Goal: Information Seeking & Learning: Learn about a topic

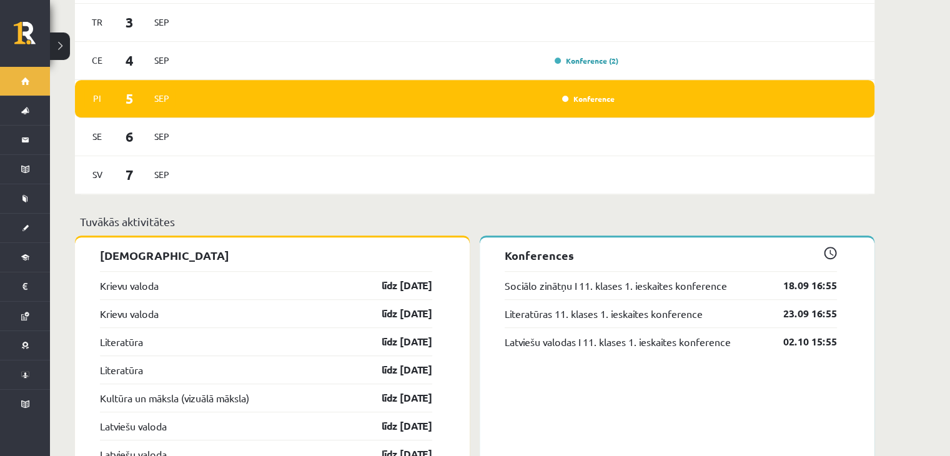
scroll to position [824, 0]
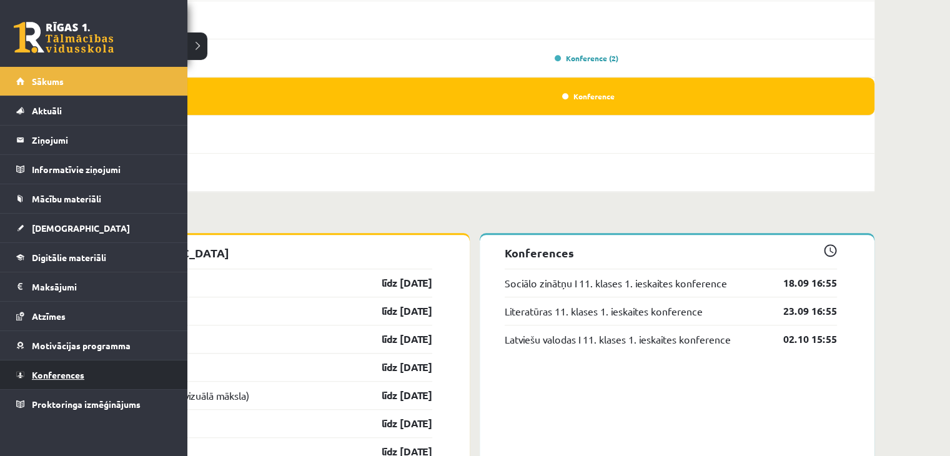
click at [50, 363] on link "Konferences" at bounding box center [94, 374] width 156 height 29
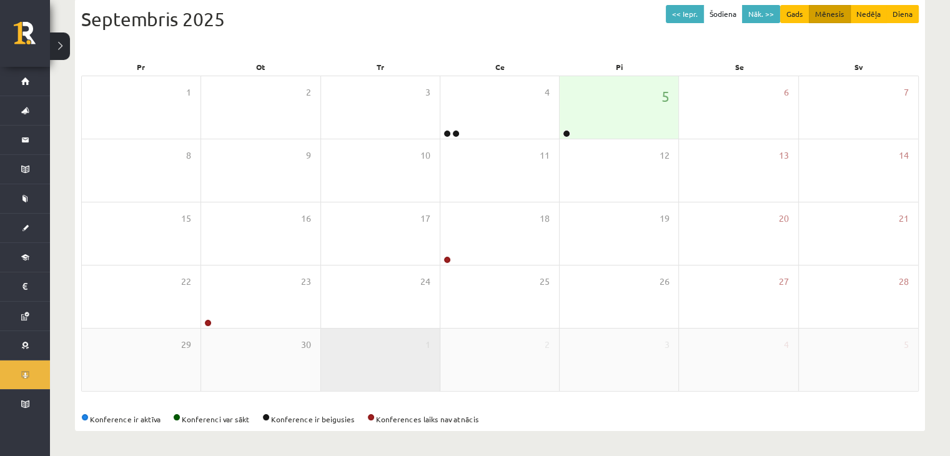
scroll to position [140, 0]
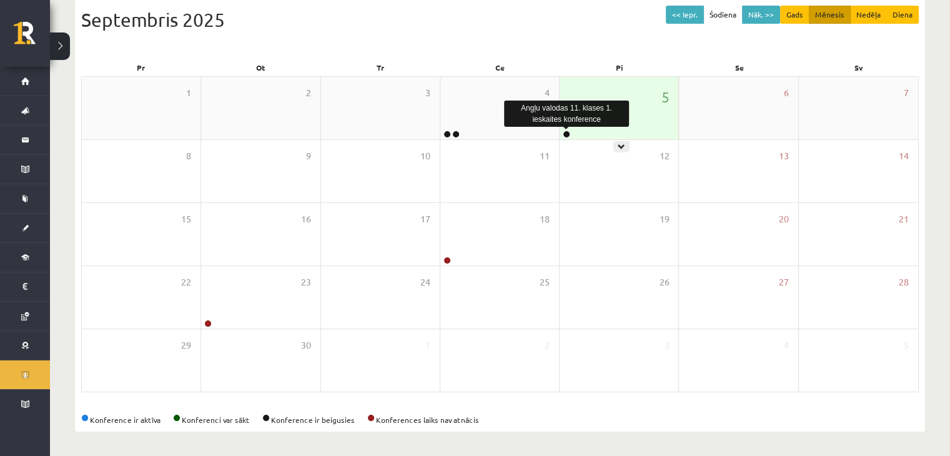
click at [568, 133] on link at bounding box center [566, 134] width 7 height 7
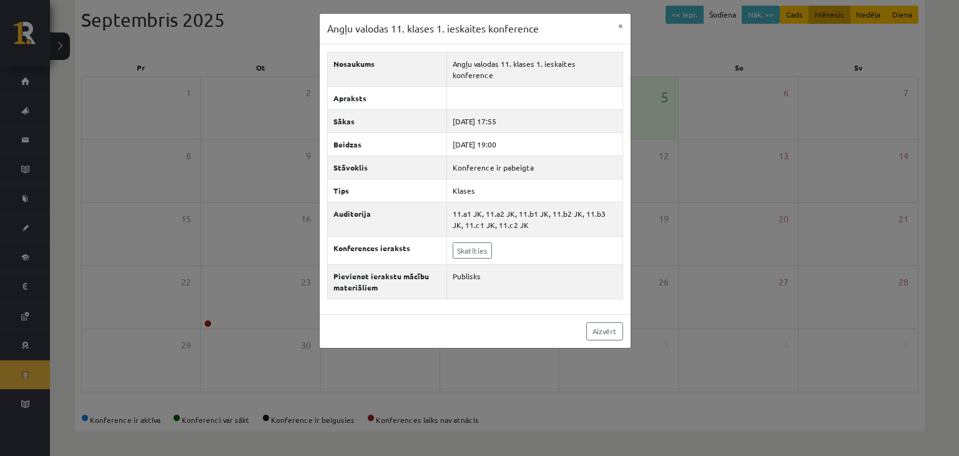
click at [422, 427] on div "Angļu valodas 11. klases 1. ieskaites konference × Nosaukums Angļu valodas 11. …" at bounding box center [479, 228] width 959 height 456
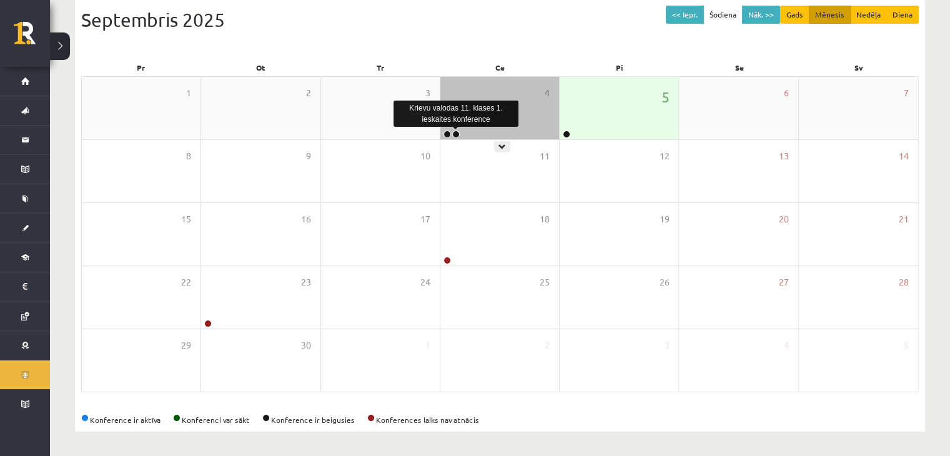
click at [454, 133] on link at bounding box center [455, 134] width 7 height 7
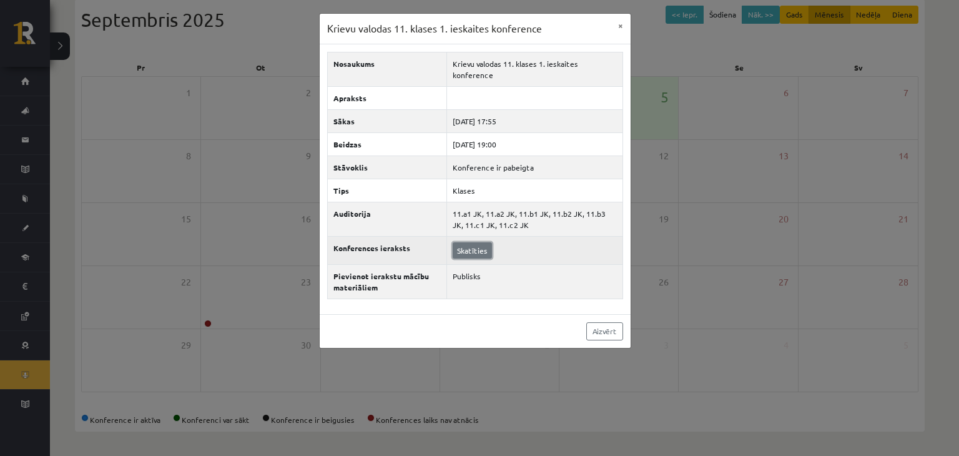
click at [460, 242] on link "Skatīties" at bounding box center [472, 250] width 39 height 16
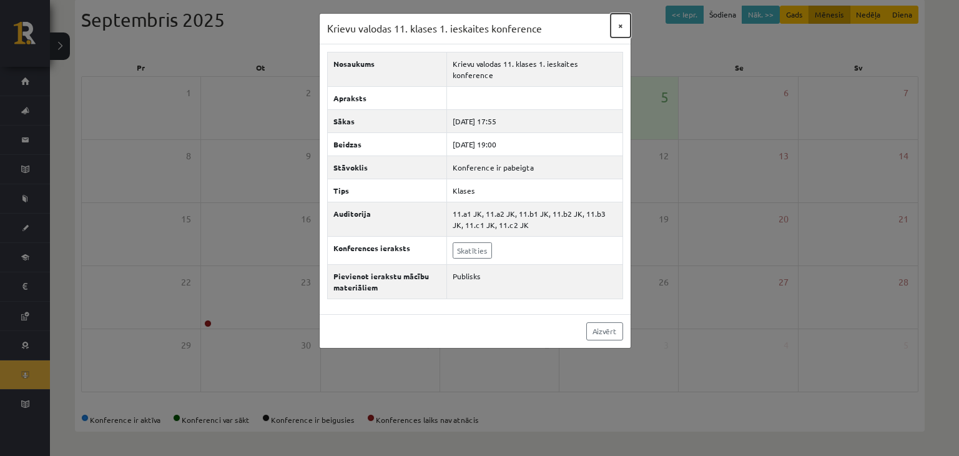
click at [622, 27] on button "×" at bounding box center [621, 26] width 20 height 24
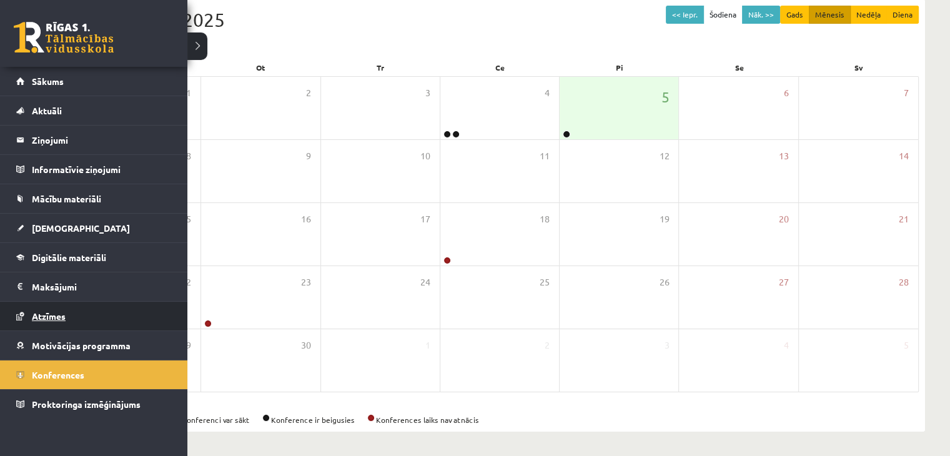
click at [47, 311] on span "Atzīmes" at bounding box center [49, 315] width 34 height 11
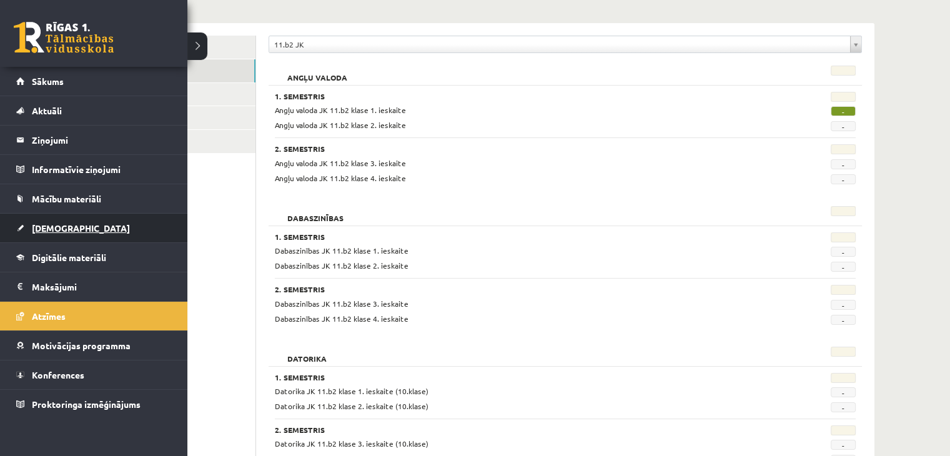
click at [43, 233] on link "[DEMOGRAPHIC_DATA]" at bounding box center [94, 228] width 156 height 29
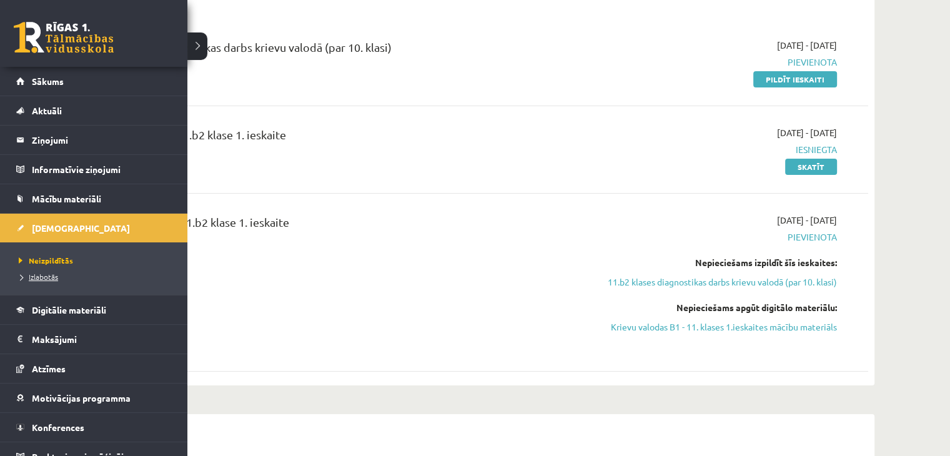
click at [40, 280] on link "Izlabotās" at bounding box center [95, 276] width 159 height 11
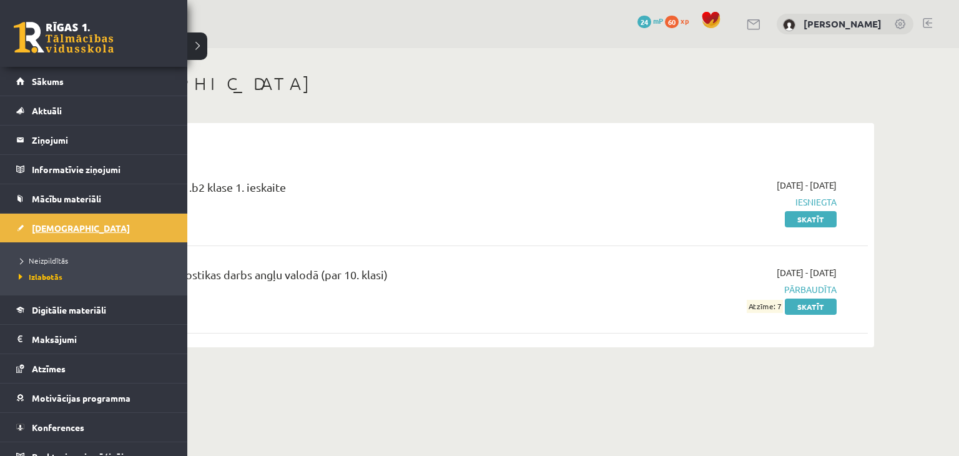
click at [91, 229] on link "[DEMOGRAPHIC_DATA]" at bounding box center [94, 228] width 156 height 29
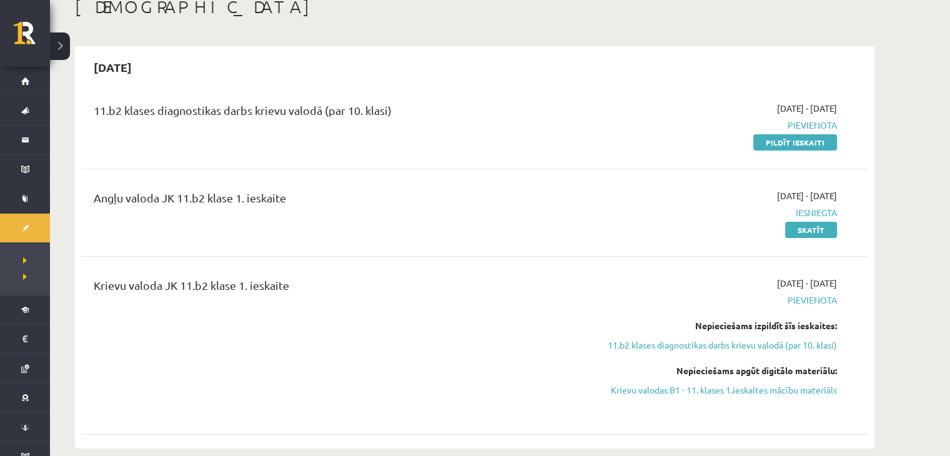
scroll to position [75, 0]
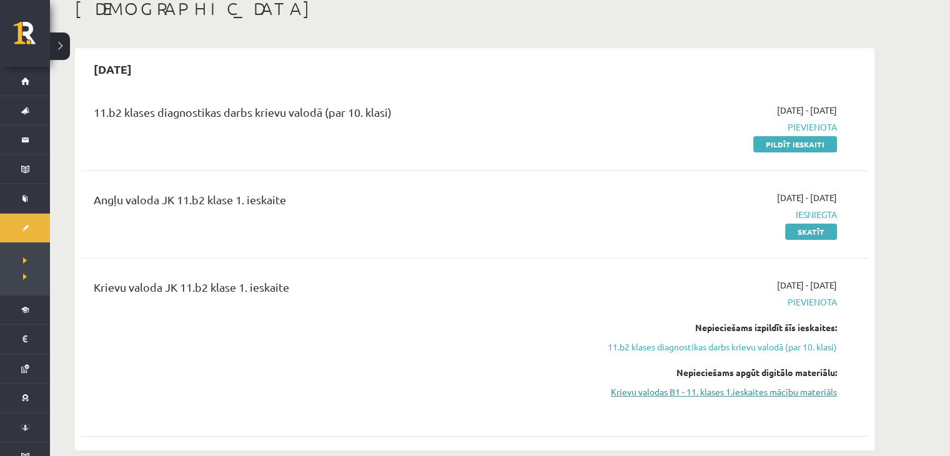
click at [708, 391] on link "Krievu valodas B1 - 11. klases 1.ieskaites mācību materiāls" at bounding box center [718, 391] width 235 height 13
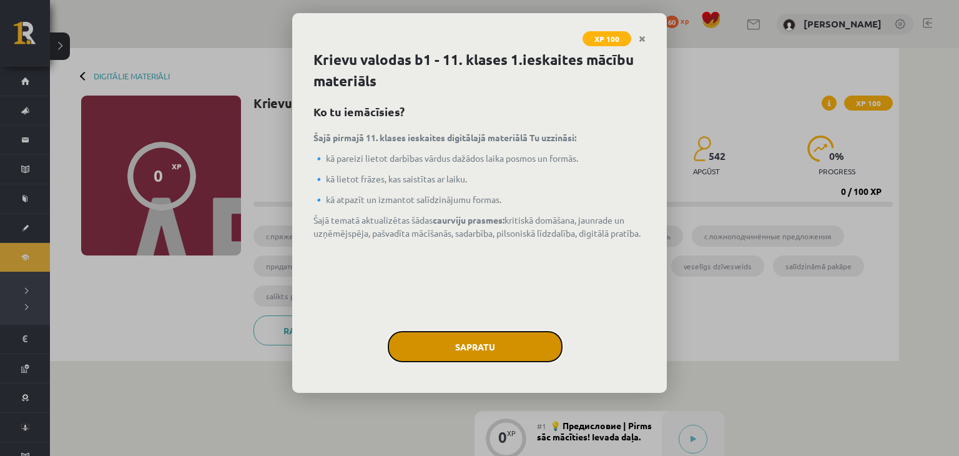
click at [468, 335] on button "Sapratu" at bounding box center [475, 346] width 175 height 31
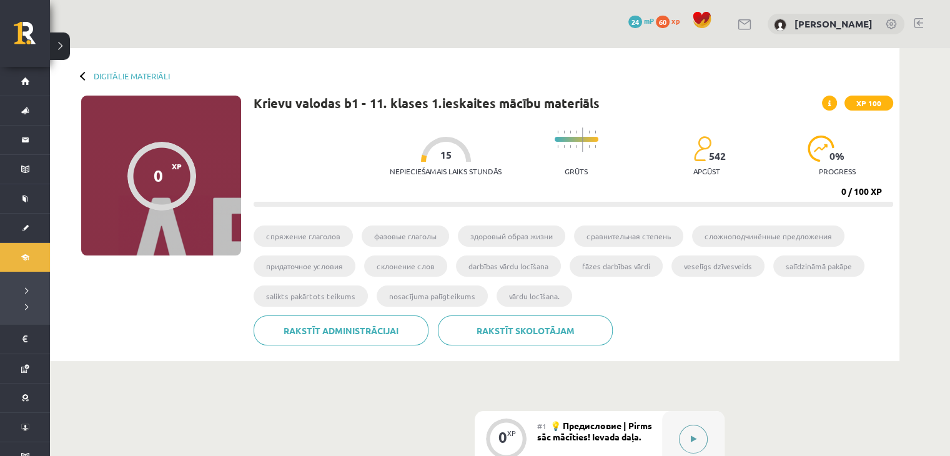
click at [694, 441] on icon at bounding box center [694, 438] width 6 height 7
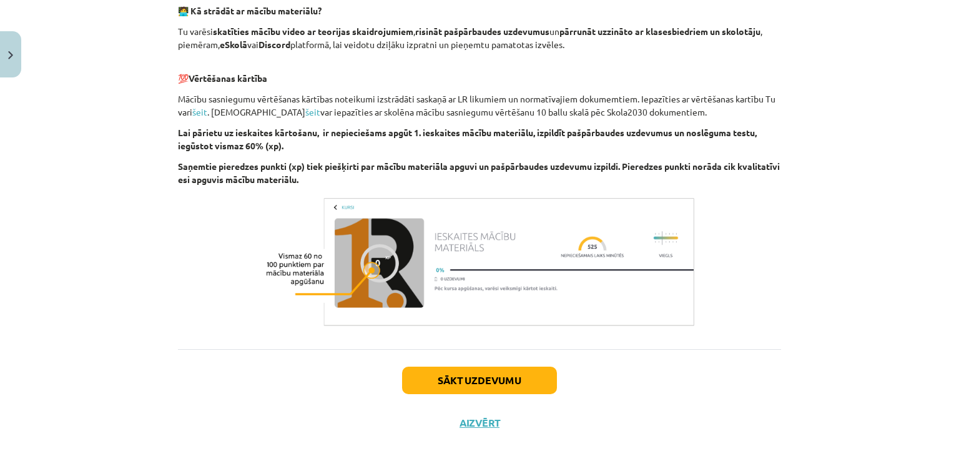
scroll to position [819, 0]
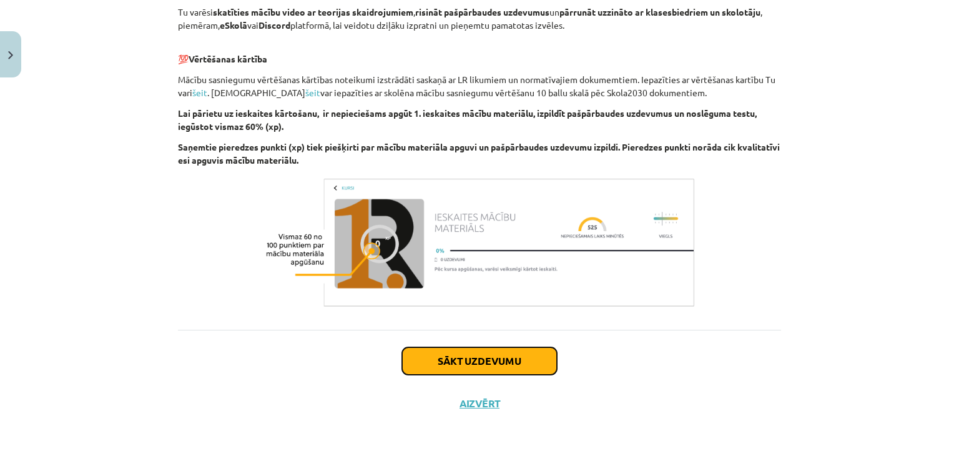
click at [472, 364] on button "Sākt uzdevumu" at bounding box center [479, 360] width 155 height 27
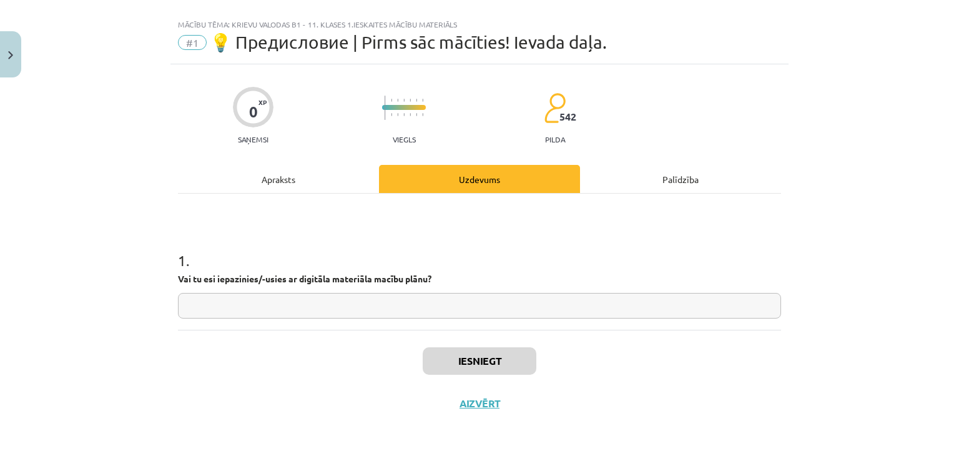
scroll to position [18, 0]
click at [475, 312] on input "text" at bounding box center [479, 307] width 603 height 26
type input "*"
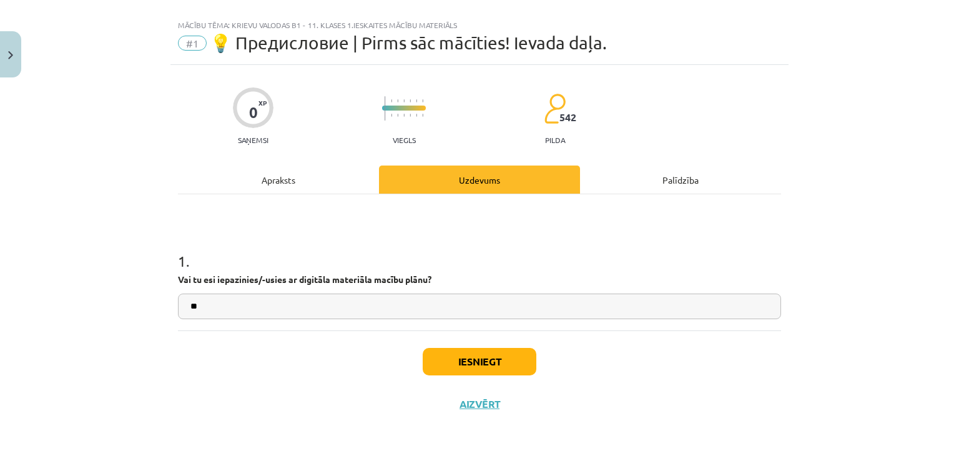
type input "**"
click at [479, 355] on button "Iesniegt" at bounding box center [480, 361] width 114 height 27
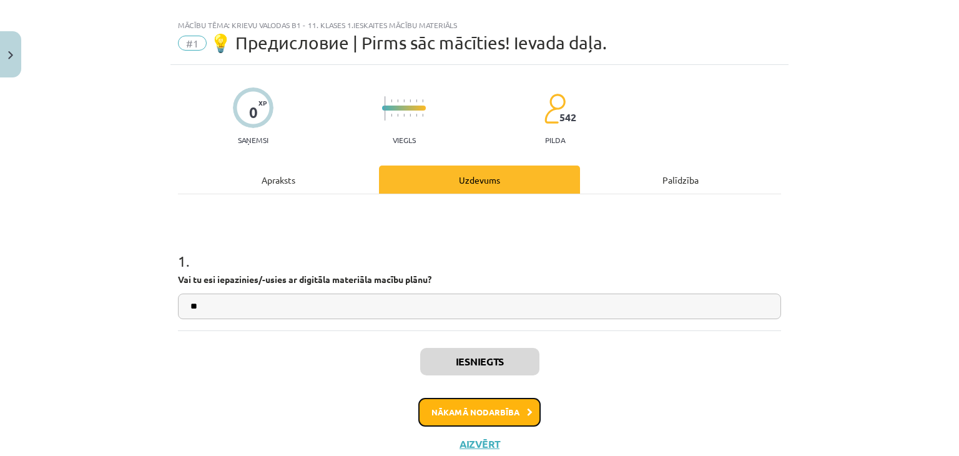
click at [516, 408] on button "Nākamā nodarbība" at bounding box center [479, 412] width 122 height 29
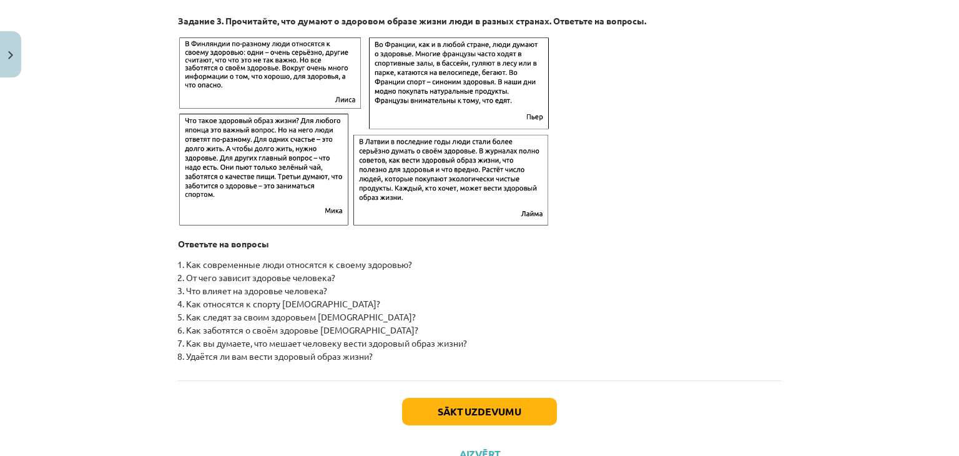
scroll to position [1963, 0]
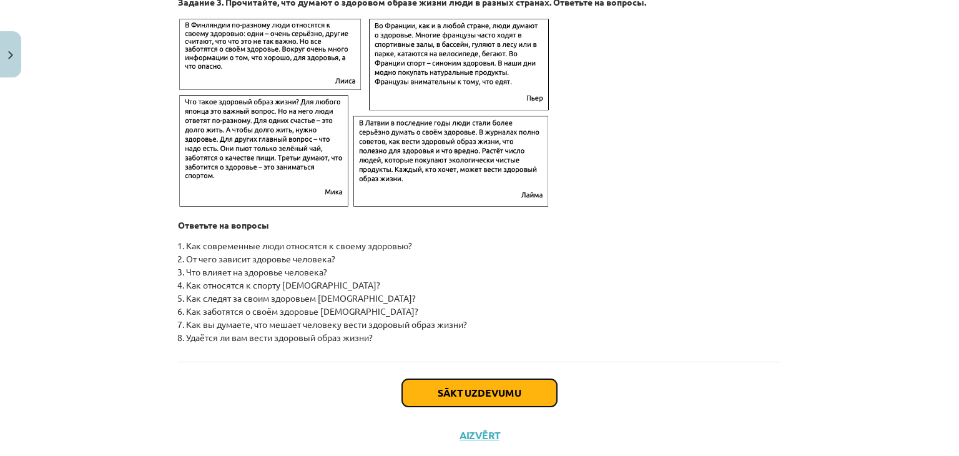
click at [501, 405] on button "Sākt uzdevumu" at bounding box center [479, 392] width 155 height 27
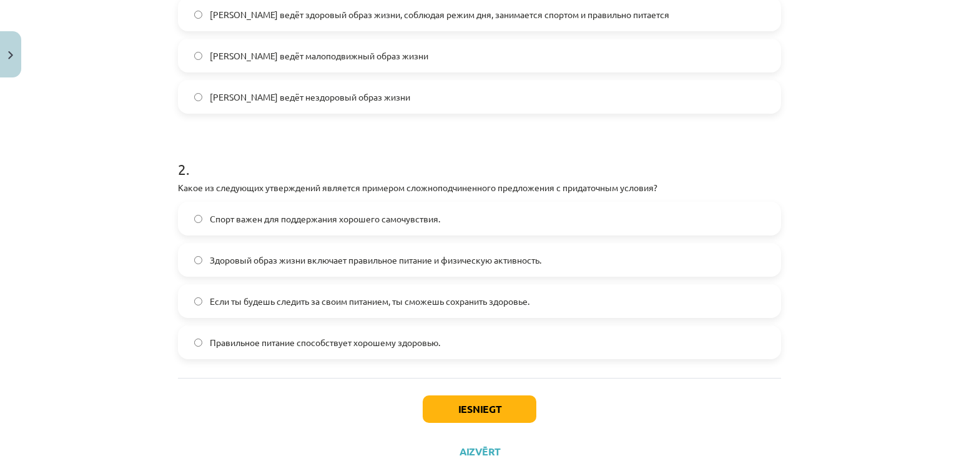
scroll to position [447, 0]
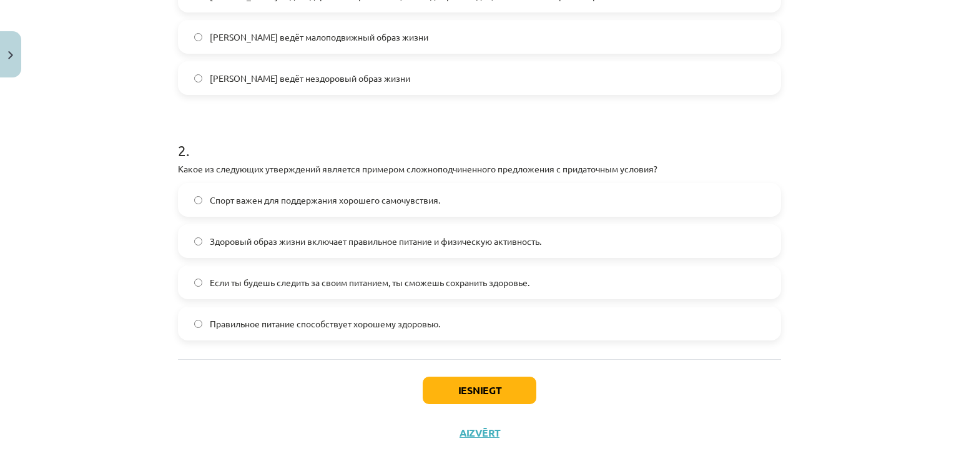
click at [187, 244] on label "Здоровый образ жизни включает правильное питание и физическую активность." at bounding box center [479, 240] width 601 height 31
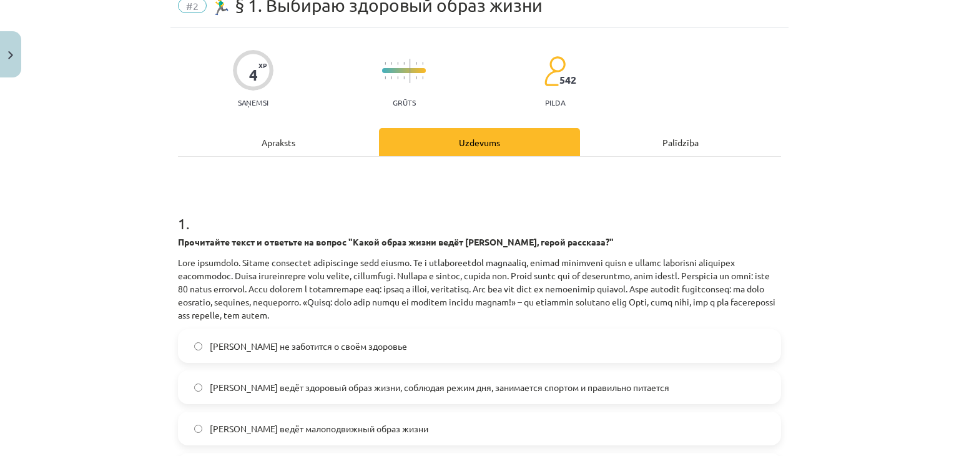
scroll to position [0, 0]
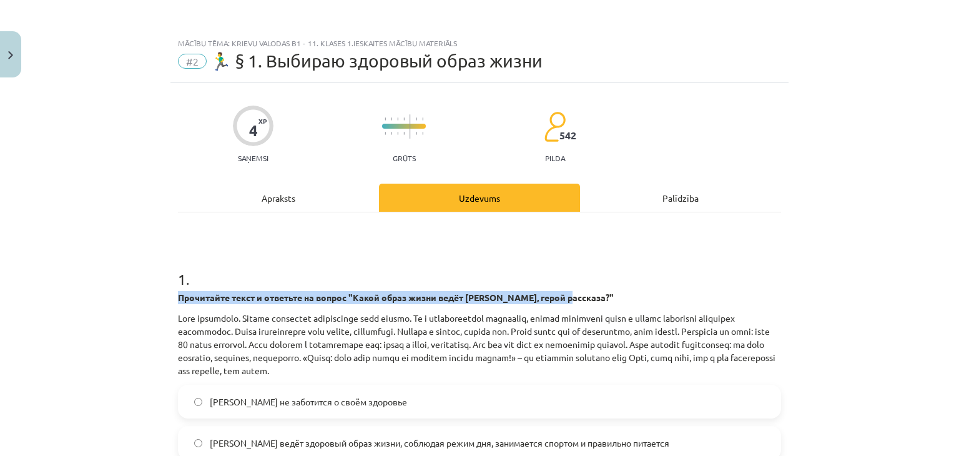
drag, startPoint x: 169, startPoint y: 298, endPoint x: 620, endPoint y: 303, distance: 450.3
click at [607, 292] on p "Прочитайте текст и ответьте на вопрос "Какой образ жизни ведёт Олег, герой расс…" at bounding box center [479, 297] width 603 height 13
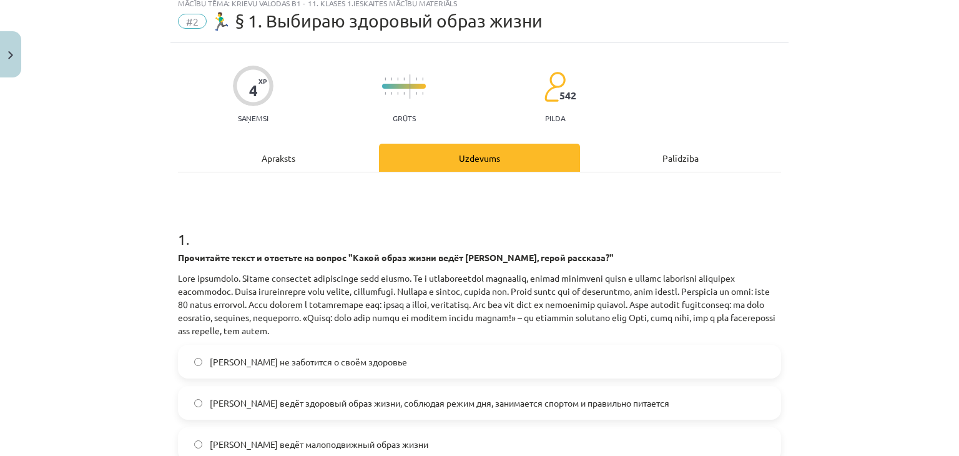
scroll to position [62, 0]
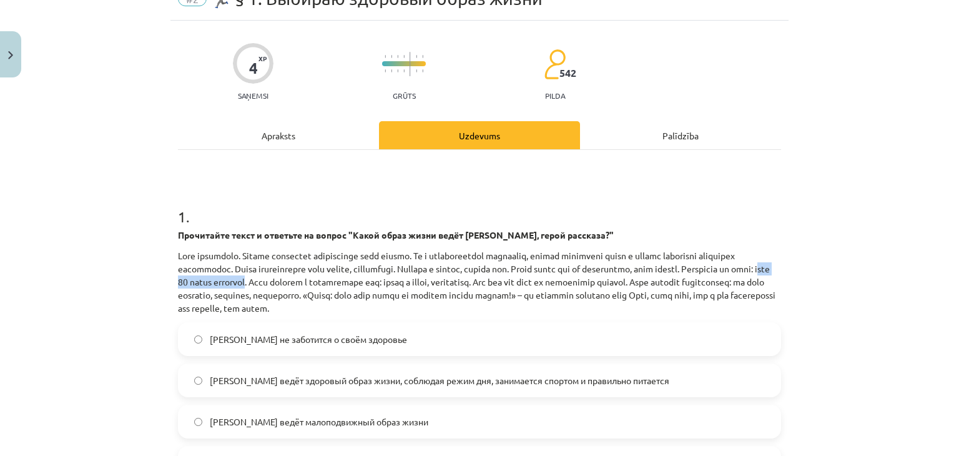
drag, startPoint x: 305, startPoint y: 280, endPoint x: 390, endPoint y: 285, distance: 85.1
click at [390, 285] on p at bounding box center [479, 282] width 603 height 66
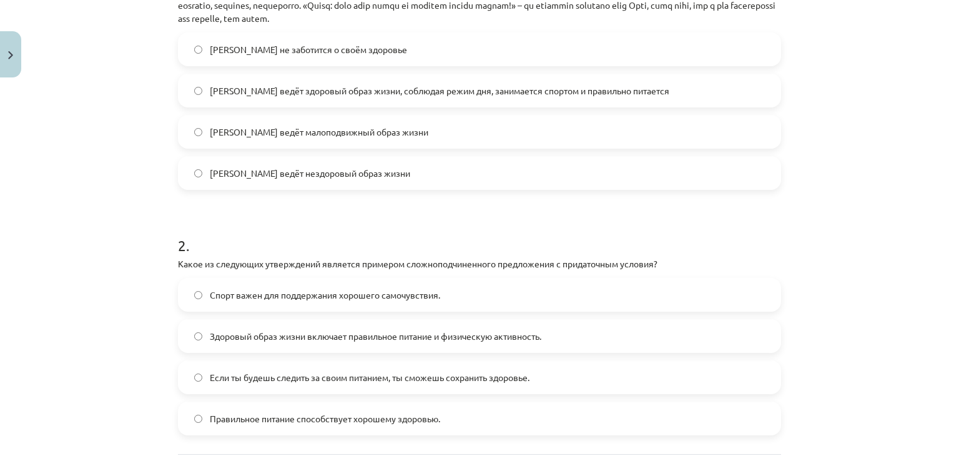
scroll to position [375, 0]
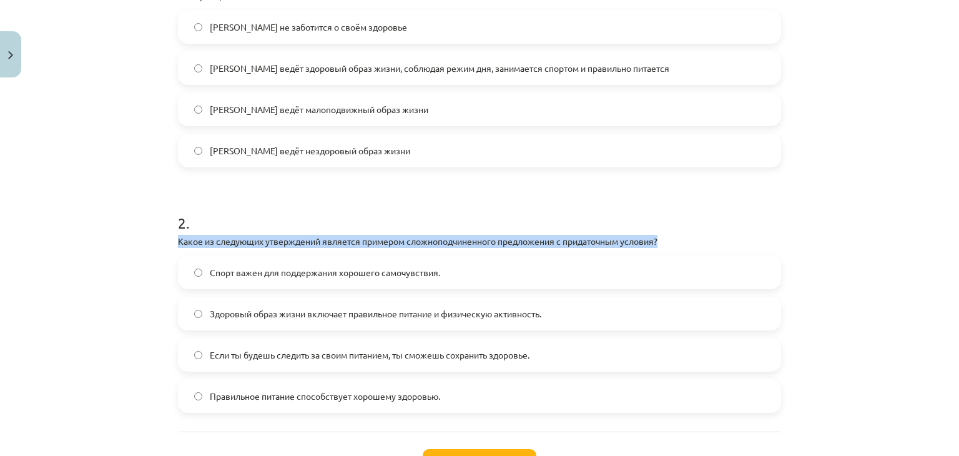
drag, startPoint x: 175, startPoint y: 239, endPoint x: 680, endPoint y: 246, distance: 504.7
click at [680, 246] on p "Какое из следующих утверждений является примером сложноподчиненного предложения…" at bounding box center [479, 241] width 603 height 13
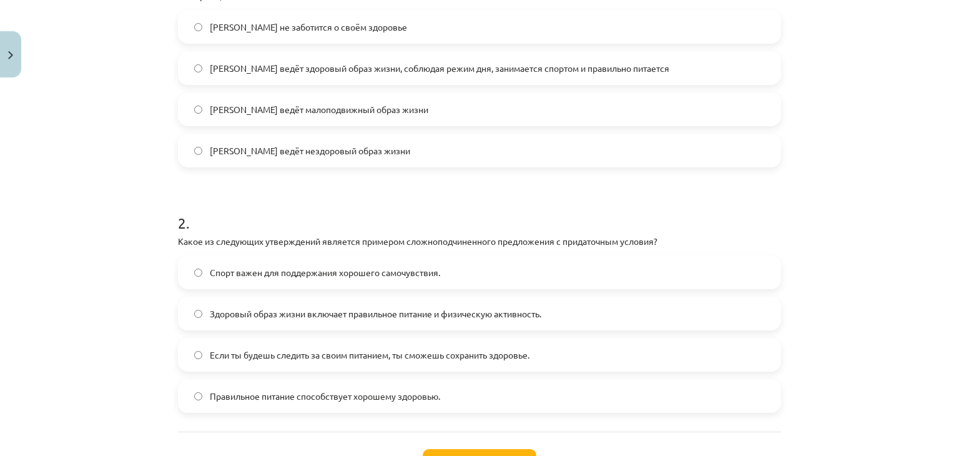
click at [88, 302] on div "Mācību tēma: Krievu valodas b1 - 11. klases 1.ieskaites mācību materiāls #2 🏃‍♂…" at bounding box center [479, 228] width 959 height 456
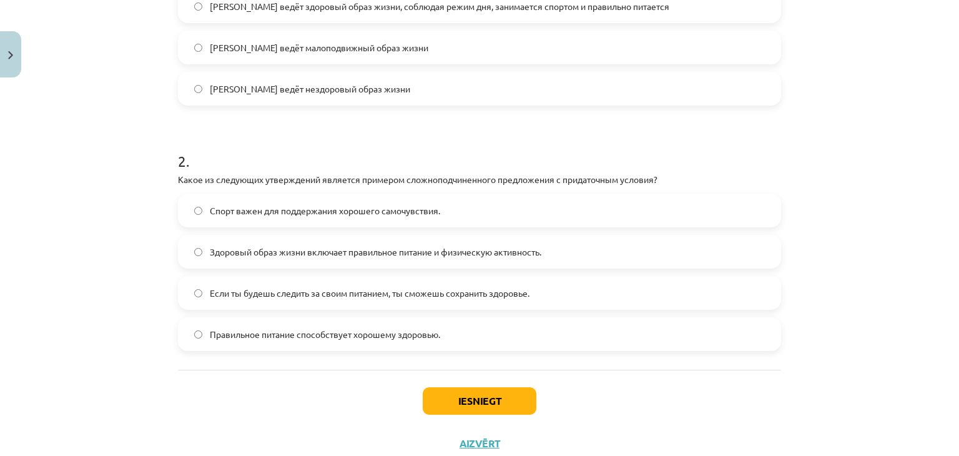
scroll to position [437, 0]
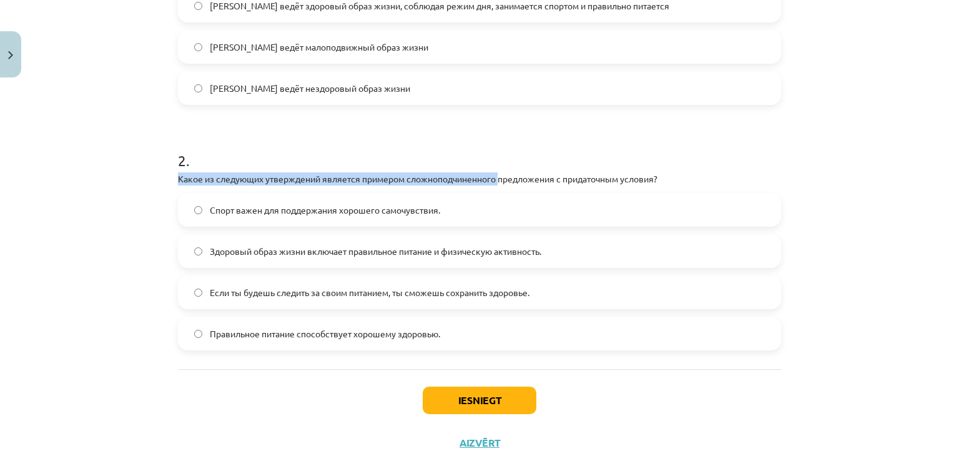
drag, startPoint x: 167, startPoint y: 177, endPoint x: 497, endPoint y: 181, distance: 330.4
click at [497, 181] on div "4 XP Saņemsi Grūts 542 pilda Apraksts Uzdevums Palīdzība 1 . Прочитайте текст и…" at bounding box center [479, 55] width 618 height 818
click at [436, 178] on p "Какое из следующих утверждений является примером сложноподчиненного предложения…" at bounding box center [479, 178] width 603 height 13
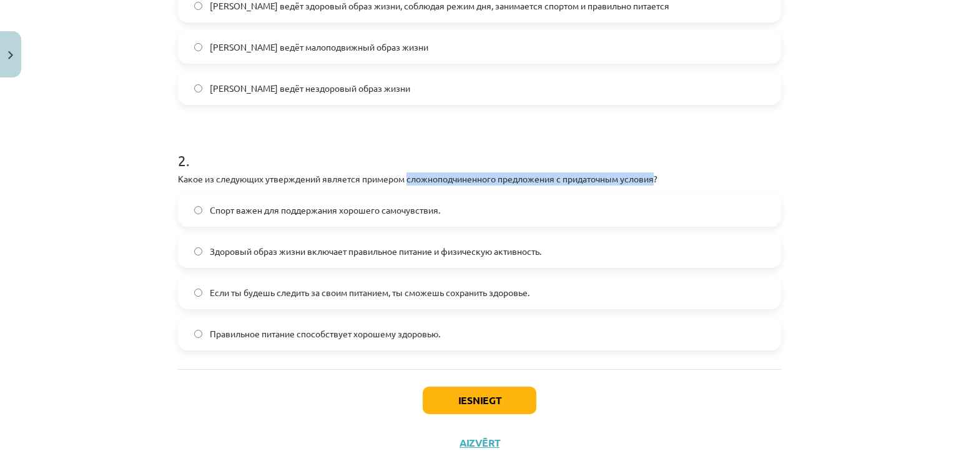
drag, startPoint x: 656, startPoint y: 177, endPoint x: 405, endPoint y: 172, distance: 251.1
click at [403, 174] on p "Какое из следующих утверждений является примером сложноподчиненного предложения…" at bounding box center [479, 178] width 603 height 13
copy p "сложноподчиненного предложения с придаточным условия"
click at [58, 151] on div "Mācību tēma: Krievu valodas b1 - 11. klases 1.ieskaites mācību materiāls #2 🏃‍♂…" at bounding box center [479, 228] width 959 height 456
drag, startPoint x: 172, startPoint y: 180, endPoint x: 659, endPoint y: 180, distance: 487.1
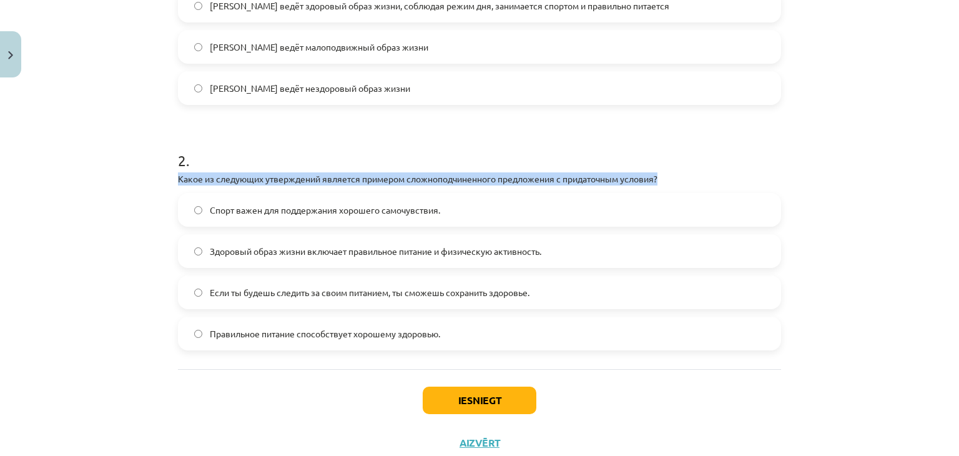
click at [659, 180] on p "Какое из следующих утверждений является примером сложноподчиненного предложения…" at bounding box center [479, 178] width 603 height 13
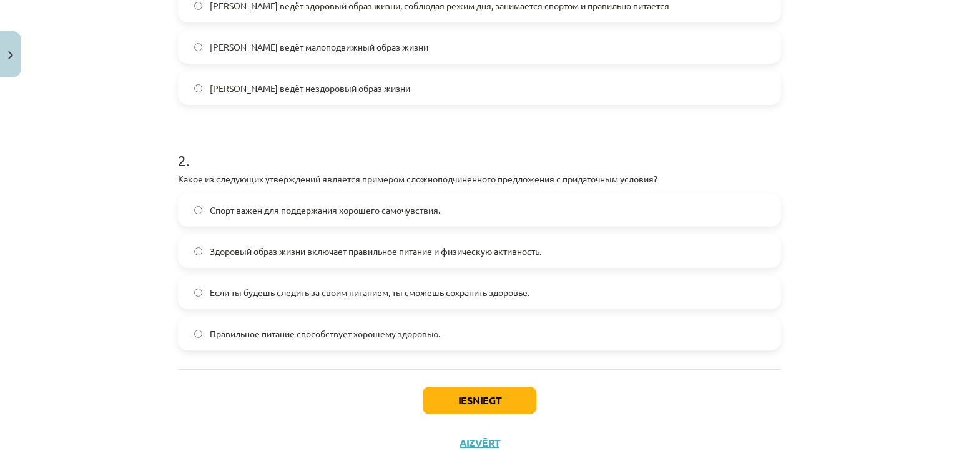
click at [142, 258] on div "Mācību tēma: Krievu valodas b1 - 11. klases 1.ieskaites mācību materiāls #2 🏃‍♂…" at bounding box center [479, 228] width 959 height 456
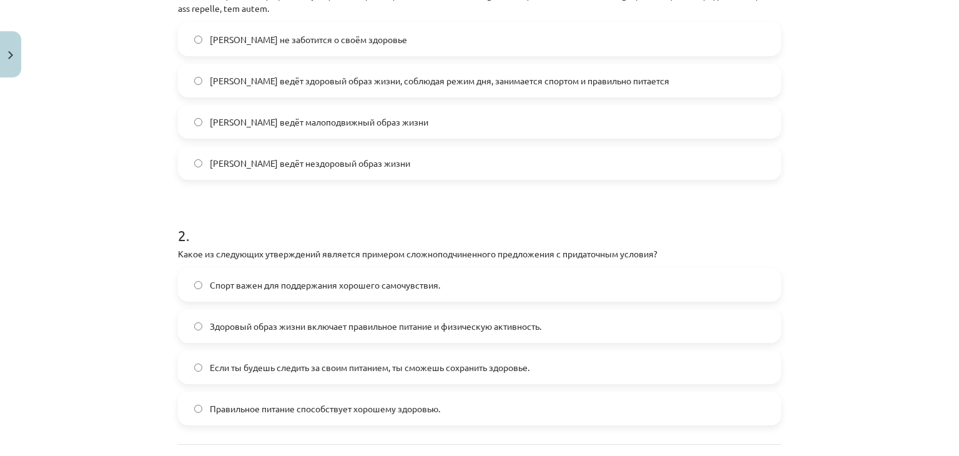
scroll to position [477, 0]
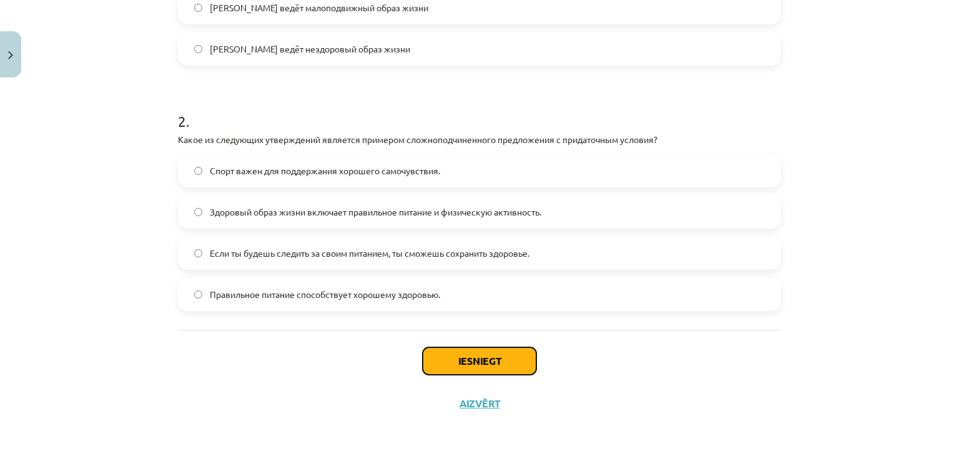
click at [500, 354] on button "Iesniegt" at bounding box center [480, 360] width 114 height 27
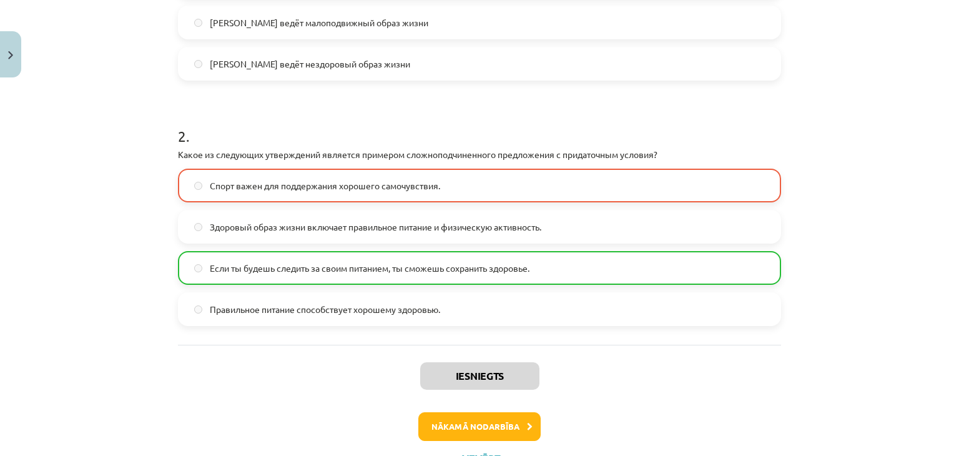
scroll to position [515, 0]
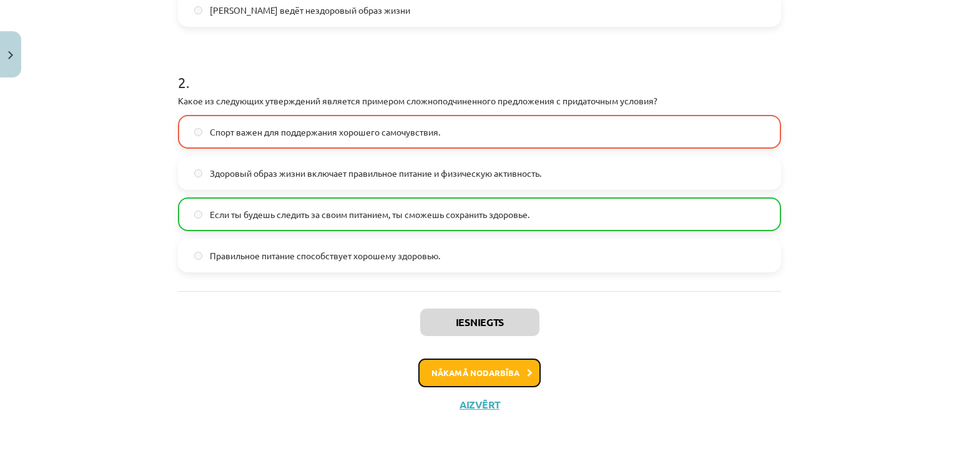
click at [485, 368] on button "Nākamā nodarbība" at bounding box center [479, 372] width 122 height 29
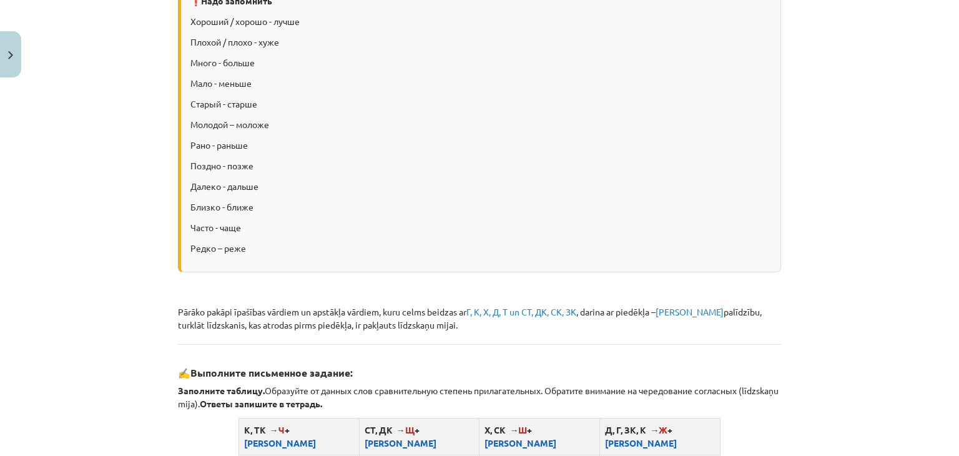
scroll to position [314, 0]
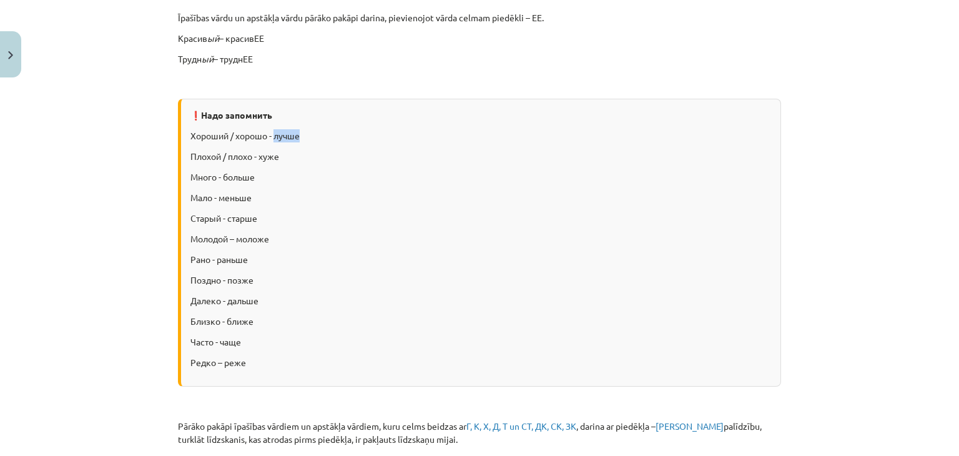
drag, startPoint x: 271, startPoint y: 136, endPoint x: 297, endPoint y: 133, distance: 25.7
click at [297, 133] on p "Хороший / хорошо - лучше" at bounding box center [480, 135] width 581 height 13
copy p "лучше"
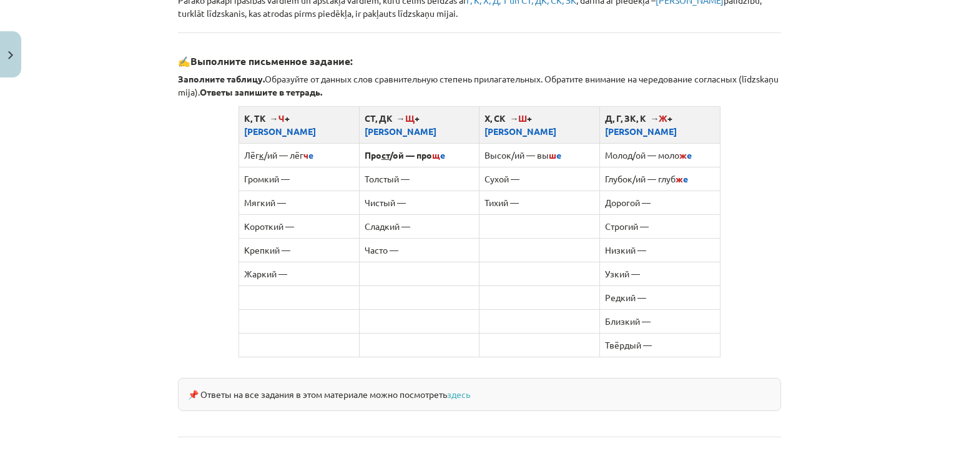
scroll to position [688, 0]
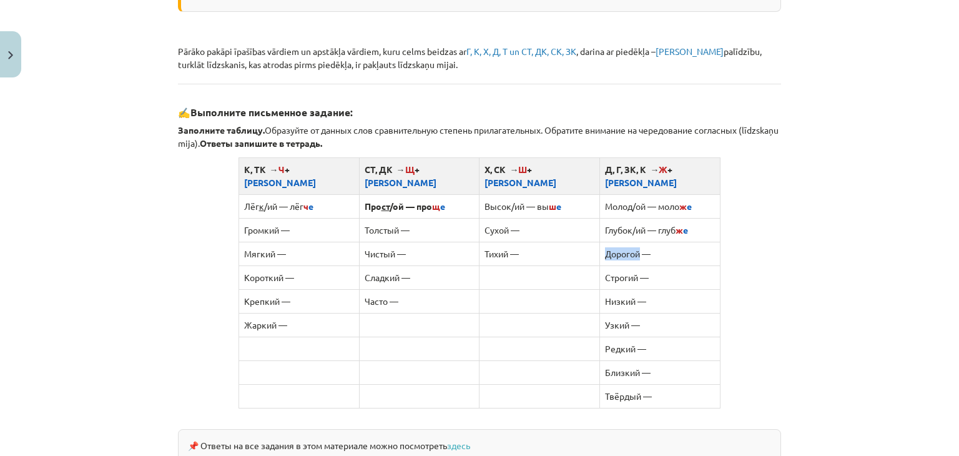
drag, startPoint x: 603, startPoint y: 237, endPoint x: 634, endPoint y: 240, distance: 30.8
click at [634, 242] on td "Дорогой —" at bounding box center [660, 254] width 121 height 24
copy td "Дорогой"
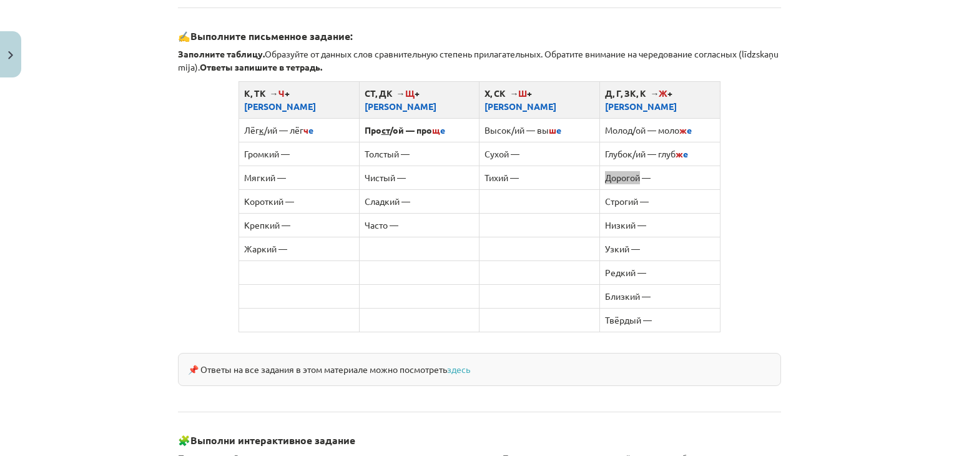
scroll to position [751, 0]
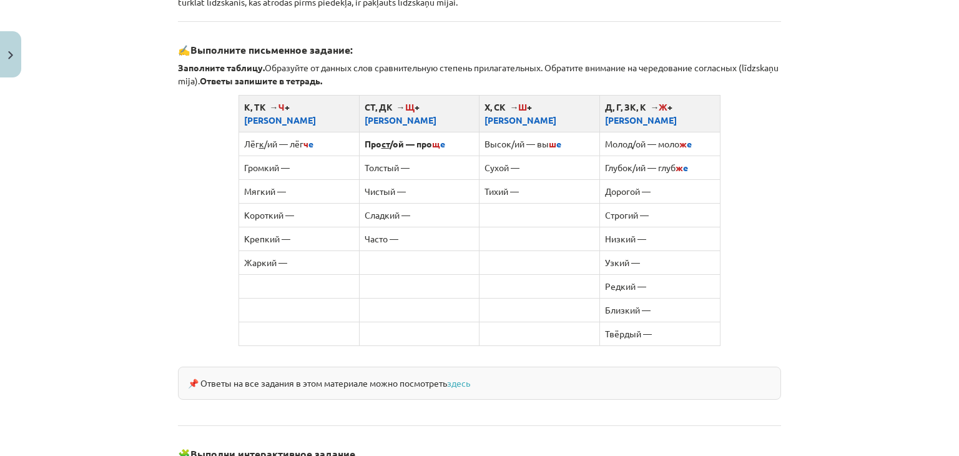
click at [688, 132] on td "Моло д /ой — моло ж е" at bounding box center [660, 144] width 121 height 24
drag, startPoint x: 688, startPoint y: 127, endPoint x: 679, endPoint y: 129, distance: 8.8
click at [679, 132] on td "Моло д /ой — моло ж е" at bounding box center [660, 144] width 121 height 24
copy td "ж е"
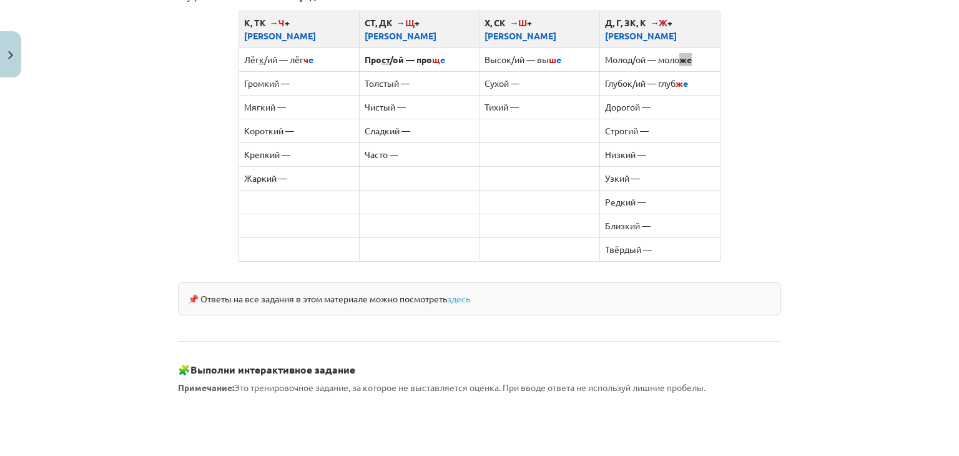
scroll to position [813, 0]
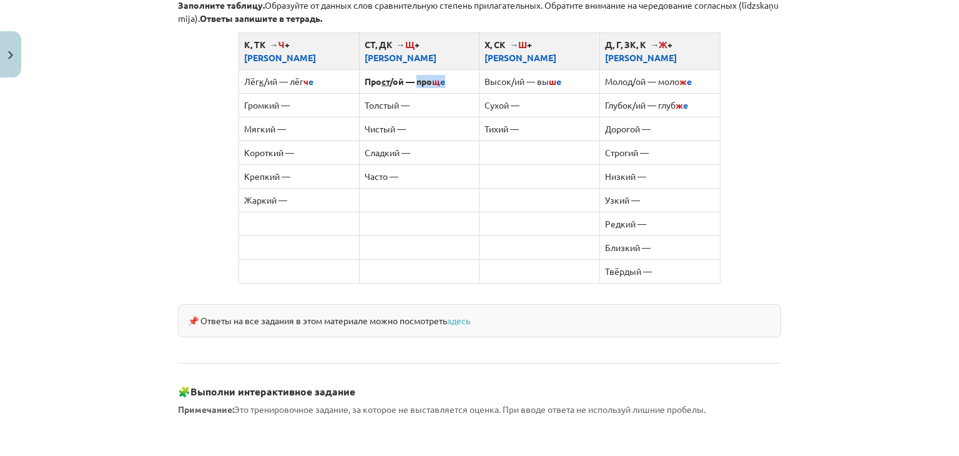
drag, startPoint x: 442, startPoint y: 66, endPoint x: 414, endPoint y: 71, distance: 28.4
click at [414, 71] on td "Про ст /ой — про щ е" at bounding box center [419, 81] width 121 height 24
copy b "про щ е"
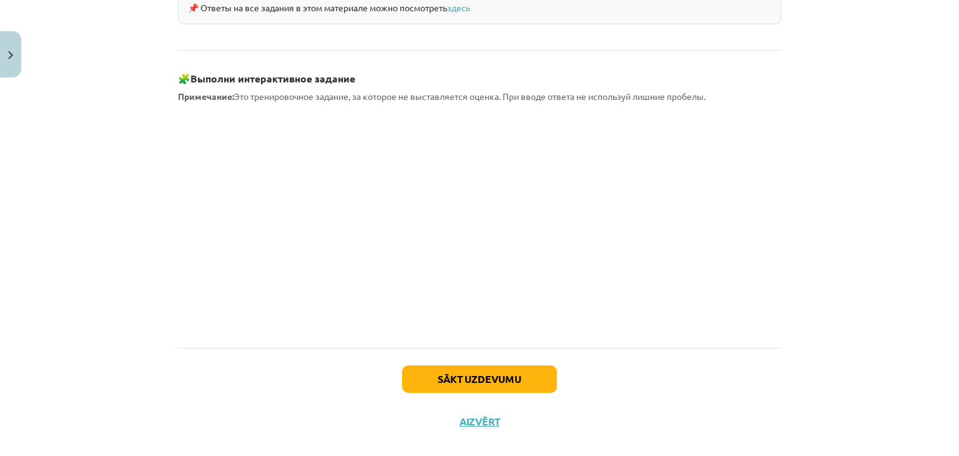
scroll to position [1127, 0]
click at [496, 365] on button "Sākt uzdevumu" at bounding box center [479, 378] width 155 height 27
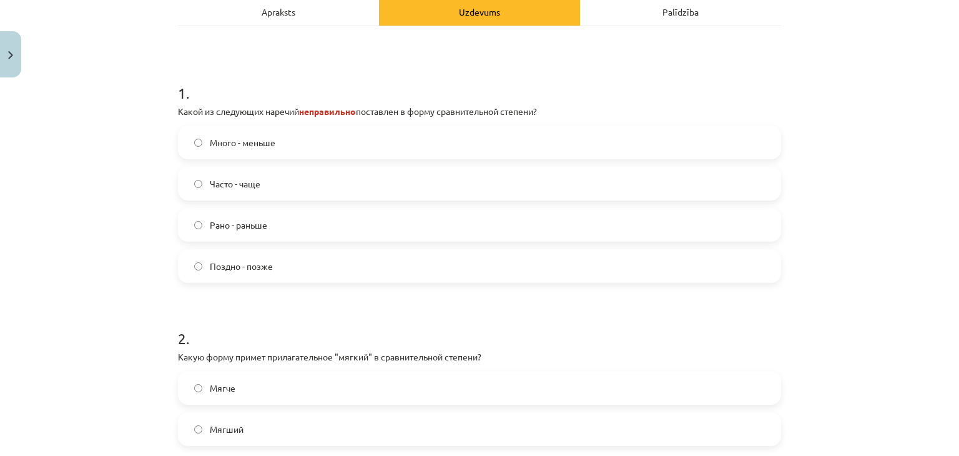
scroll to position [281, 0]
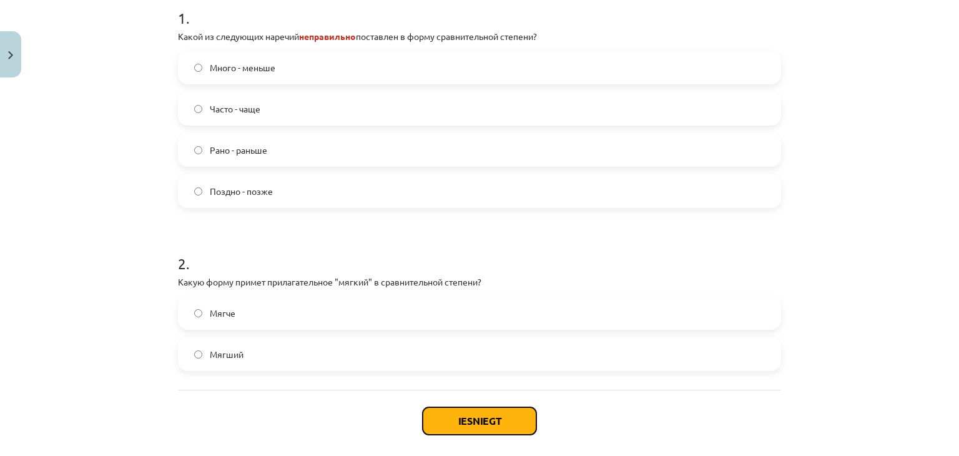
click at [475, 420] on button "Iesniegt" at bounding box center [480, 420] width 114 height 27
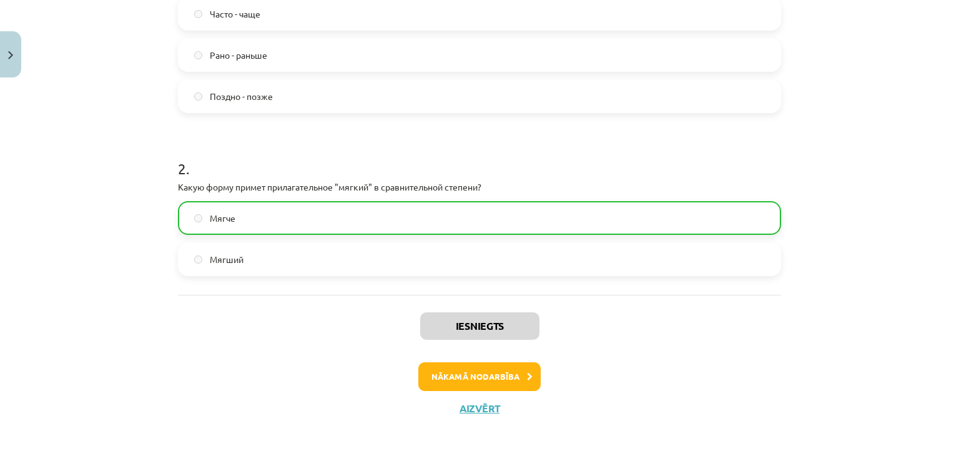
scroll to position [380, 0]
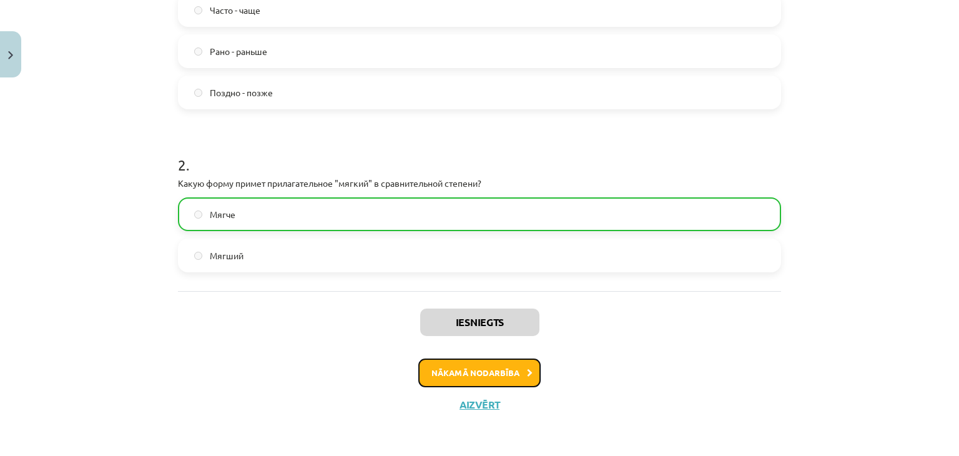
click at [487, 372] on button "Nākamā nodarbība" at bounding box center [479, 372] width 122 height 29
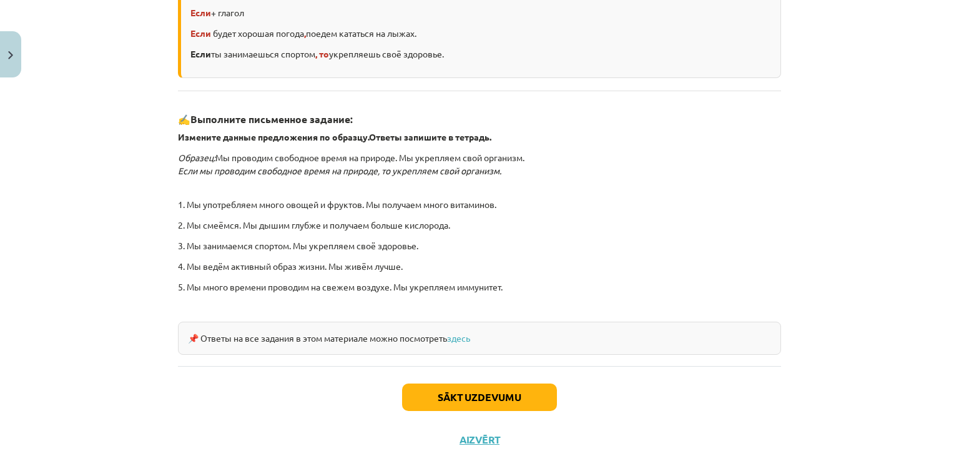
scroll to position [343, 0]
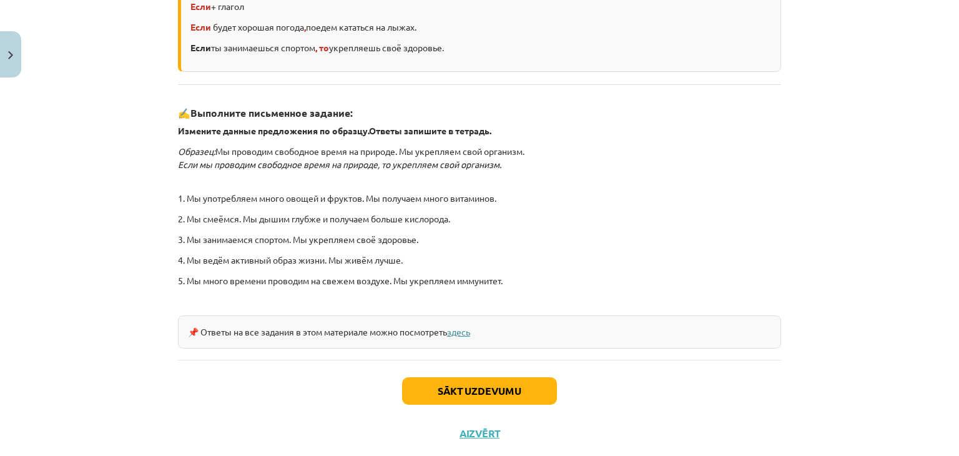
click at [460, 330] on link "здесь" at bounding box center [458, 331] width 23 height 11
click at [486, 388] on button "Sākt uzdevumu" at bounding box center [479, 390] width 155 height 27
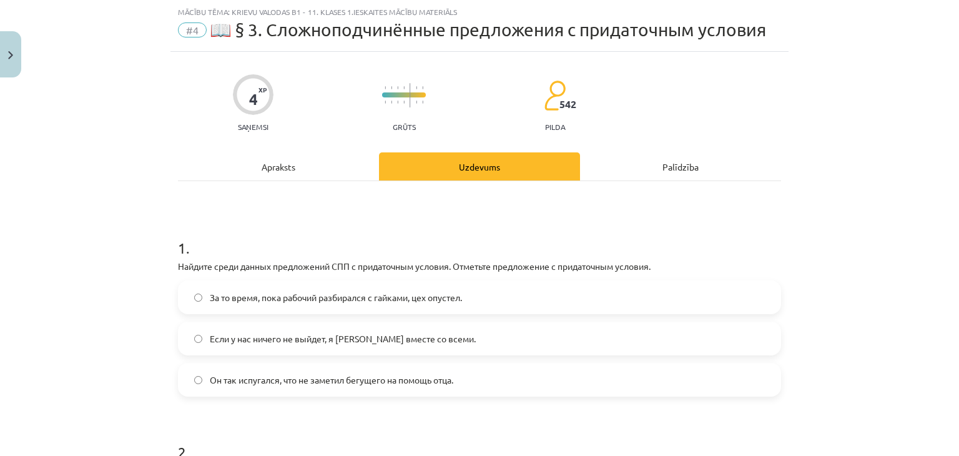
scroll to position [94, 0]
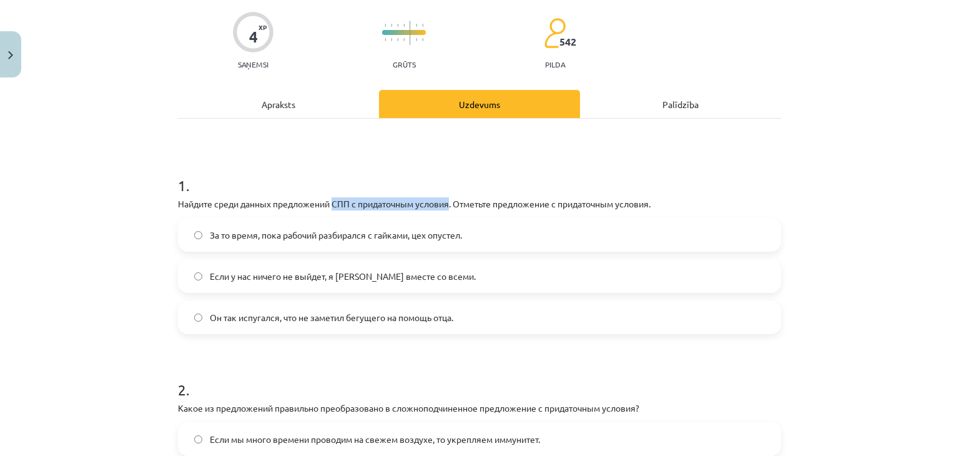
drag, startPoint x: 334, startPoint y: 203, endPoint x: 450, endPoint y: 205, distance: 115.6
click at [450, 205] on p "Найдите среди данных предложений СПП с придаточным условия. Отметьте предложени…" at bounding box center [479, 203] width 603 height 13
copy p "СПП с придаточным условия"
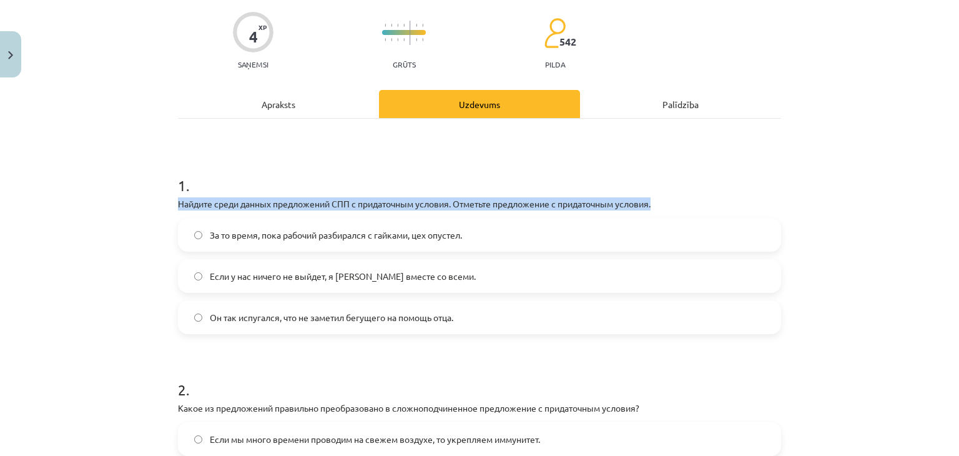
drag, startPoint x: 172, startPoint y: 201, endPoint x: 658, endPoint y: 204, distance: 485.3
click at [658, 204] on p "Найдите среди данных предложений СПП с придаточным условия. Отметьте предложени…" at bounding box center [479, 203] width 603 height 13
copy p "Найдите среди данных предложений СПП с придаточным условия. Отметьте предложени…"
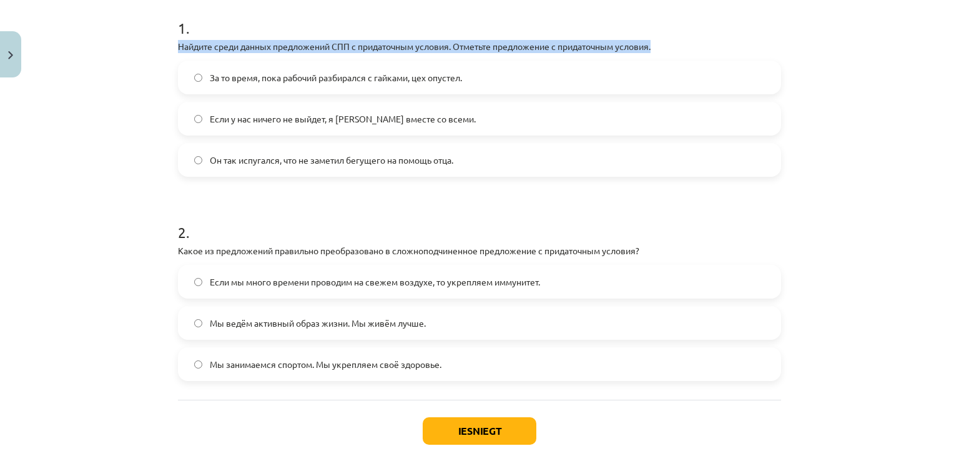
scroll to position [320, 0]
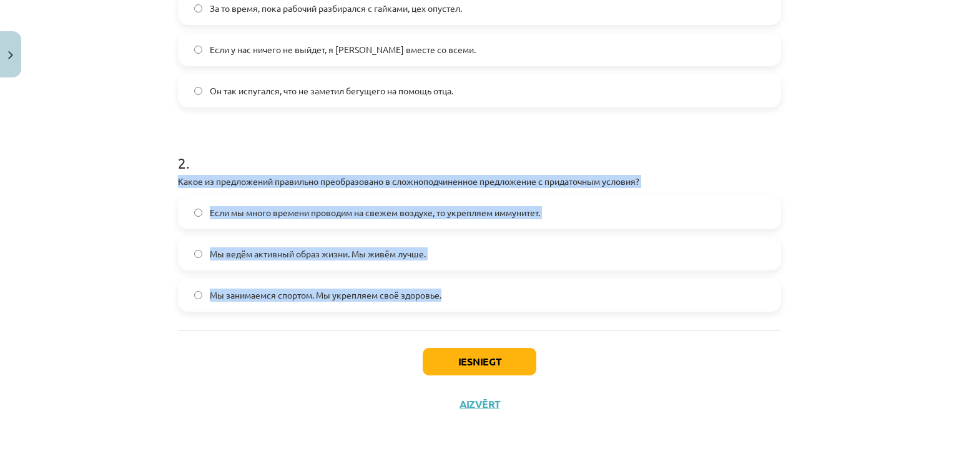
drag, startPoint x: 170, startPoint y: 177, endPoint x: 441, endPoint y: 277, distance: 288.9
click at [441, 277] on div "4 XP Saņemsi Grūts 542 pilda Apraksts Uzdevums Palīdzība 1 . Найдите среди данн…" at bounding box center [479, 94] width 618 height 663
copy div "Какое из предложений правильно преобразовано в сложноподчиненное предложение с …"
click at [82, 213] on div "Mācību tēma: Krievu valodas b1 - 11. klases 1.ieskaites mācību materiāls #4 📖 §…" at bounding box center [479, 228] width 959 height 456
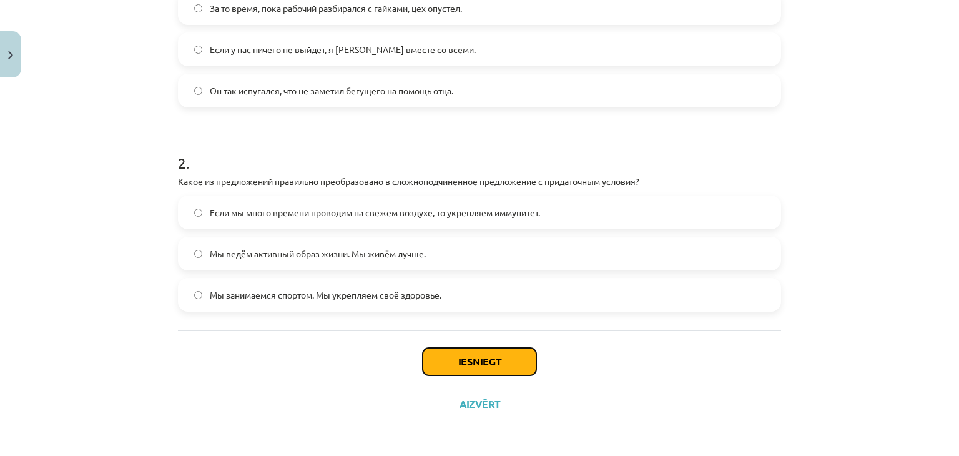
click at [504, 367] on button "Iesniegt" at bounding box center [480, 361] width 114 height 27
click at [650, 337] on div "Iesniegt Aizvērt" at bounding box center [479, 373] width 603 height 87
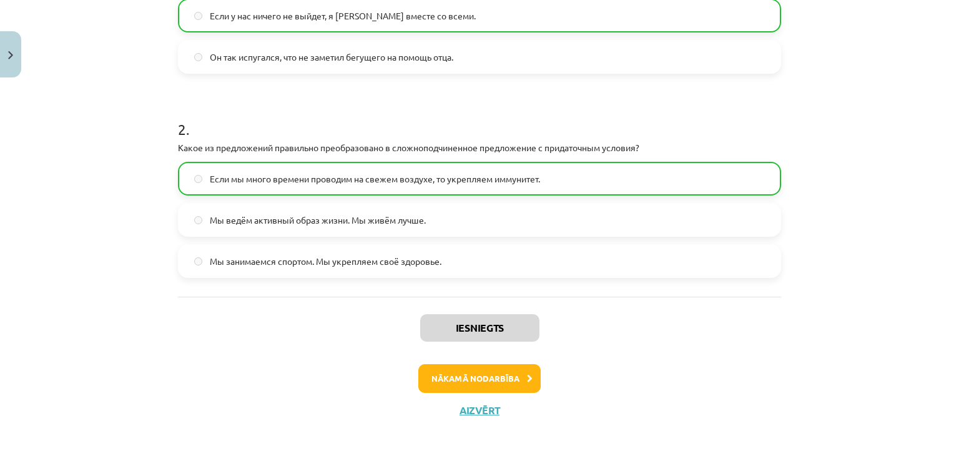
scroll to position [356, 0]
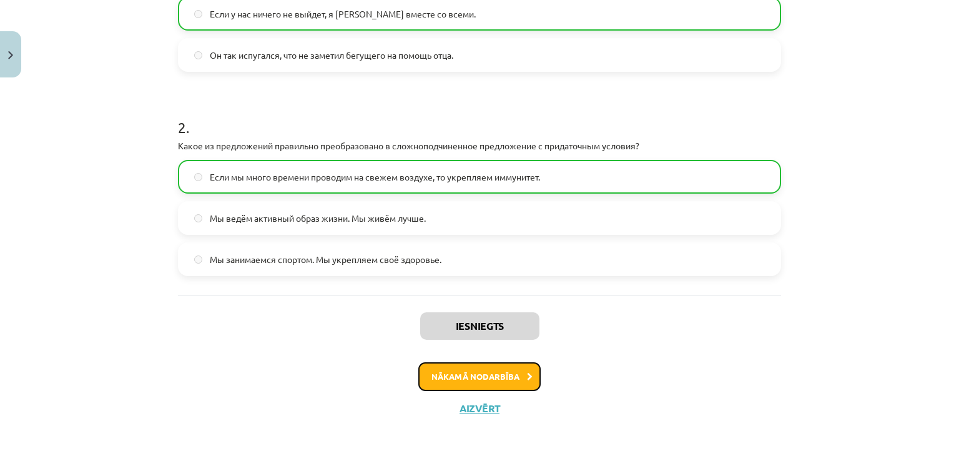
click at [486, 378] on button "Nākamā nodarbība" at bounding box center [479, 376] width 122 height 29
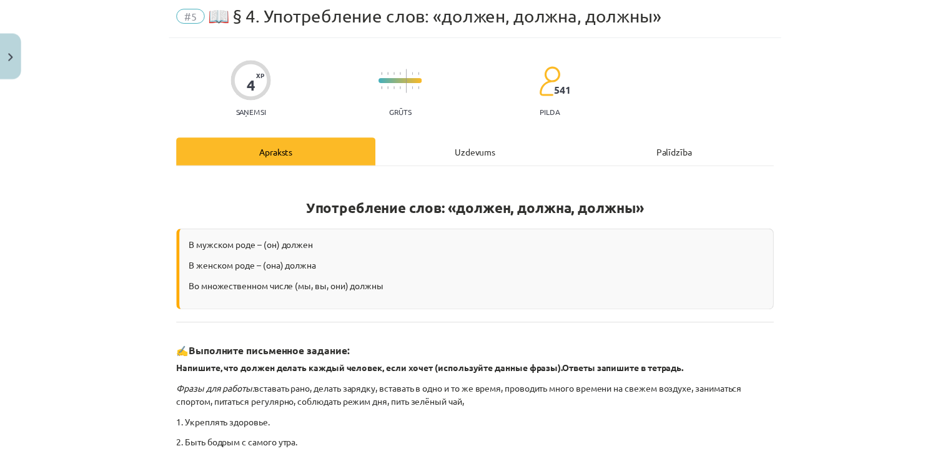
scroll to position [31, 0]
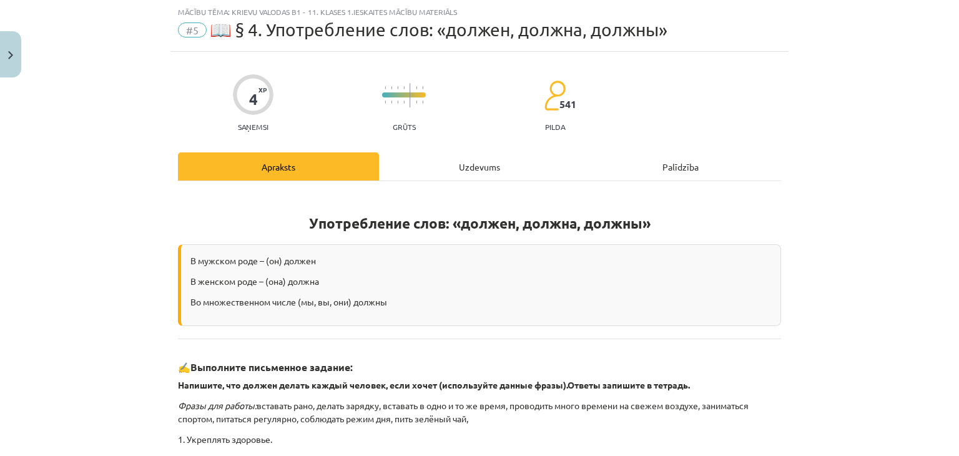
click at [187, 29] on span "#5" at bounding box center [192, 29] width 29 height 15
click at [189, 25] on span "#5" at bounding box center [192, 29] width 29 height 15
click at [17, 47] on button "Close" at bounding box center [10, 54] width 21 height 46
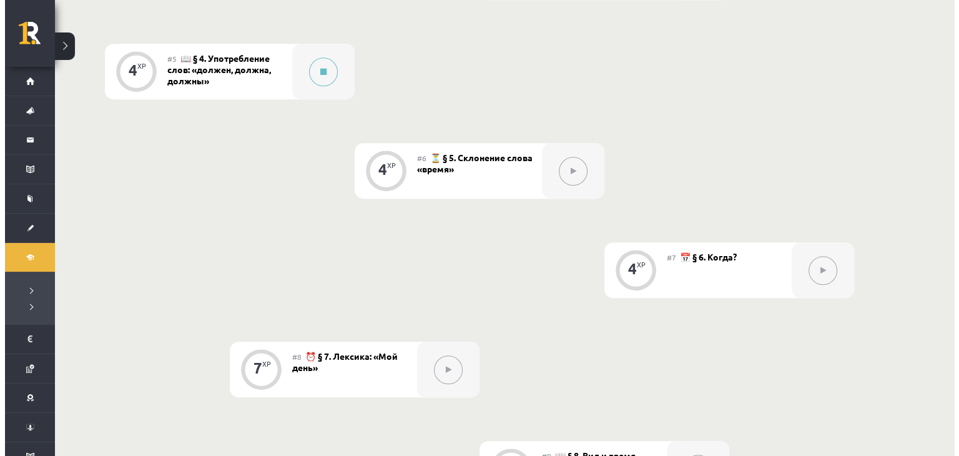
scroll to position [702, 0]
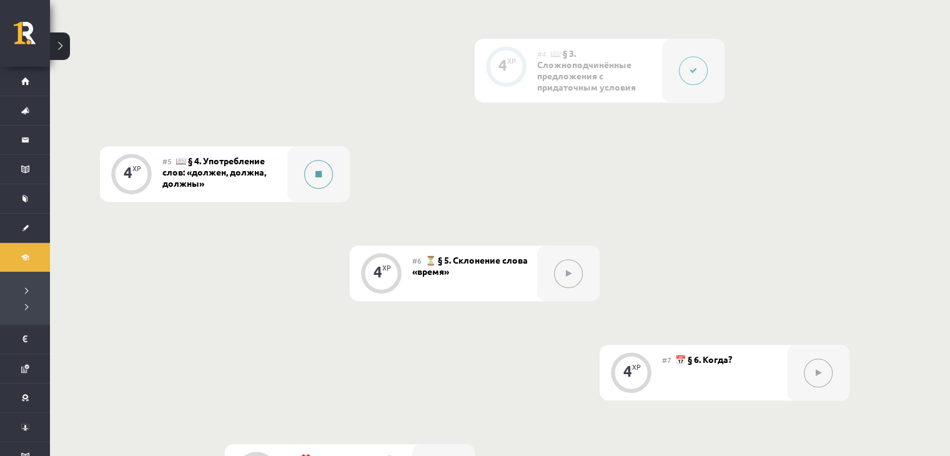
click at [320, 182] on button at bounding box center [318, 174] width 29 height 29
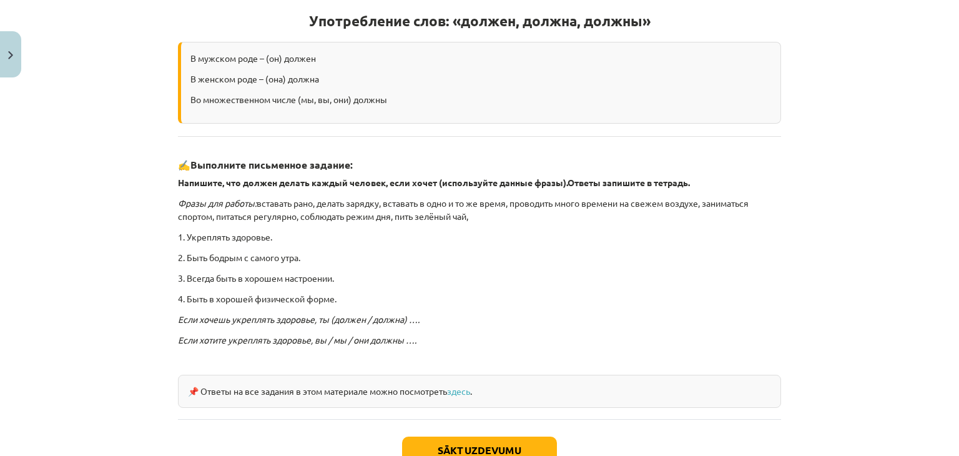
scroll to position [250, 0]
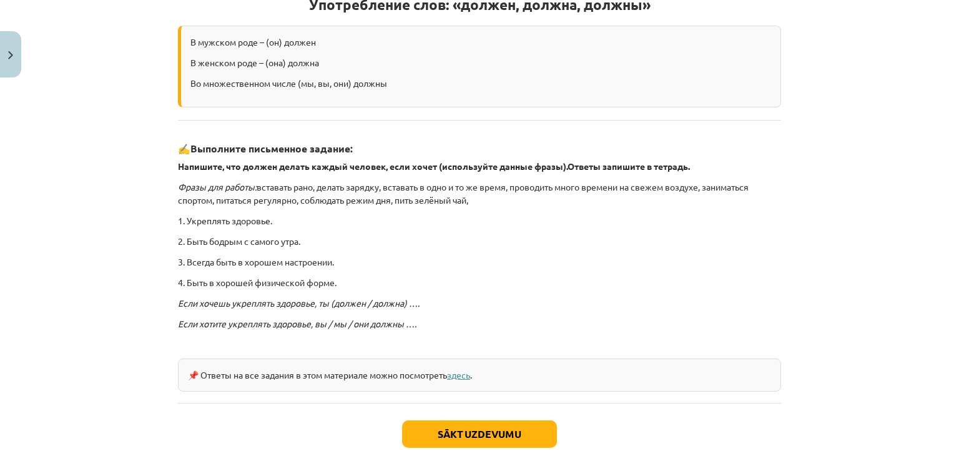
click at [469, 375] on link "здесь" at bounding box center [458, 374] width 23 height 11
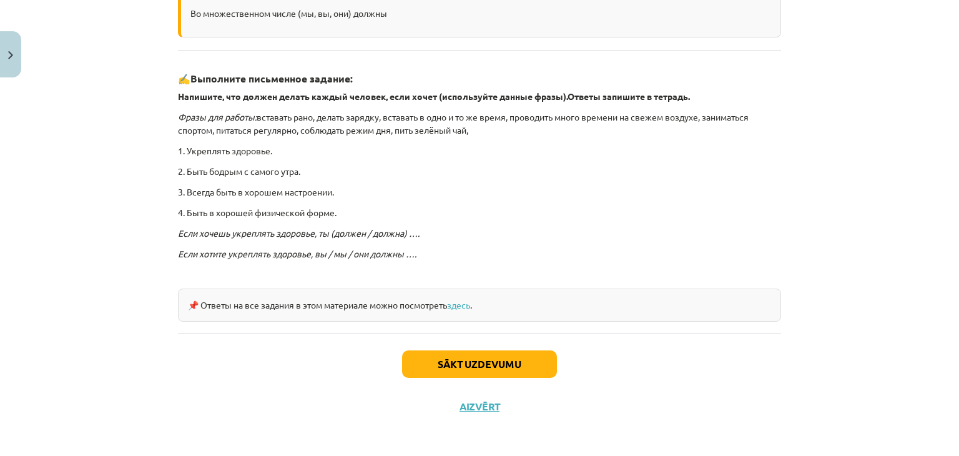
scroll to position [320, 0]
click at [472, 353] on button "Sākt uzdevumu" at bounding box center [479, 363] width 155 height 27
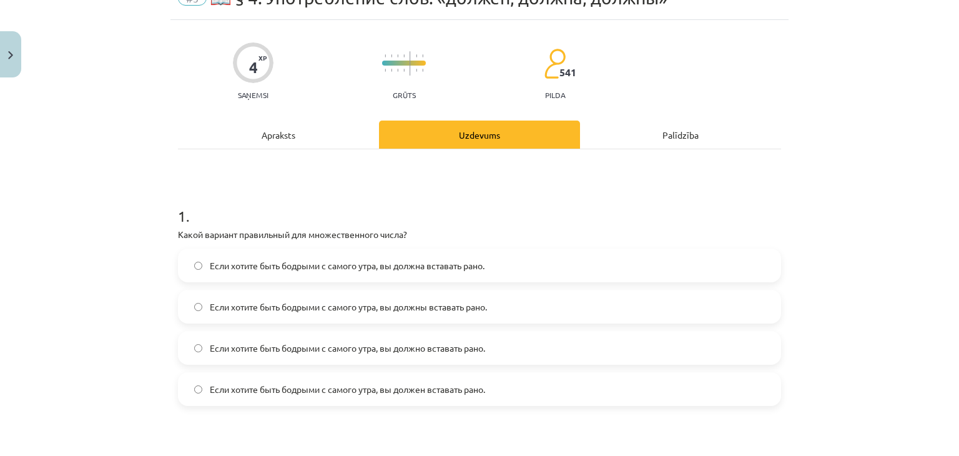
scroll to position [94, 0]
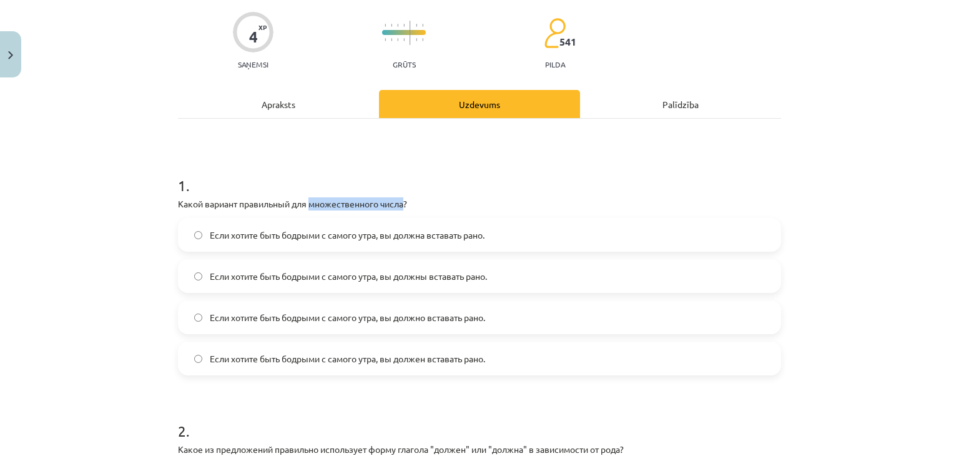
drag, startPoint x: 306, startPoint y: 205, endPoint x: 401, endPoint y: 205, distance: 94.9
click at [401, 205] on p "Какой вариант правильный для множественного числа?" at bounding box center [479, 203] width 603 height 13
copy p "множественного числа"
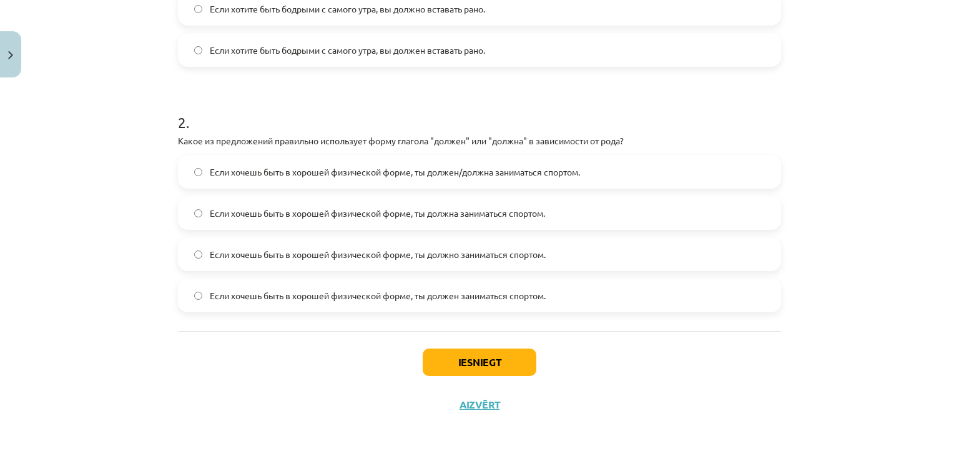
scroll to position [403, 0]
click at [484, 358] on button "Iesniegt" at bounding box center [480, 361] width 114 height 27
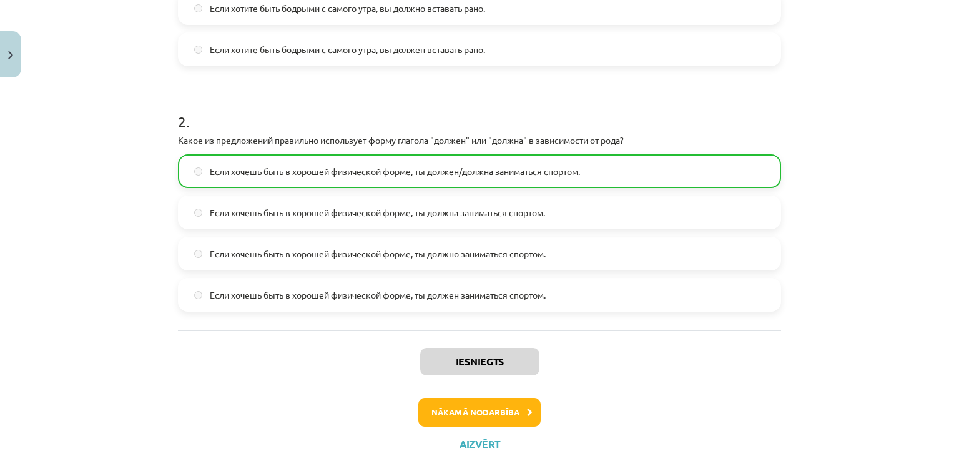
scroll to position [442, 0]
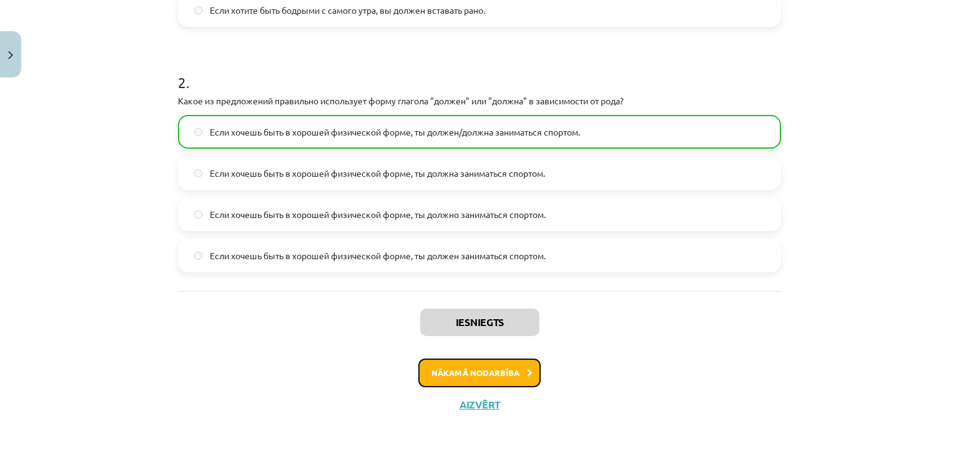
click at [477, 370] on button "Nākamā nodarbība" at bounding box center [479, 372] width 122 height 29
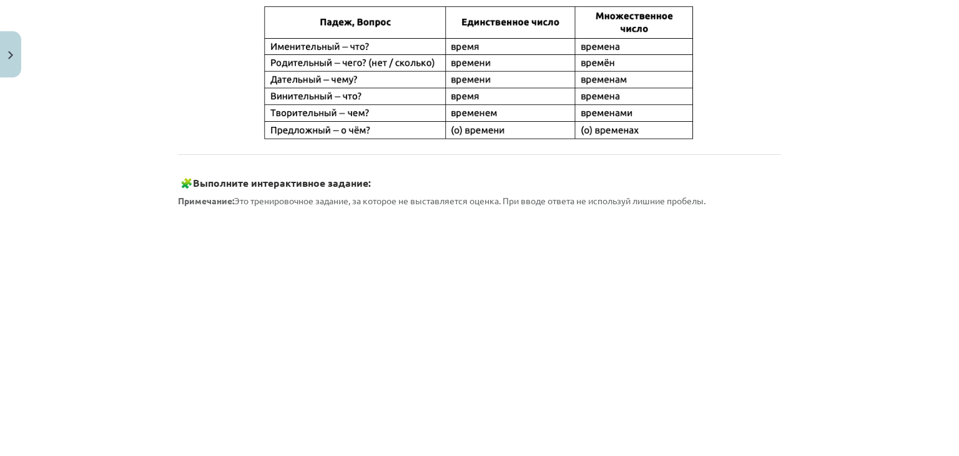
scroll to position [545, 0]
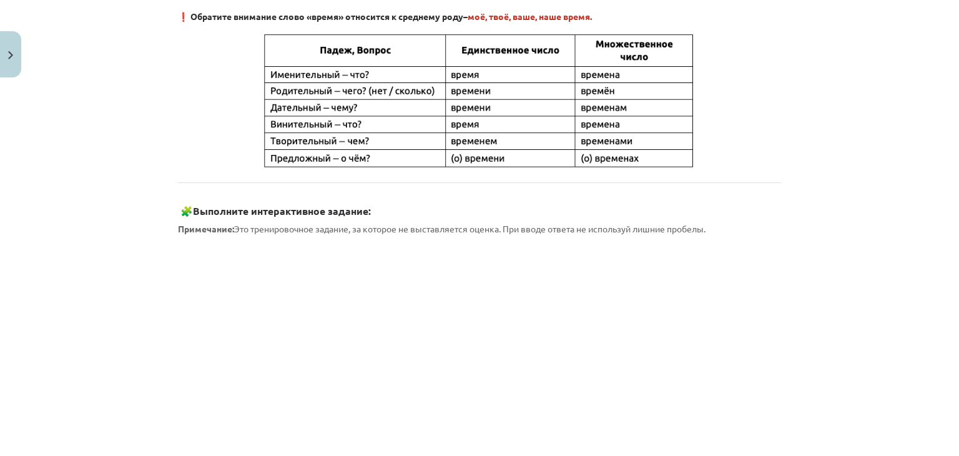
drag, startPoint x: 448, startPoint y: 90, endPoint x: 495, endPoint y: 94, distance: 47.0
drag, startPoint x: 495, startPoint y: 94, endPoint x: 778, endPoint y: 113, distance: 284.2
click at [778, 114] on div "4 XP Saņemsi Grūts 541 pilda Apraksts Uzdevums Palīdzība Склонение слова «время…" at bounding box center [479, 200] width 618 height 1325
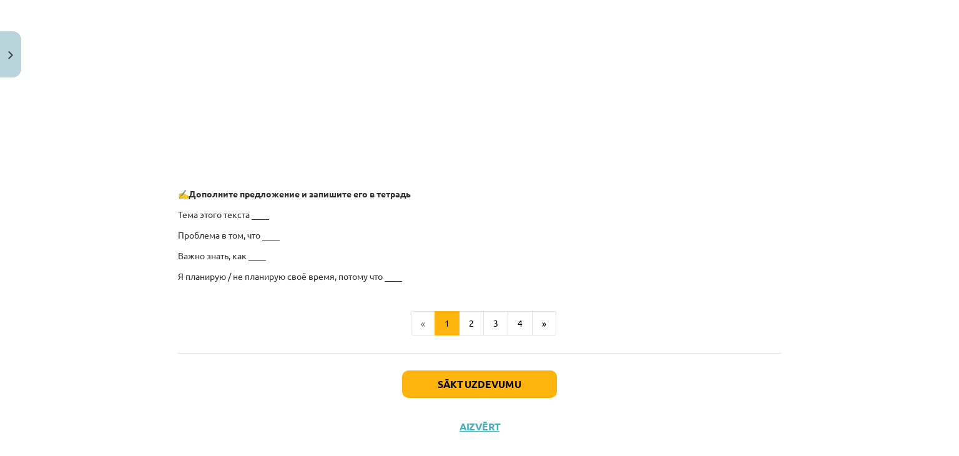
scroll to position [982, 0]
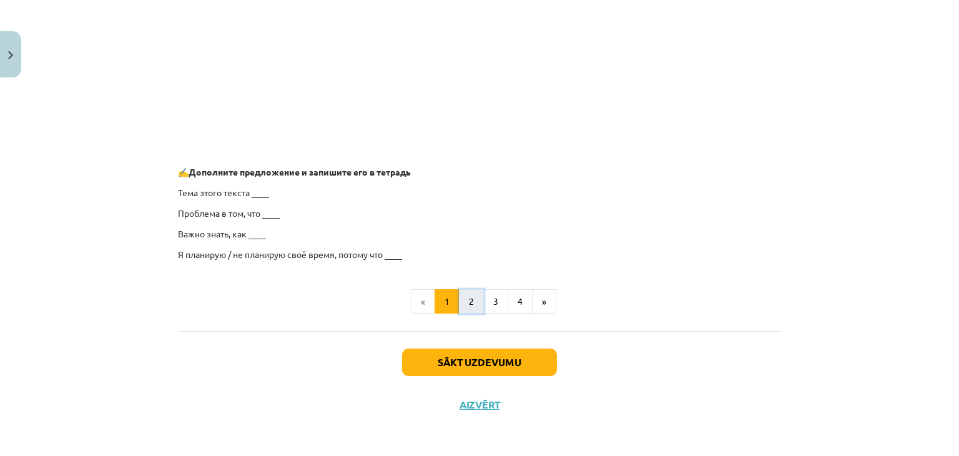
click at [470, 294] on button "2" at bounding box center [471, 301] width 25 height 25
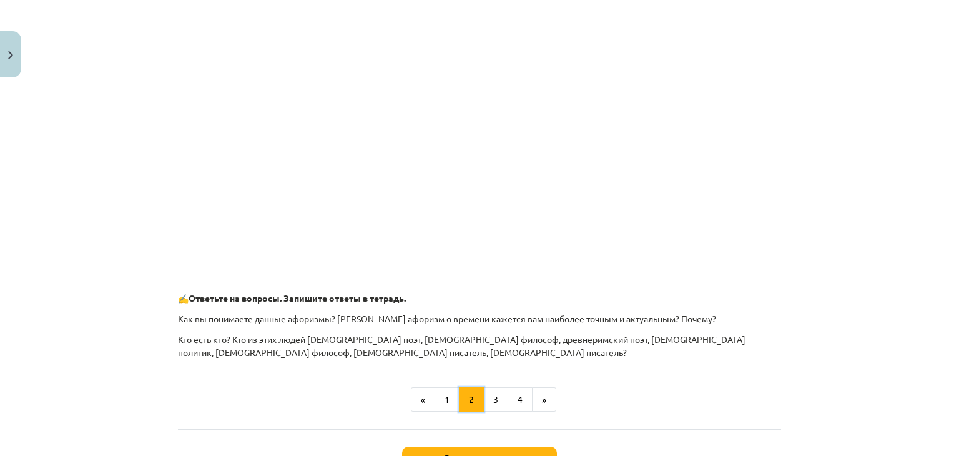
scroll to position [535, 0]
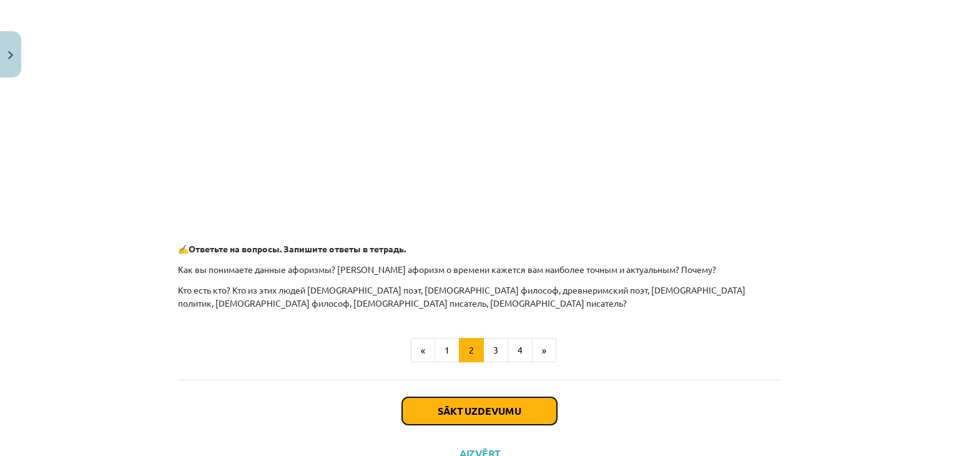
click at [469, 406] on button "Sākt uzdevumu" at bounding box center [479, 410] width 155 height 27
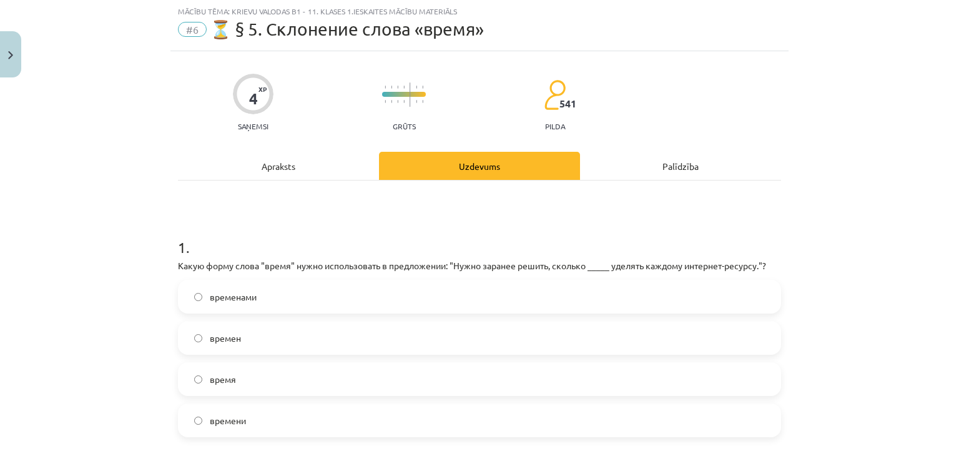
scroll to position [31, 0]
click at [197, 418] on label "времени" at bounding box center [479, 420] width 601 height 31
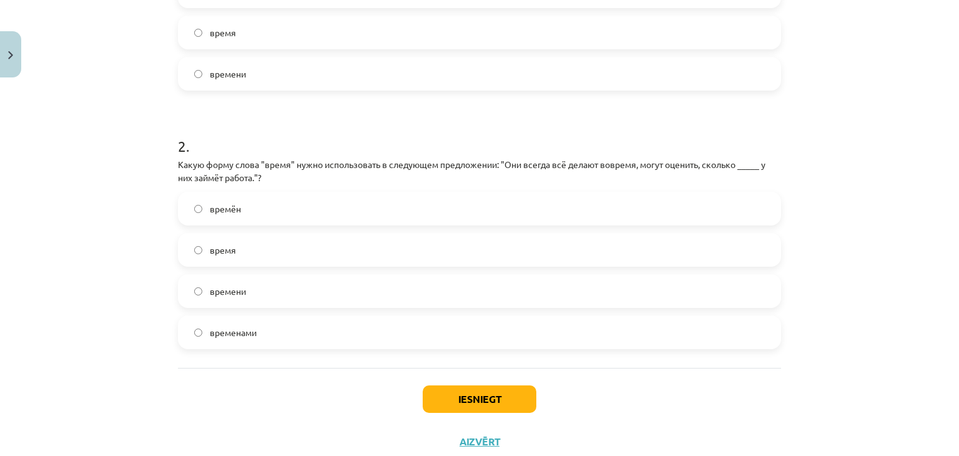
scroll to position [406, 0]
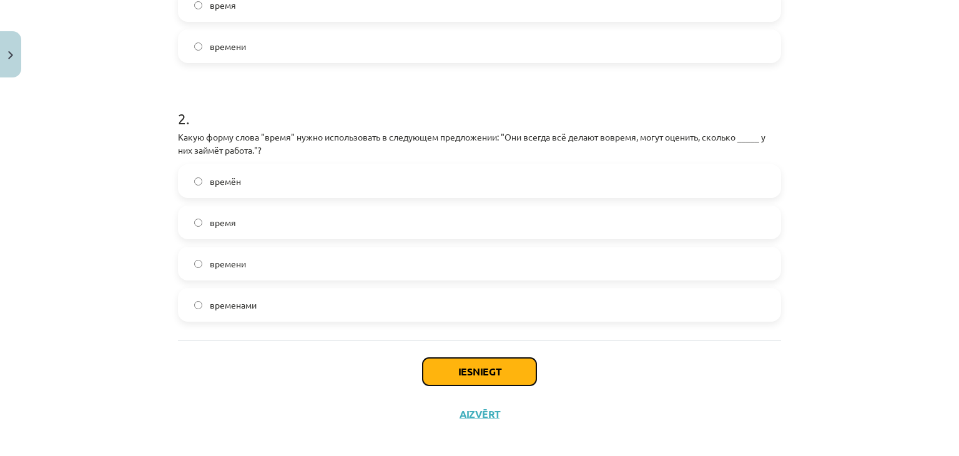
click at [470, 373] on button "Iesniegt" at bounding box center [480, 371] width 114 height 27
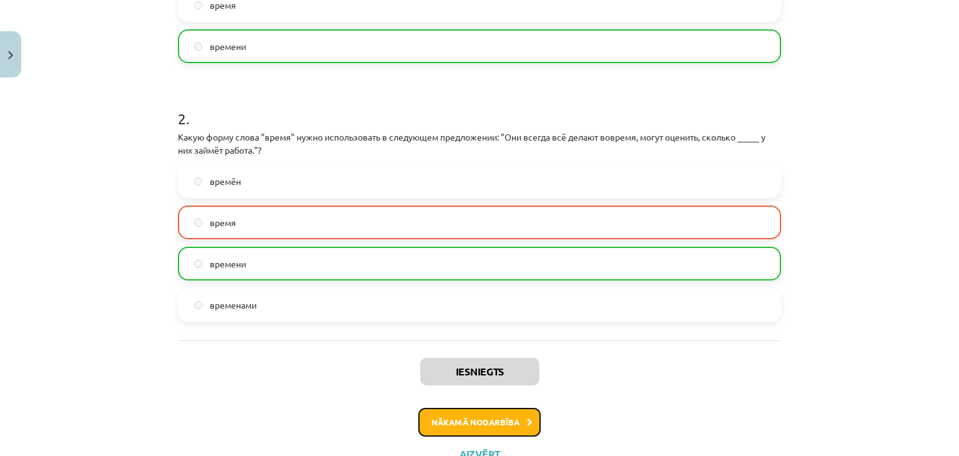
click at [490, 415] on button "Nākamā nodarbība" at bounding box center [479, 422] width 122 height 29
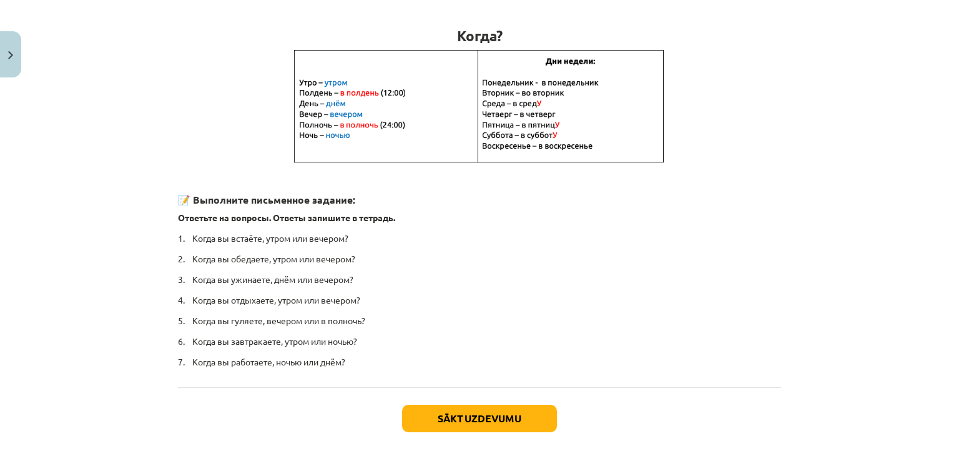
scroll to position [275, 0]
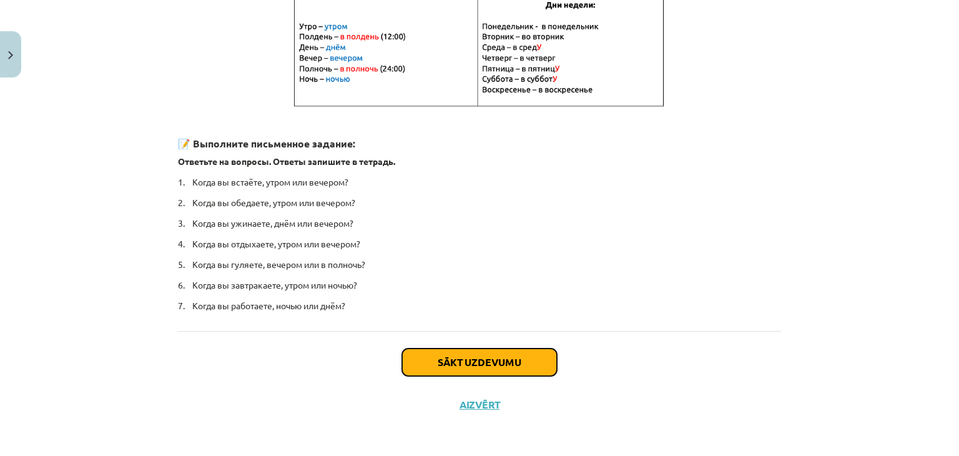
click at [473, 355] on button "Sākt uzdevumu" at bounding box center [479, 361] width 155 height 27
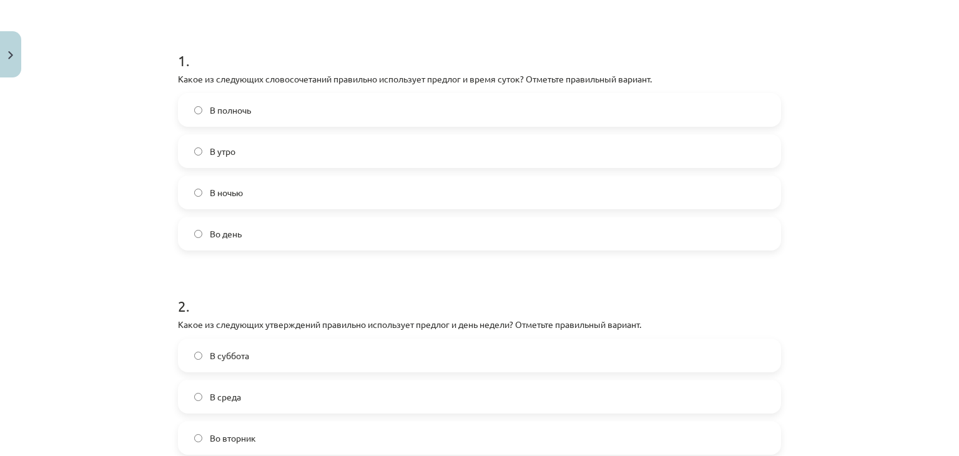
scroll to position [343, 0]
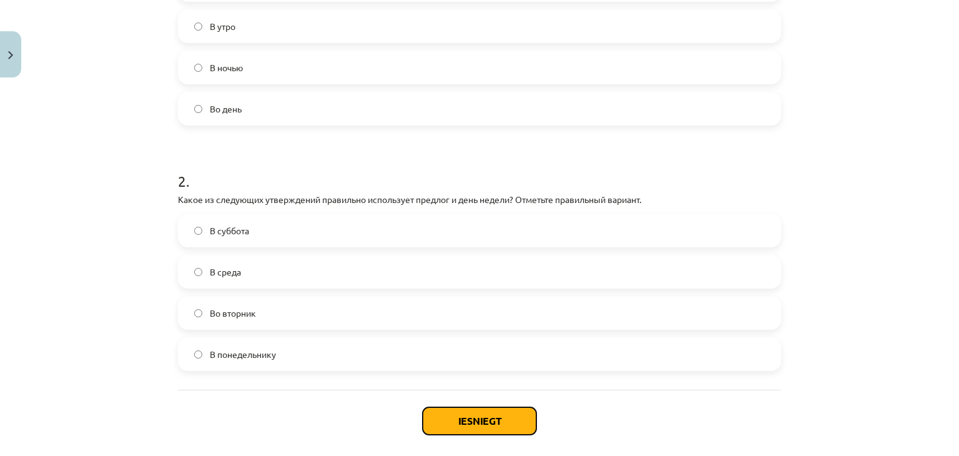
click at [467, 412] on button "Iesniegt" at bounding box center [480, 420] width 114 height 27
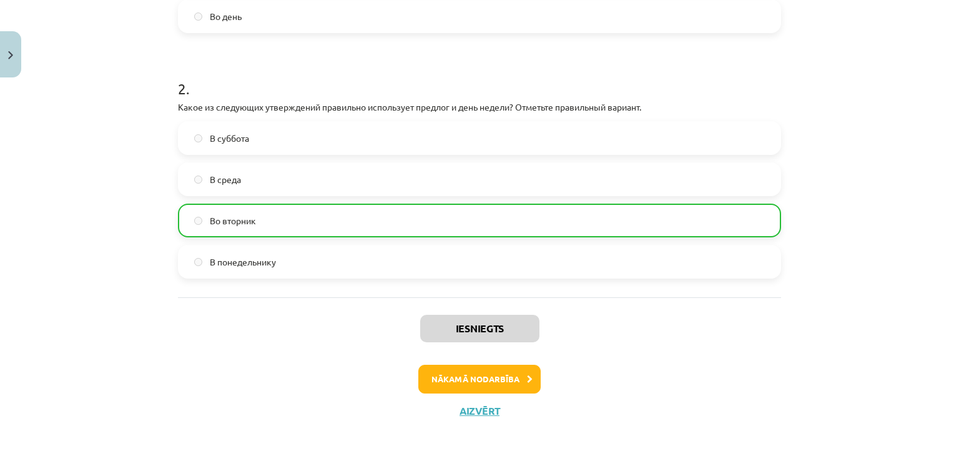
scroll to position [442, 0]
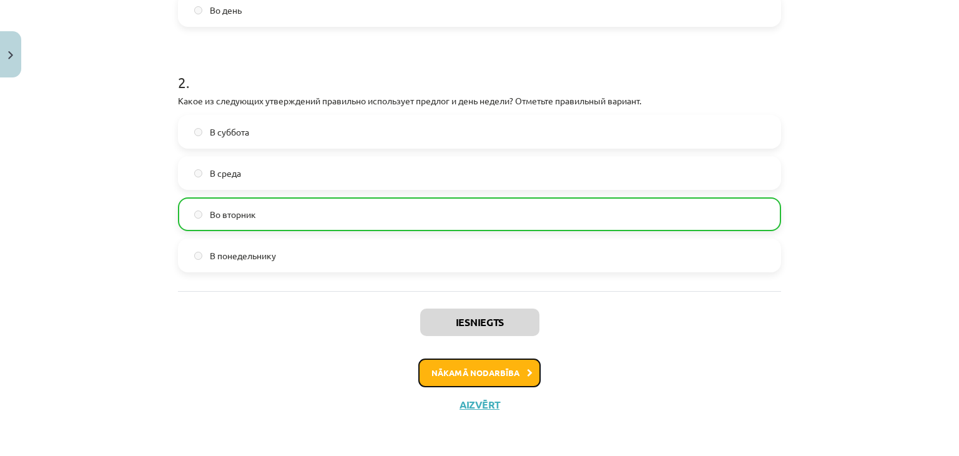
click at [500, 370] on button "Nākamā nodarbība" at bounding box center [479, 372] width 122 height 29
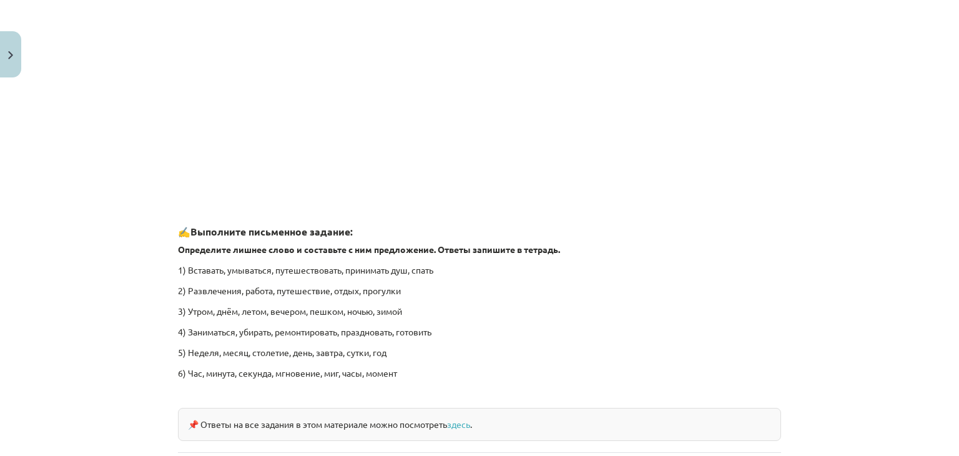
scroll to position [1842, 0]
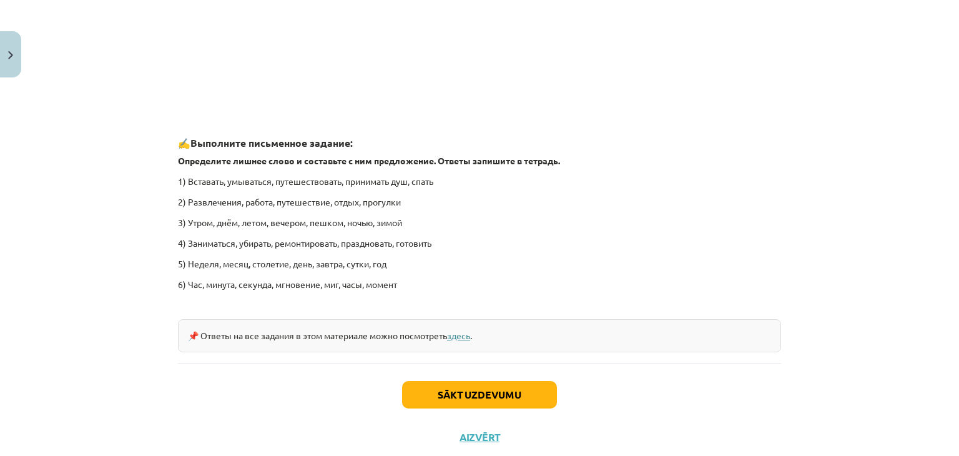
click at [464, 334] on link "здесь" at bounding box center [458, 335] width 23 height 11
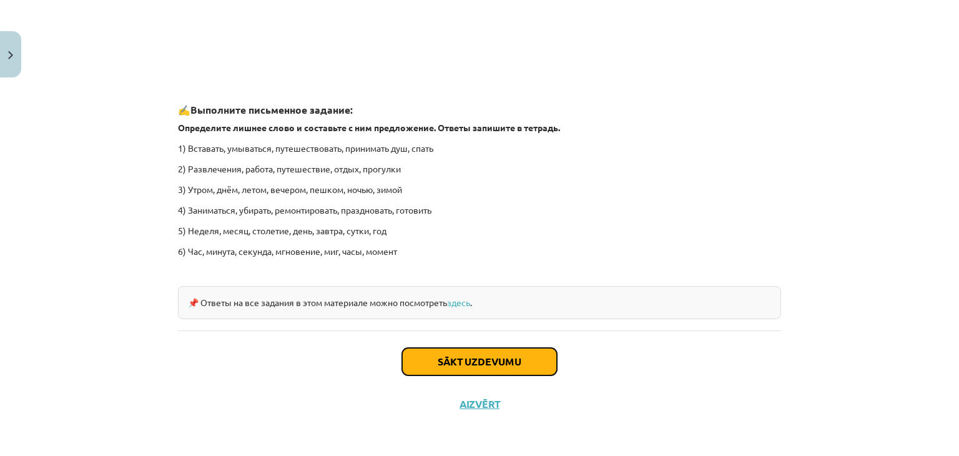
click at [478, 366] on button "Sākt uzdevumu" at bounding box center [479, 361] width 155 height 27
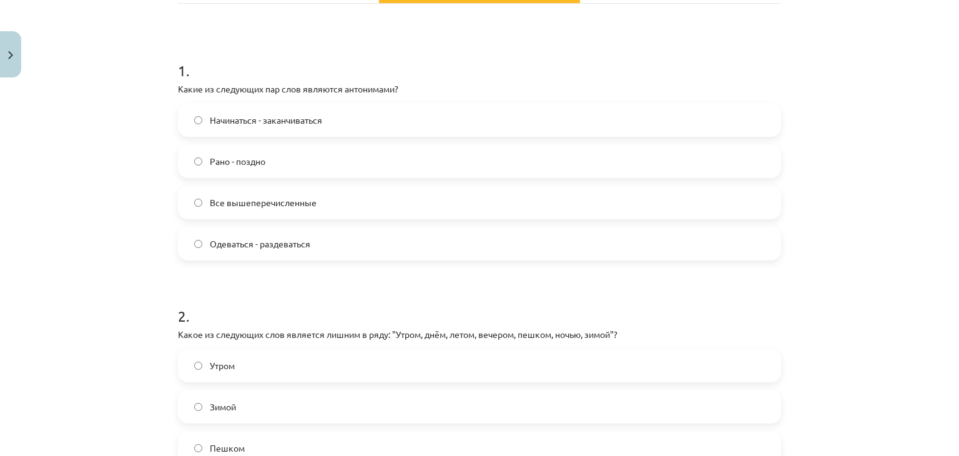
scroll to position [219, 0]
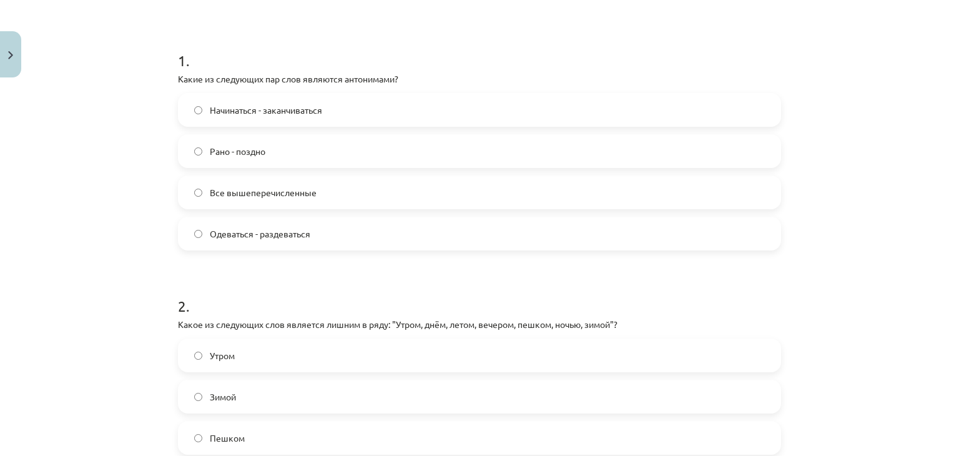
click at [197, 188] on label "Все вышеперечисленные" at bounding box center [479, 192] width 601 height 31
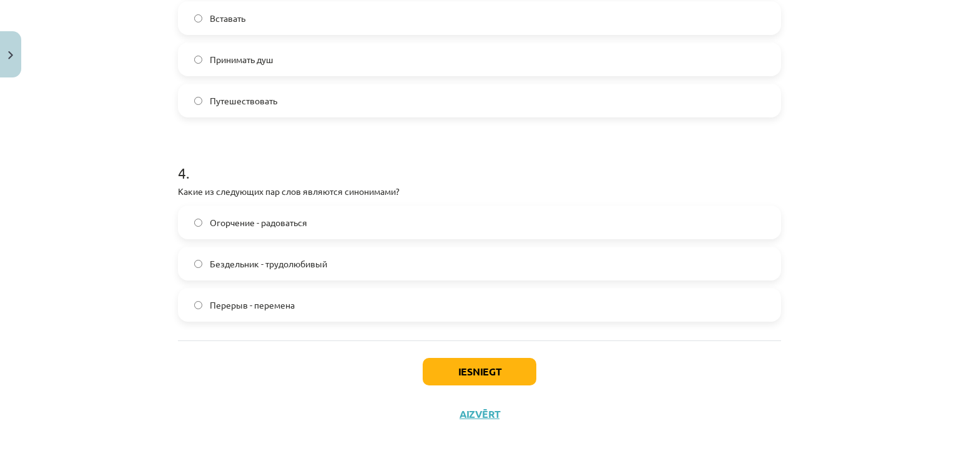
scroll to position [843, 0]
click at [489, 370] on button "Iesniegt" at bounding box center [480, 370] width 114 height 27
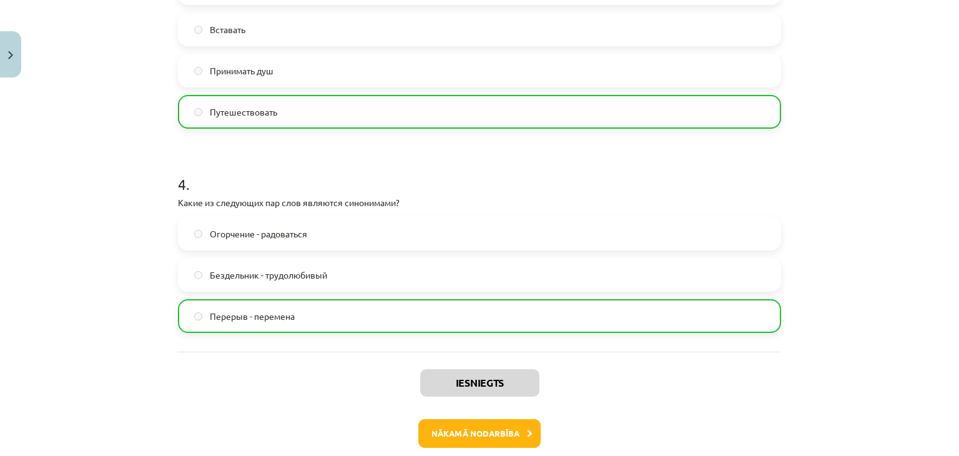
scroll to position [892, 0]
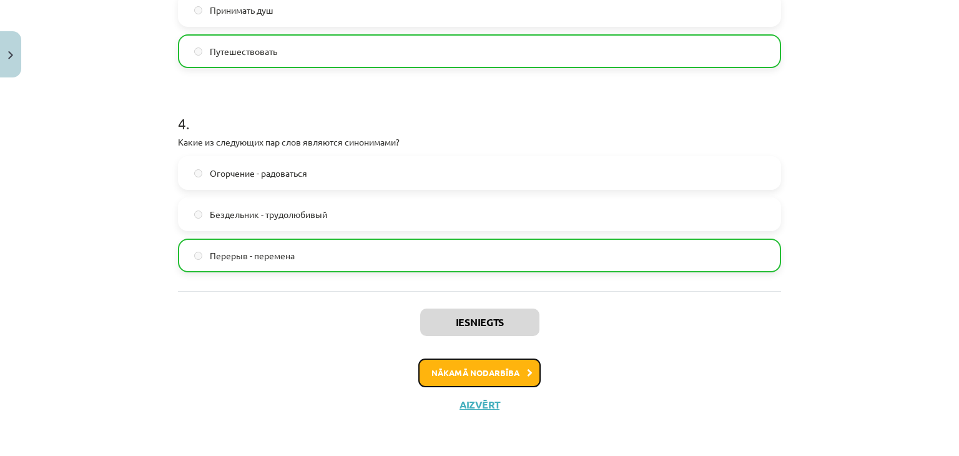
click at [465, 373] on button "Nākamā nodarbība" at bounding box center [479, 372] width 122 height 29
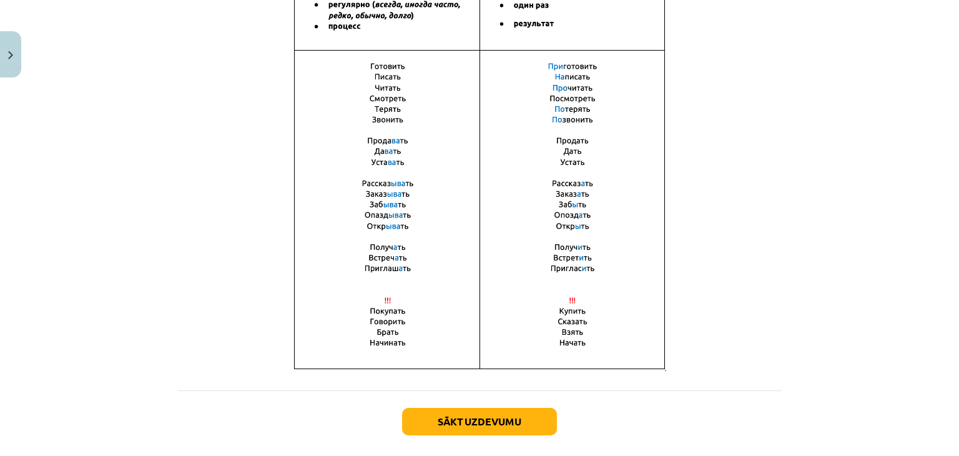
scroll to position [885, 0]
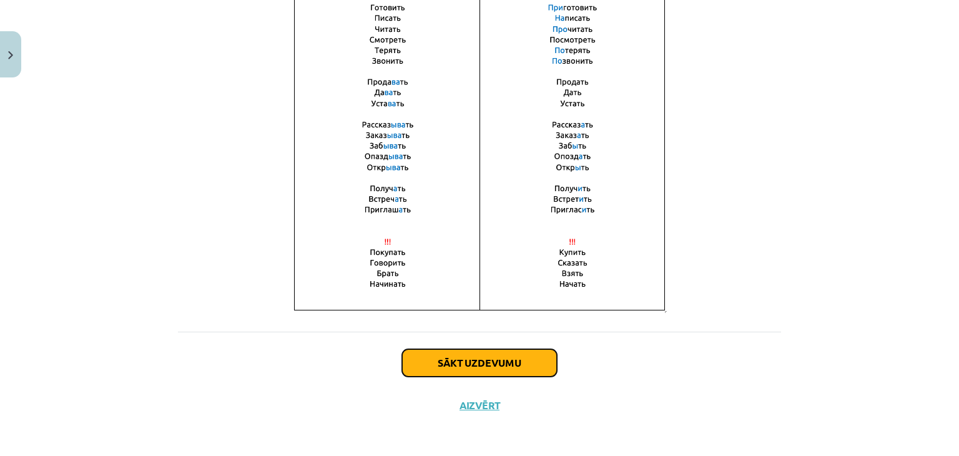
click at [485, 359] on button "Sākt uzdevumu" at bounding box center [479, 362] width 155 height 27
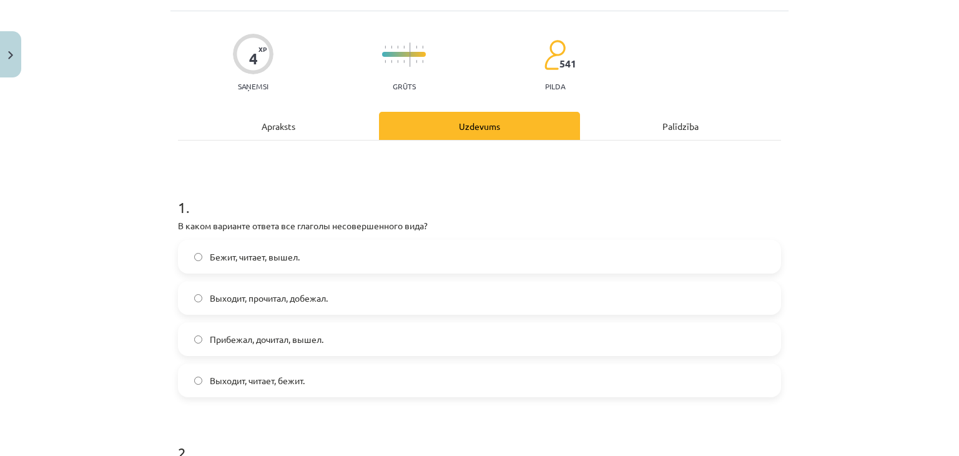
scroll to position [94, 0]
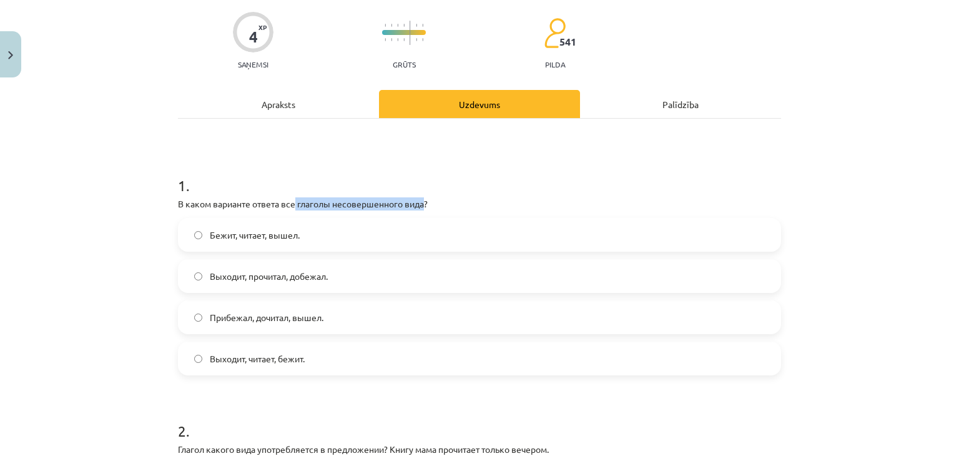
drag, startPoint x: 295, startPoint y: 202, endPoint x: 422, endPoint y: 205, distance: 126.8
click at [422, 205] on p "В каком варианте ответа все глаголы несовершенного вида?" at bounding box center [479, 203] width 603 height 13
copy p "глаголы несовершенного вида"
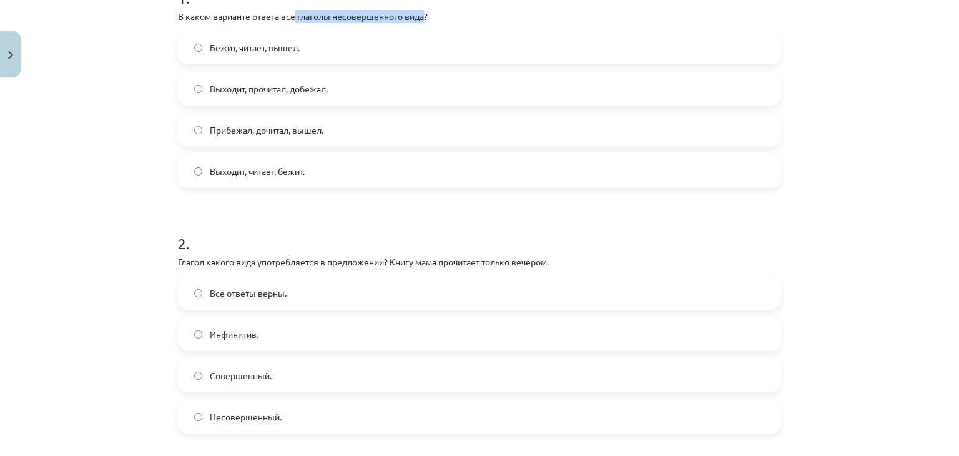
scroll to position [156, 0]
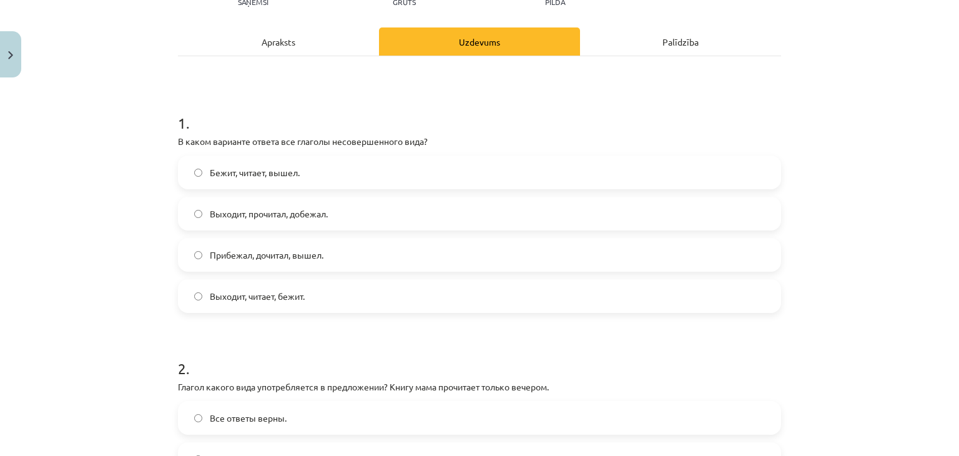
click at [105, 200] on div "Mācību tēma: Krievu valodas b1 - 11. klases 1.ieskaites mācību materiāls #9 📖 §…" at bounding box center [479, 228] width 959 height 456
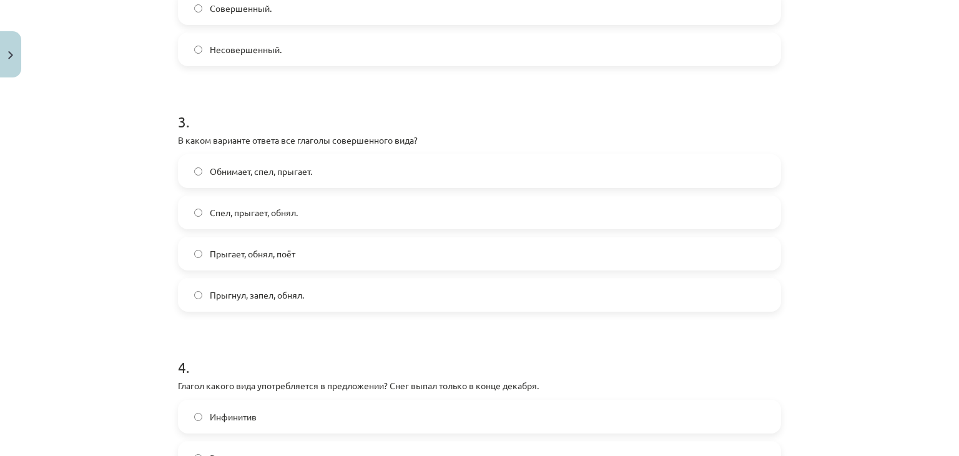
scroll to position [656, 0]
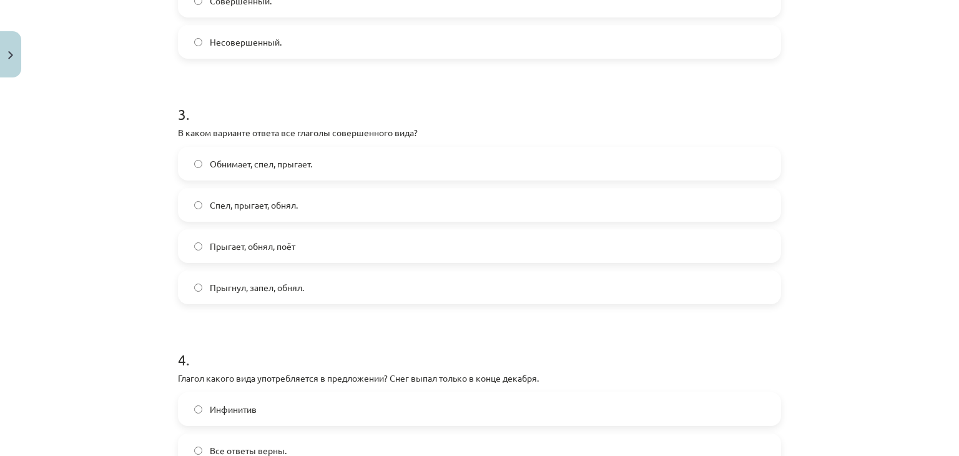
click at [187, 279] on label "Прыгнул, запел, обнял." at bounding box center [479, 287] width 601 height 31
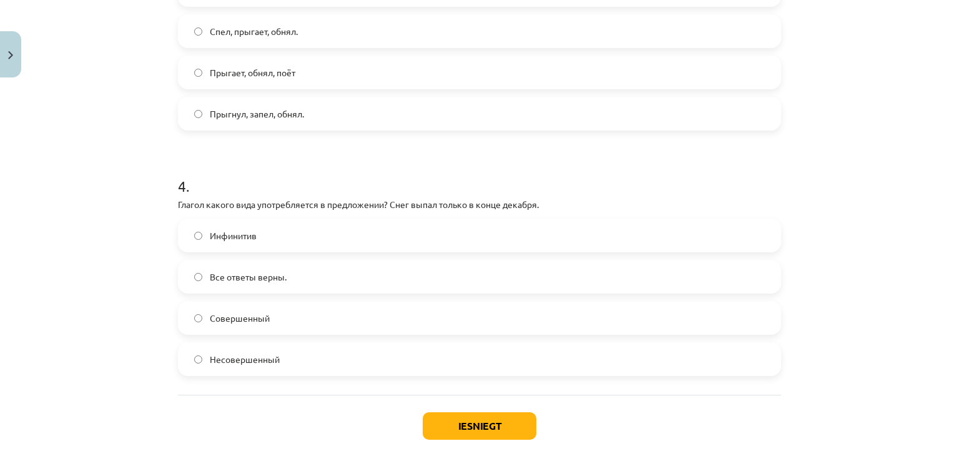
scroll to position [894, 0]
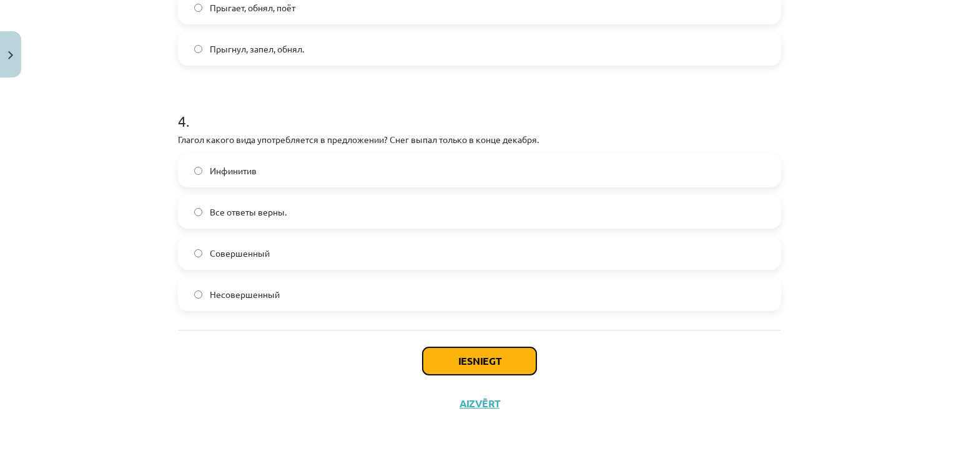
click at [480, 355] on button "Iesniegt" at bounding box center [480, 360] width 114 height 27
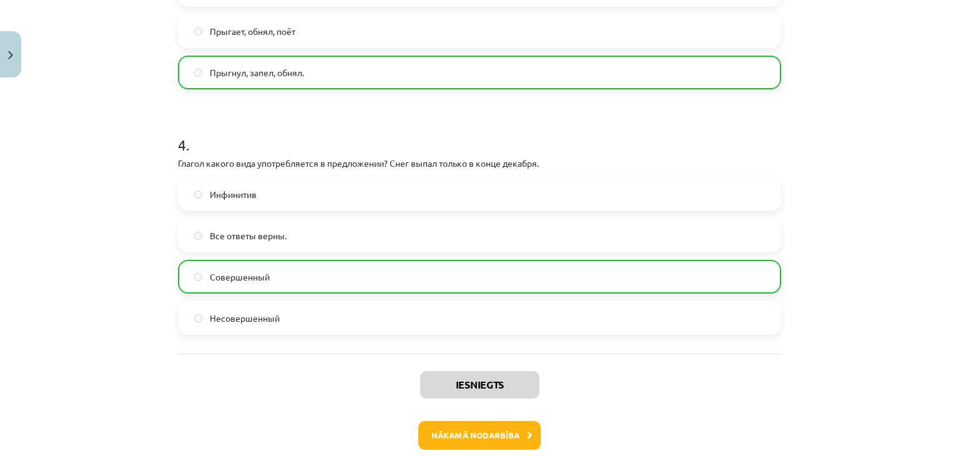
scroll to position [934, 0]
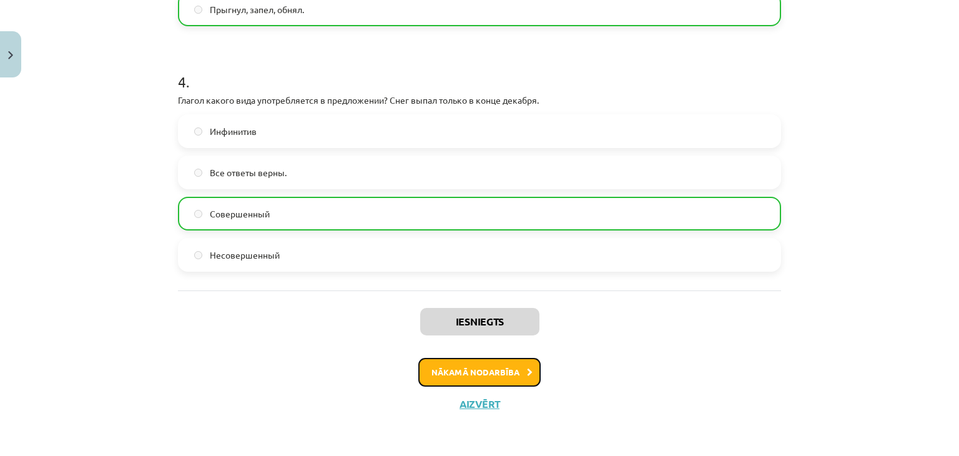
click at [498, 375] on button "Nākamā nodarbība" at bounding box center [479, 372] width 122 height 29
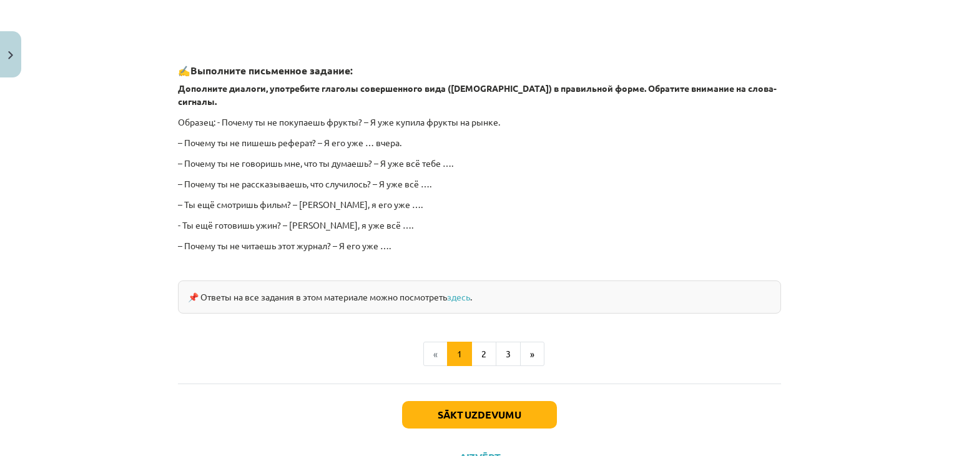
scroll to position [1093, 0]
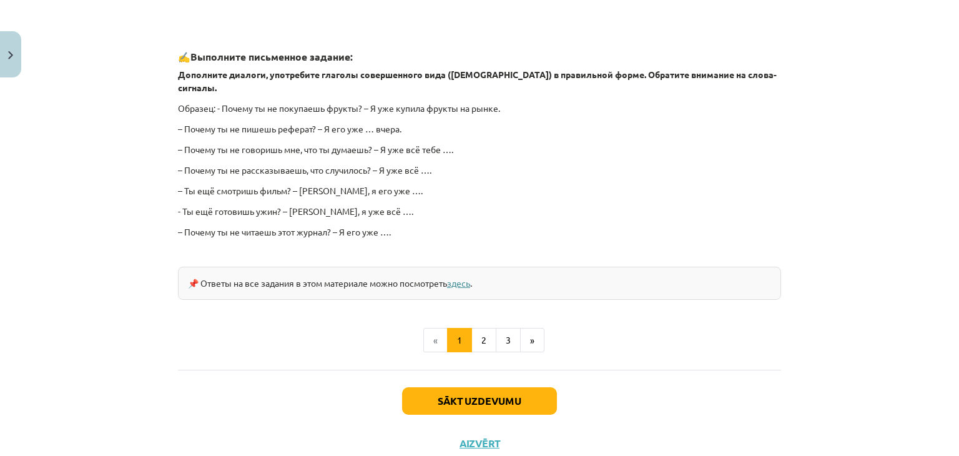
click at [460, 277] on link "здесь" at bounding box center [458, 282] width 23 height 11
click at [484, 387] on button "Sākt uzdevumu" at bounding box center [479, 400] width 155 height 27
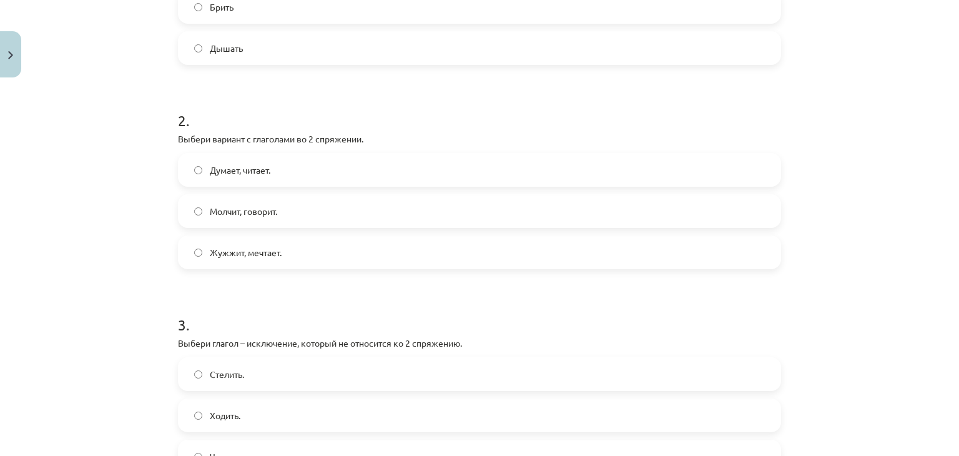
scroll to position [375, 0]
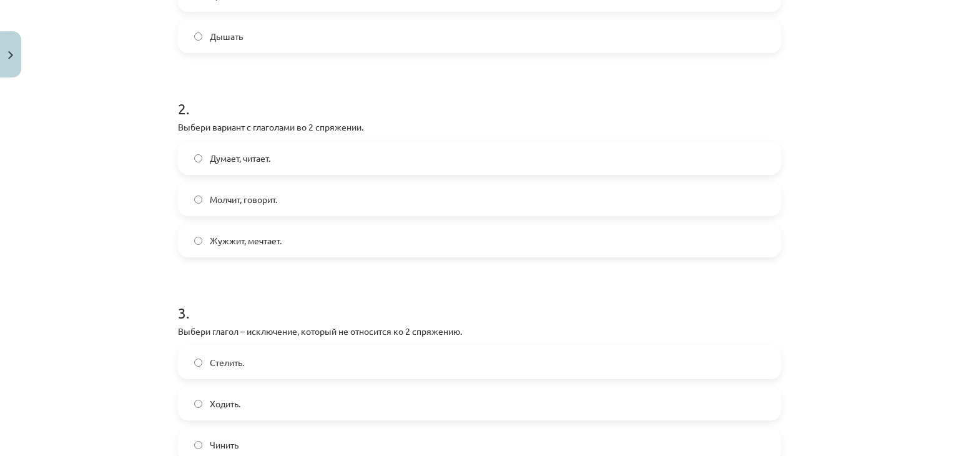
click at [194, 234] on label "Жужжит, мечтает." at bounding box center [479, 240] width 601 height 31
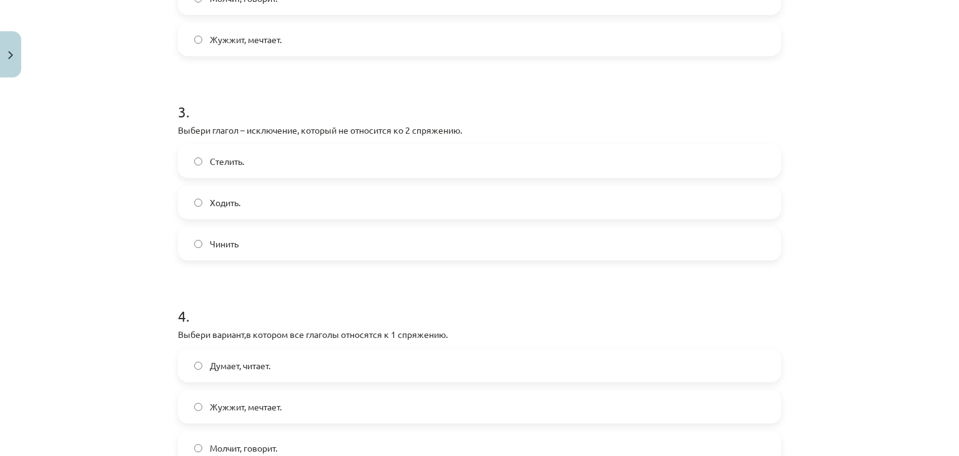
scroll to position [729, 0]
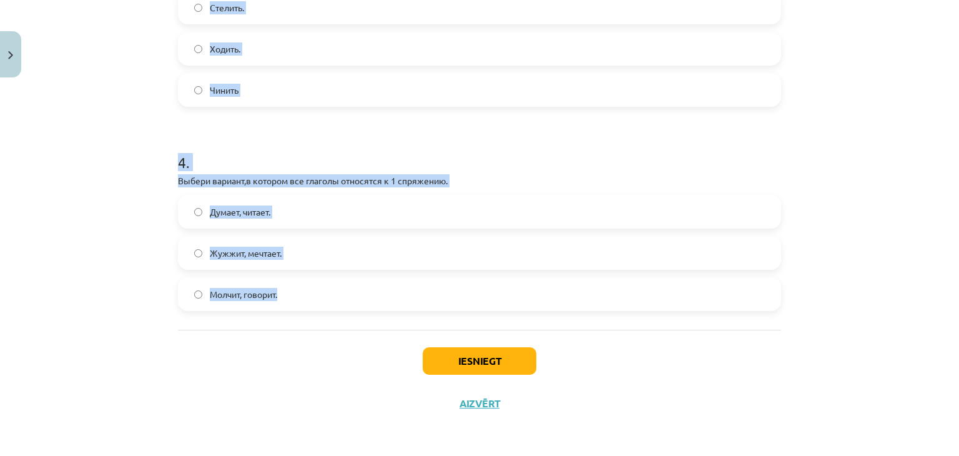
drag, startPoint x: 162, startPoint y: 96, endPoint x: 305, endPoint y: 304, distance: 252.0
click at [305, 304] on div "Mācību tēma: Krievu valodas b1 - 11. klases 1.ieskaites mācību materiāls #10 📖 …" at bounding box center [479, 228] width 959 height 456
click at [899, 300] on div "Mācību tēma: Krievu valodas b1 - 11. klases 1.ieskaites mācību materiāls #10 📖 …" at bounding box center [479, 228] width 959 height 456
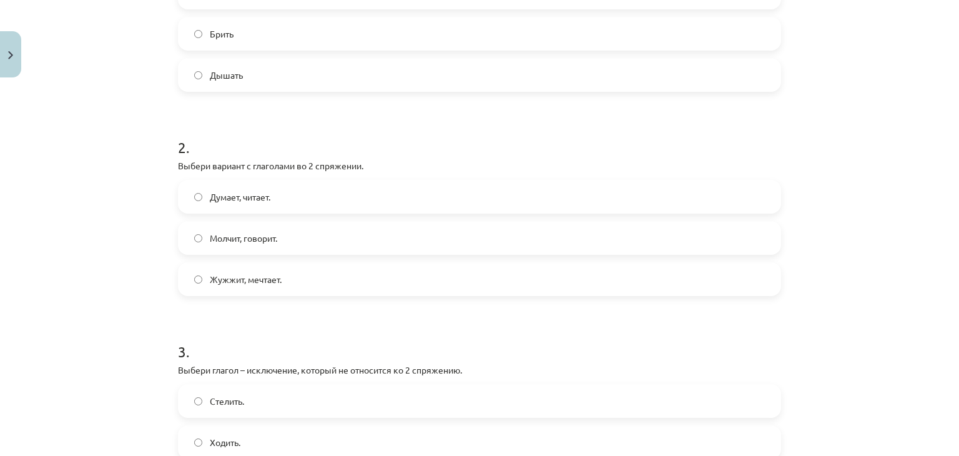
scroll to position [340, 0]
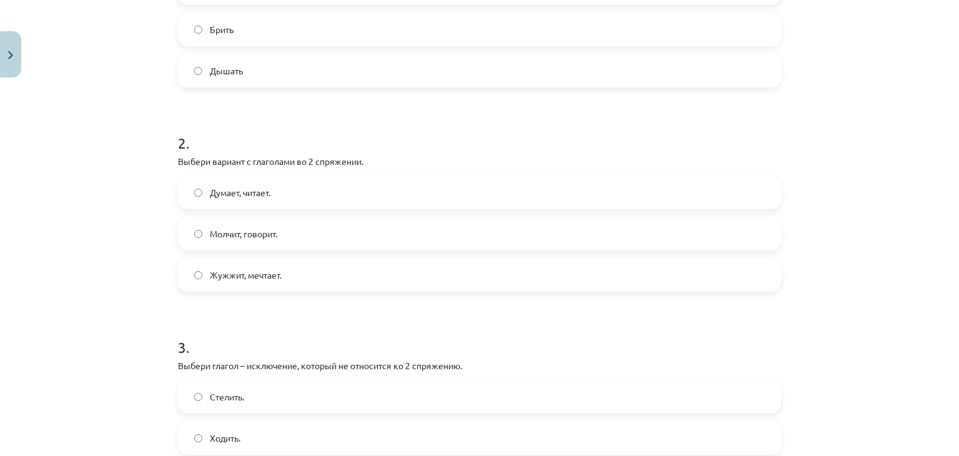
click at [214, 230] on span "Молчит, говорит." at bounding box center [243, 233] width 67 height 13
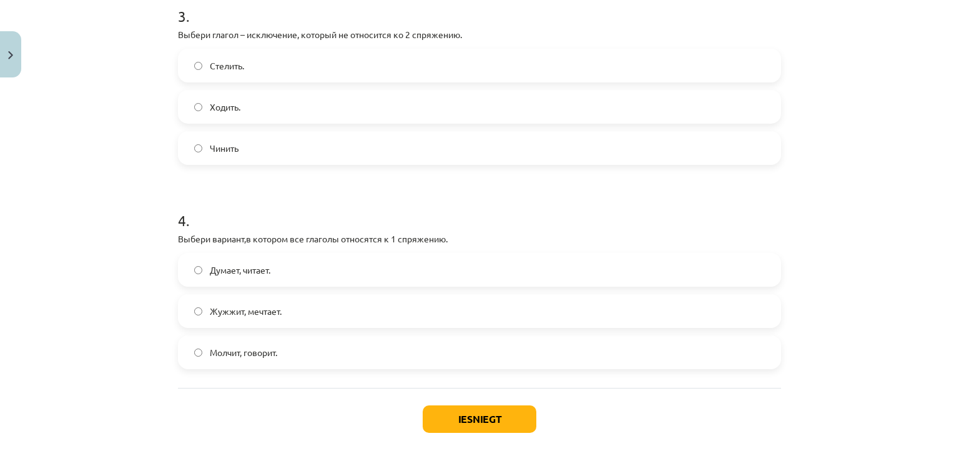
scroll to position [692, 0]
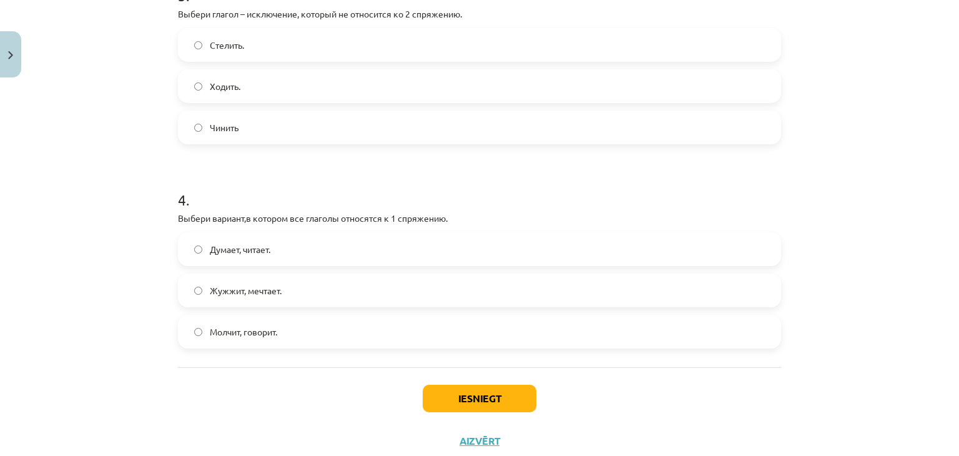
click at [314, 257] on label "Думает, читает." at bounding box center [479, 249] width 601 height 31
click at [489, 403] on button "Iesniegt" at bounding box center [480, 398] width 114 height 27
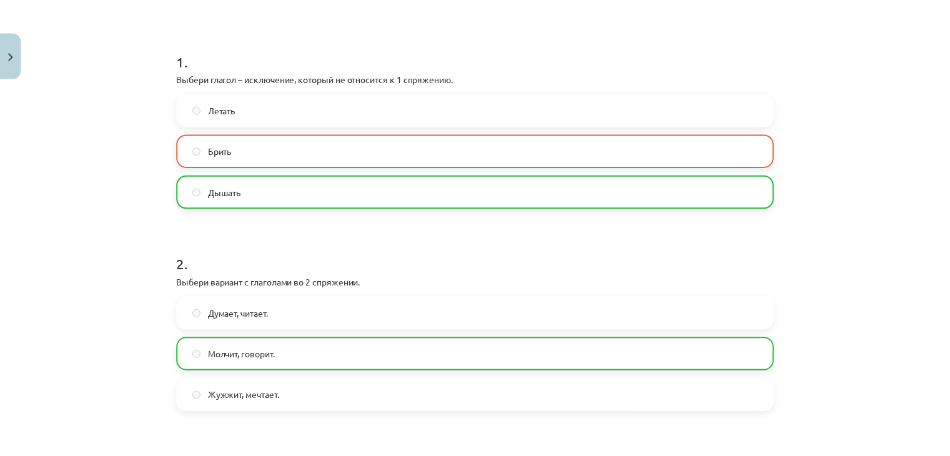
scroll to position [224, 0]
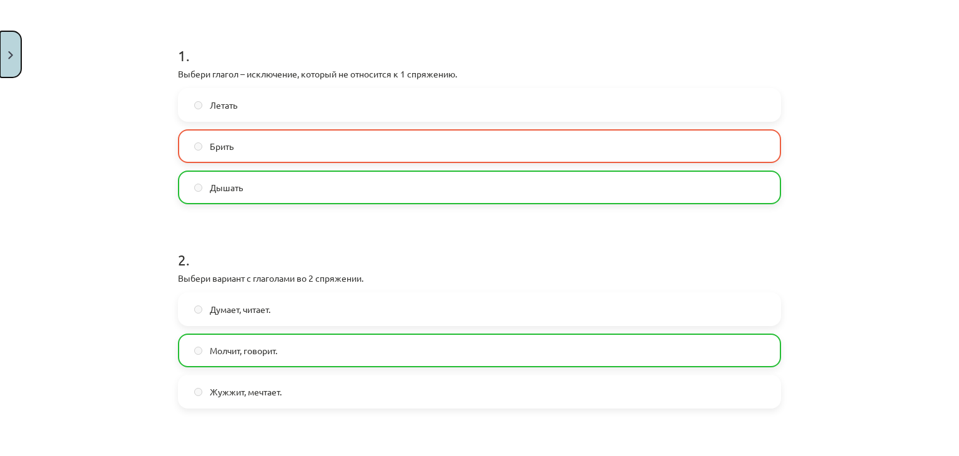
click at [0, 58] on button "Close" at bounding box center [10, 54] width 21 height 46
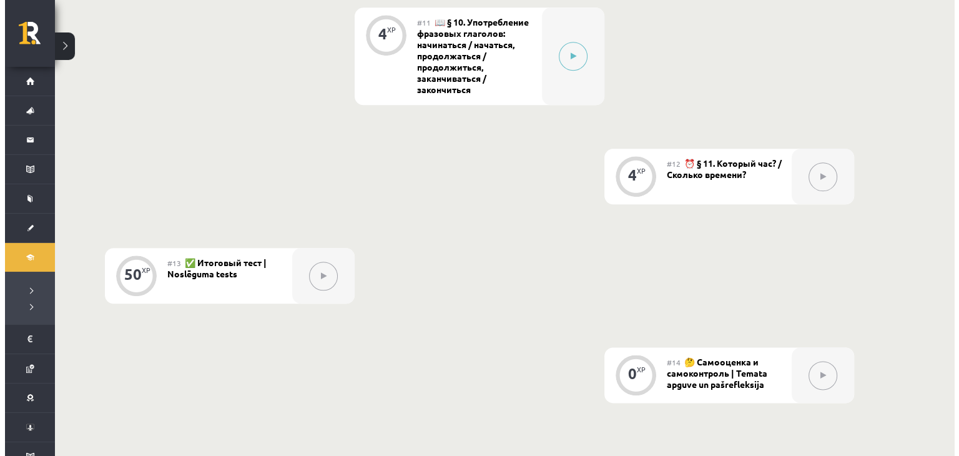
scroll to position [1431, 0]
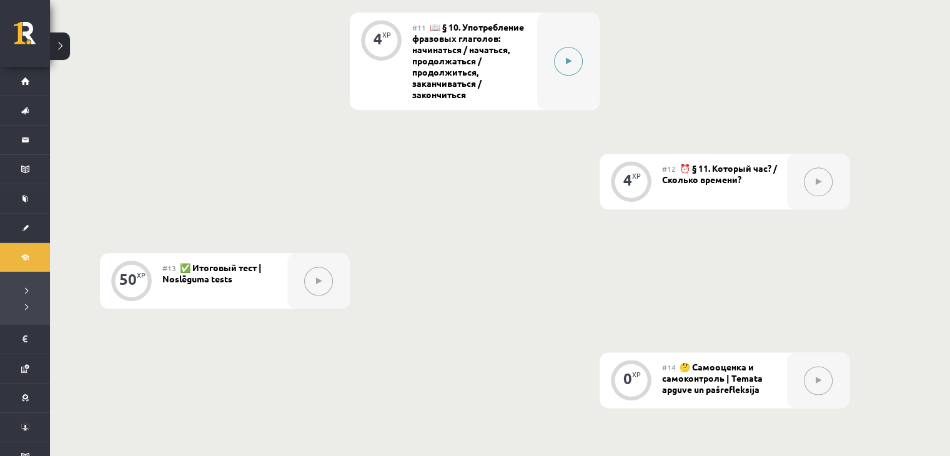
click at [572, 67] on button at bounding box center [568, 61] width 29 height 29
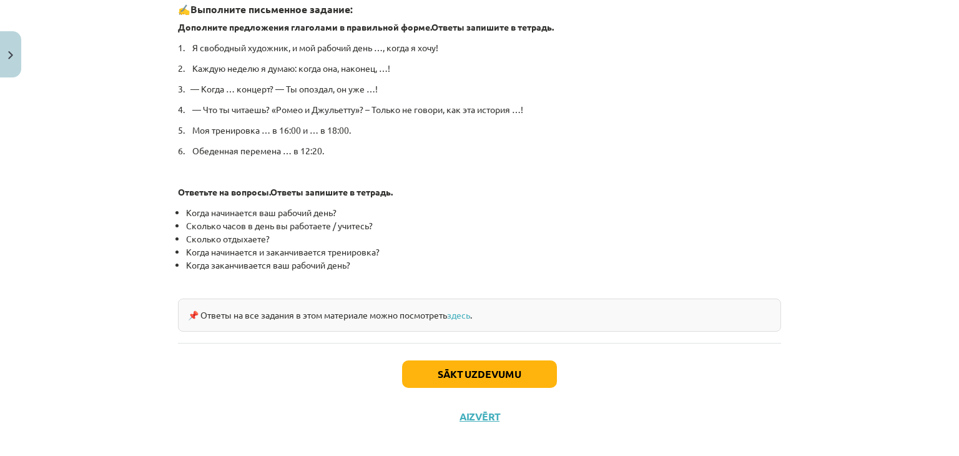
scroll to position [653, 0]
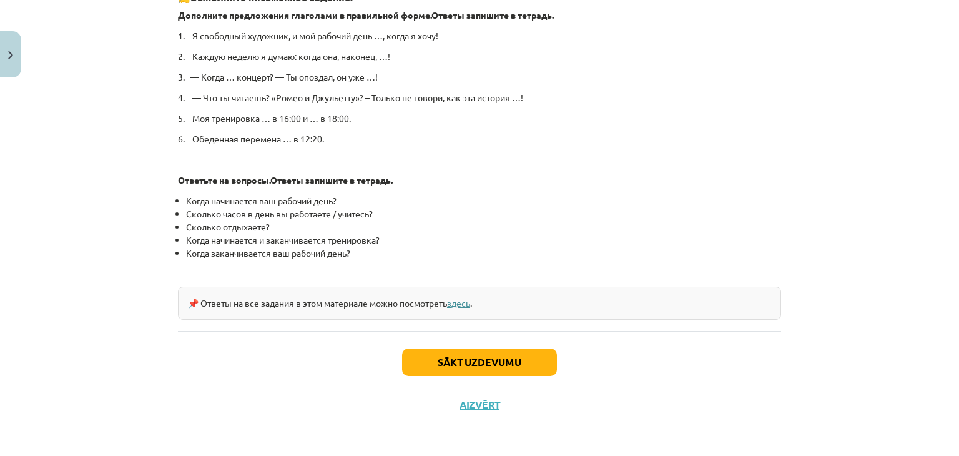
click at [455, 305] on link "здесь" at bounding box center [458, 302] width 23 height 11
click at [467, 364] on button "Sākt uzdevumu" at bounding box center [479, 361] width 155 height 27
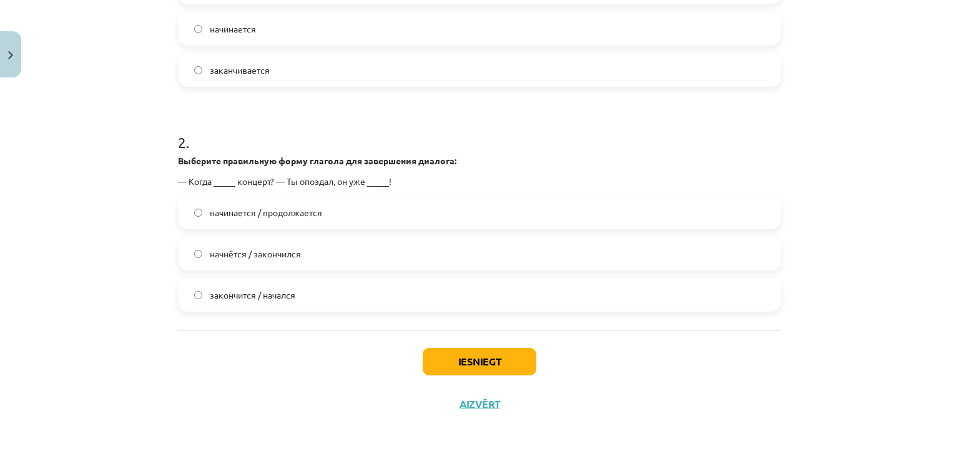
scroll to position [340, 0]
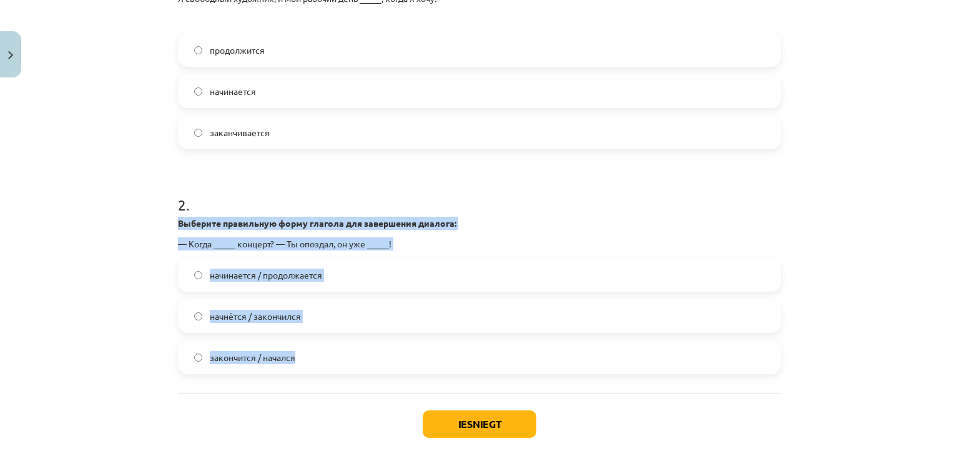
drag, startPoint x: 174, startPoint y: 220, endPoint x: 366, endPoint y: 385, distance: 252.9
click at [366, 387] on div "1 . Выберите правильную форму глагола для завершения предложения: Я свободный х…" at bounding box center [479, 143] width 603 height 500
drag, startPoint x: 299, startPoint y: 192, endPoint x: 297, endPoint y: 375, distance: 182.4
click at [297, 375] on div "4 XP Saņemsi Grūts 541 pilda Apraksts Uzdevums Palīdzība 1 . Выберите правильну…" at bounding box center [479, 125] width 618 height 724
click at [143, 332] on div "Mācību tēma: Krievu valodas b1 - 11. klases 1.ieskaites mācību materiāls #11 📖 …" at bounding box center [479, 228] width 959 height 456
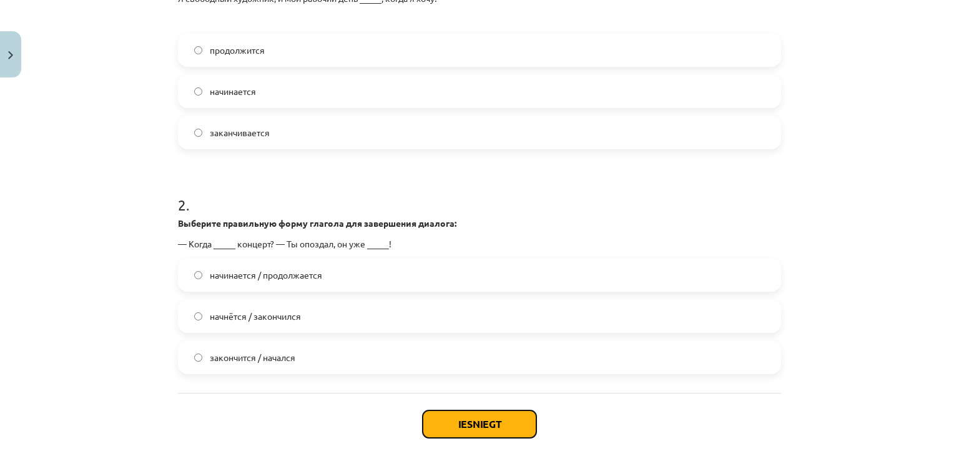
click at [470, 420] on button "Iesniegt" at bounding box center [480, 423] width 114 height 27
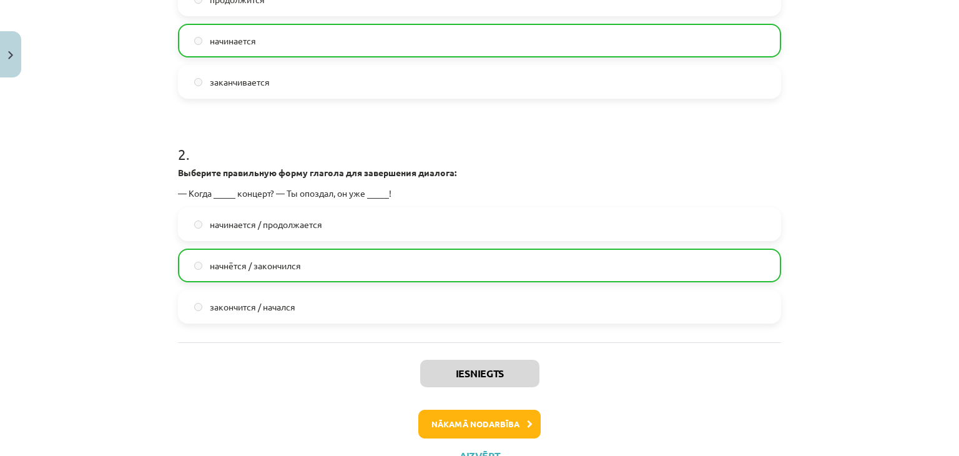
scroll to position [442, 0]
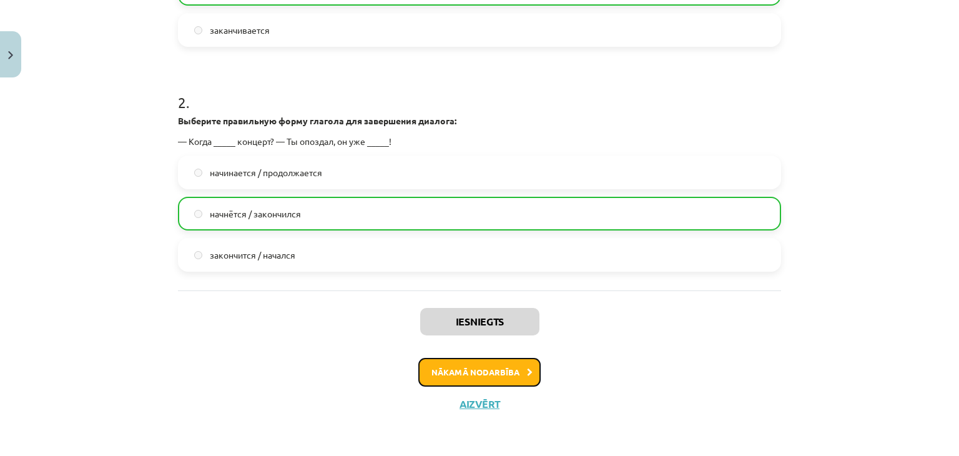
click at [486, 374] on button "Nākamā nodarbība" at bounding box center [479, 372] width 122 height 29
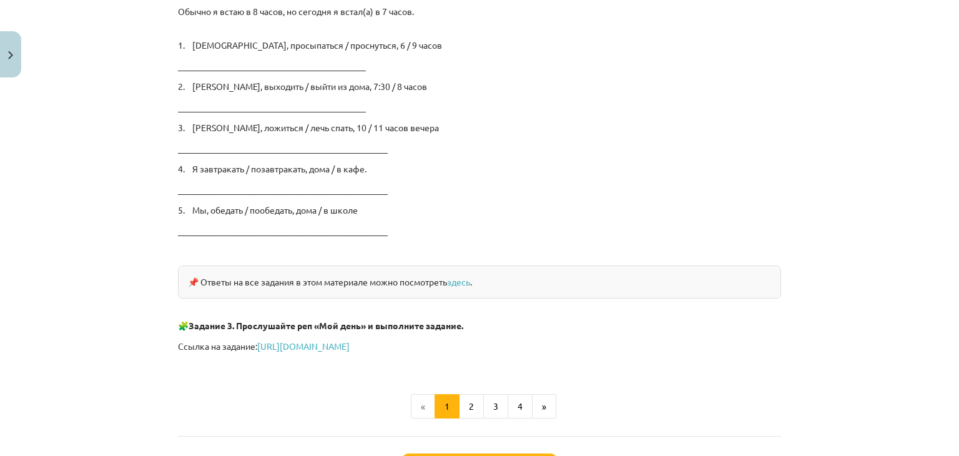
scroll to position [2119, 0]
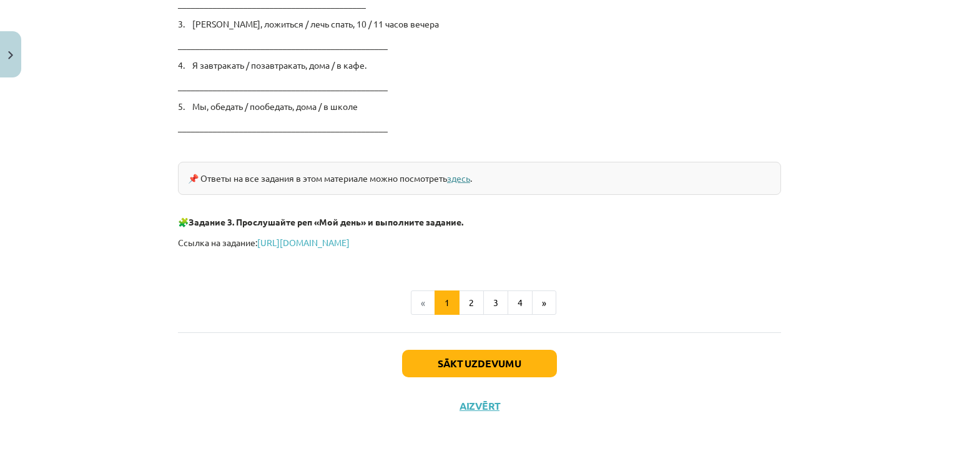
click at [462, 175] on link "здесь" at bounding box center [458, 177] width 23 height 11
click at [468, 360] on button "Sākt uzdevumu" at bounding box center [479, 363] width 155 height 27
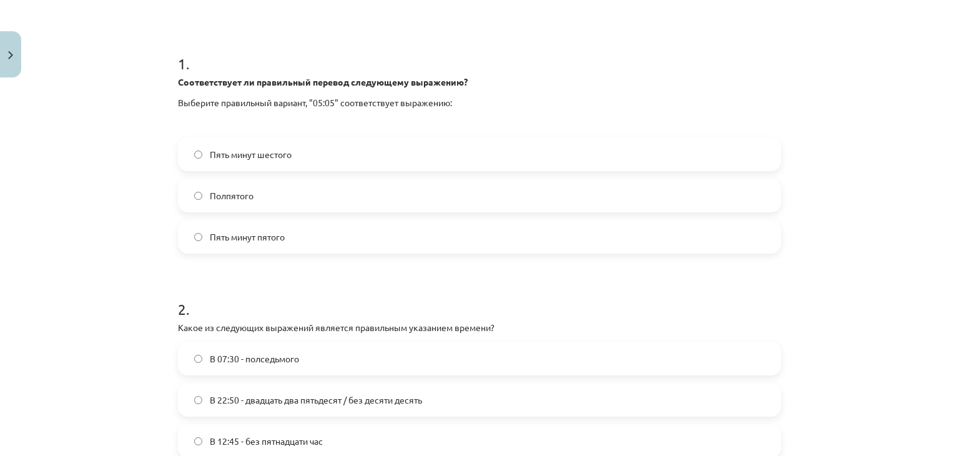
scroll to position [340, 0]
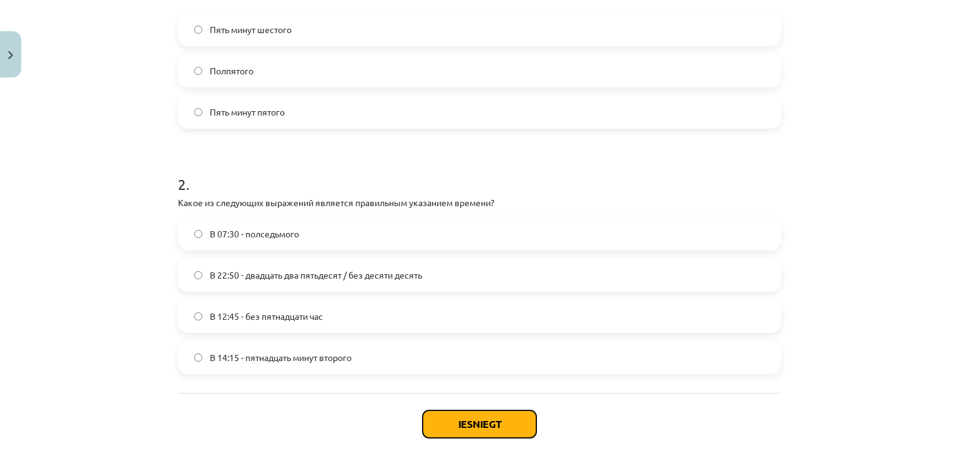
click at [467, 418] on button "Iesniegt" at bounding box center [480, 423] width 114 height 27
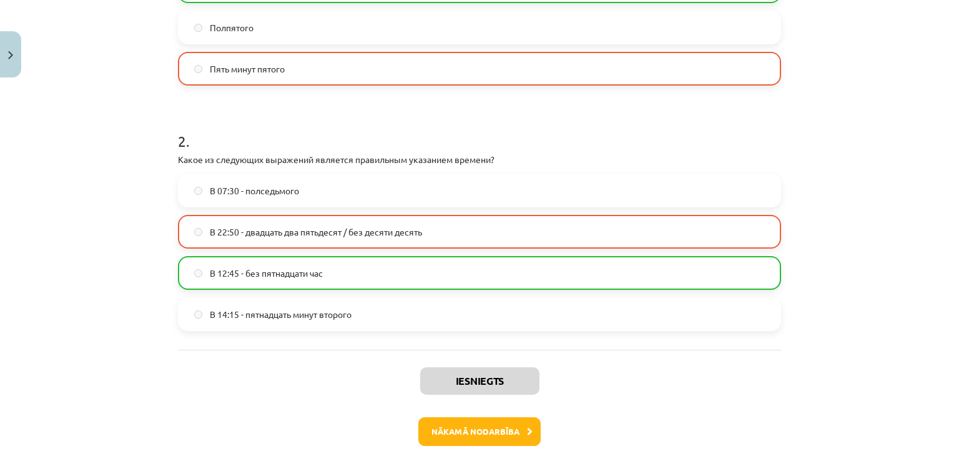
scroll to position [442, 0]
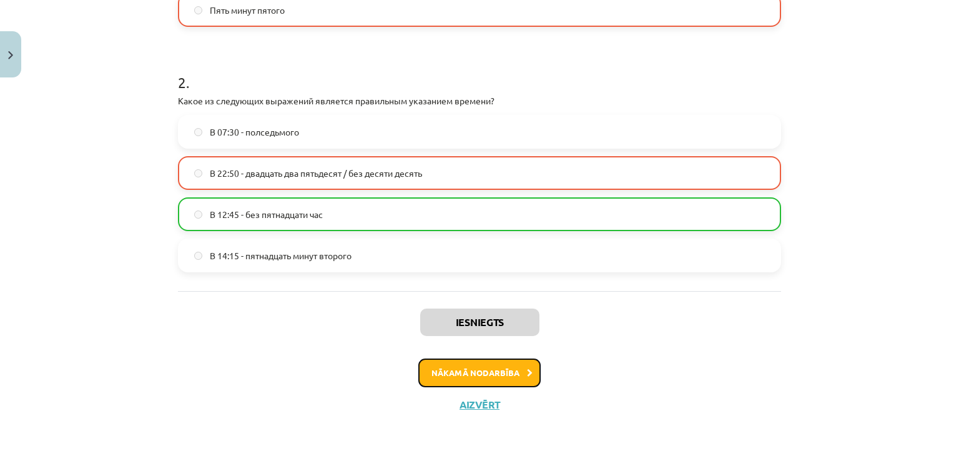
click at [495, 366] on button "Nākamā nodarbība" at bounding box center [479, 372] width 122 height 29
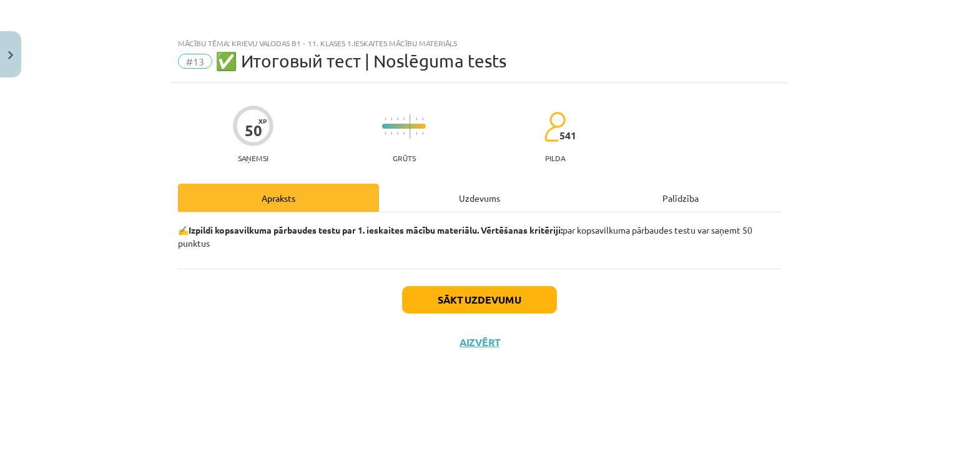
scroll to position [0, 0]
click at [537, 304] on button "Sākt uzdevumu" at bounding box center [479, 299] width 155 height 27
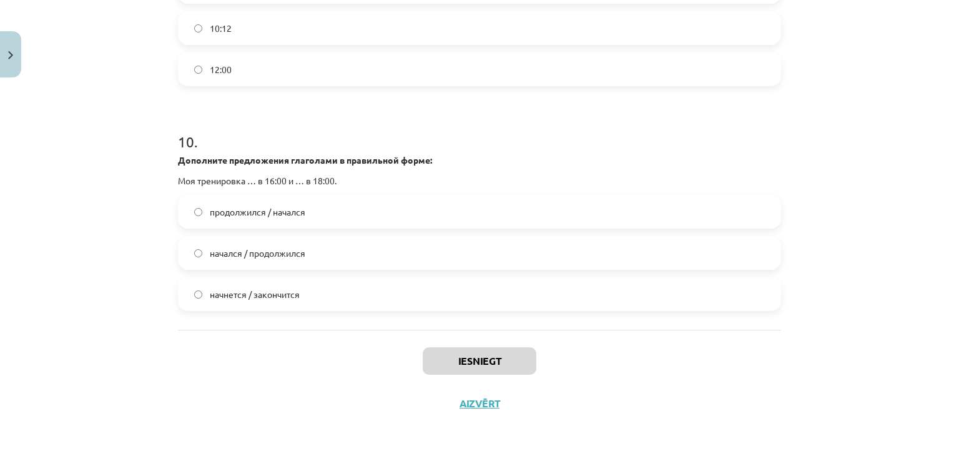
scroll to position [2432, 0]
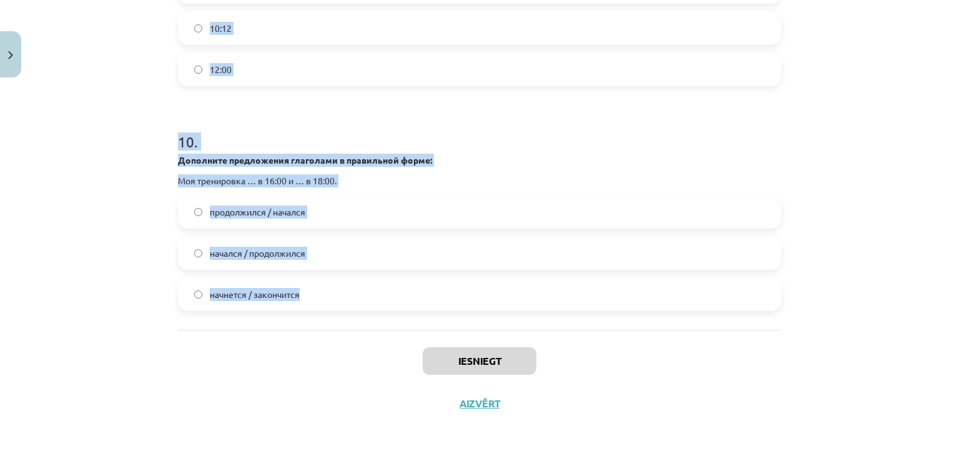
drag, startPoint x: 172, startPoint y: 172, endPoint x: 302, endPoint y: 295, distance: 178.0
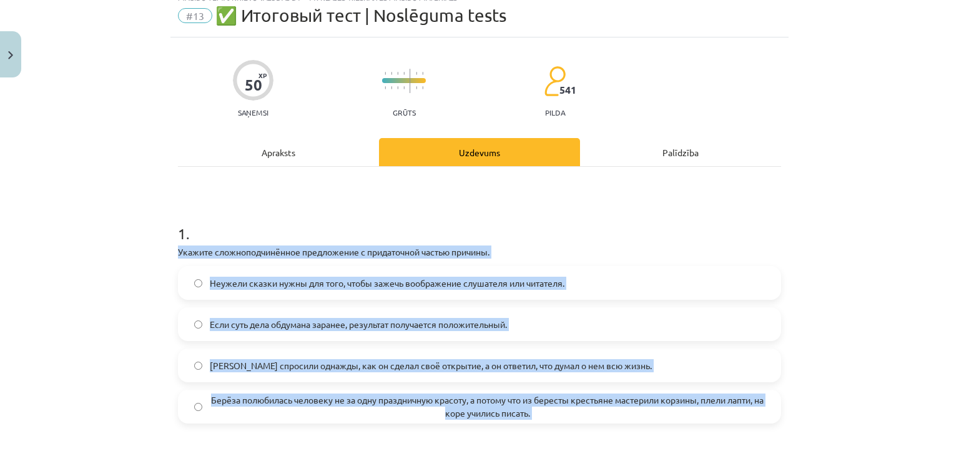
scroll to position [0, 0]
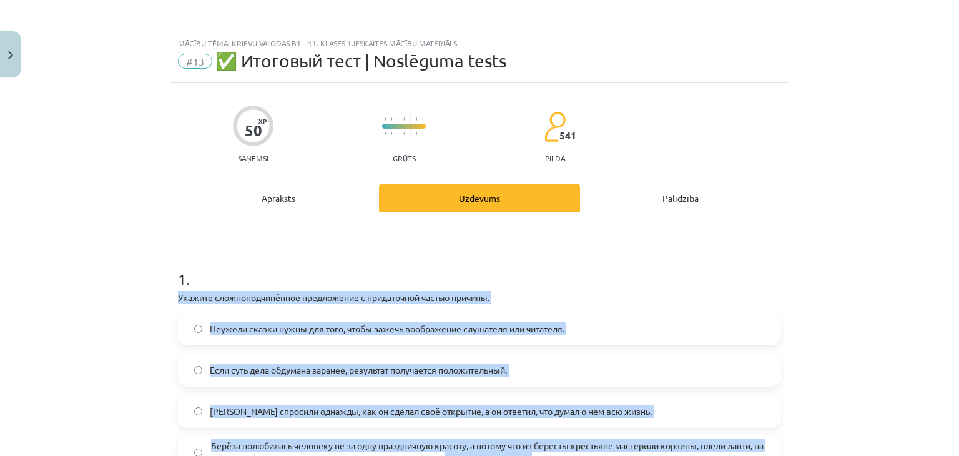
click at [115, 388] on div "Mācību tēma: Krievu valodas b1 - 11. klases 1.ieskaites mācību materiāls #13 ✅ …" at bounding box center [479, 228] width 959 height 456
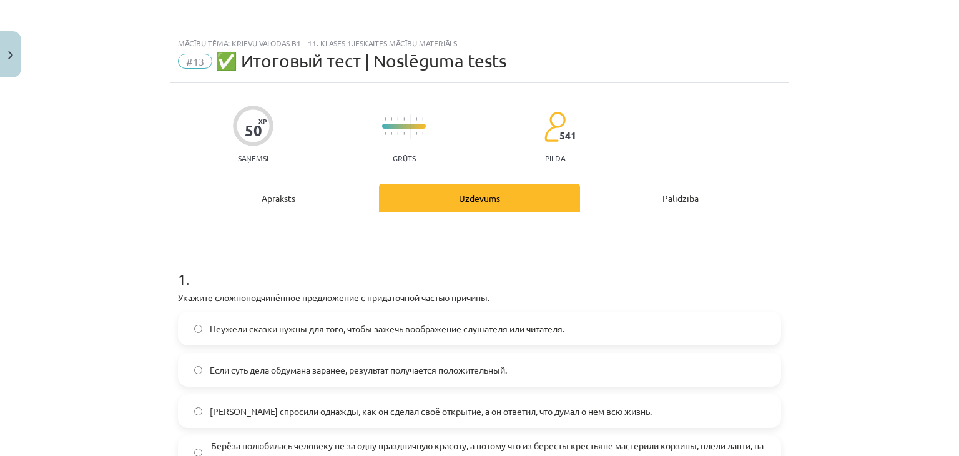
click at [203, 440] on label "Берёза полюбилась человеку не за одну праздничную красоту, а потому что из бере…" at bounding box center [479, 452] width 601 height 31
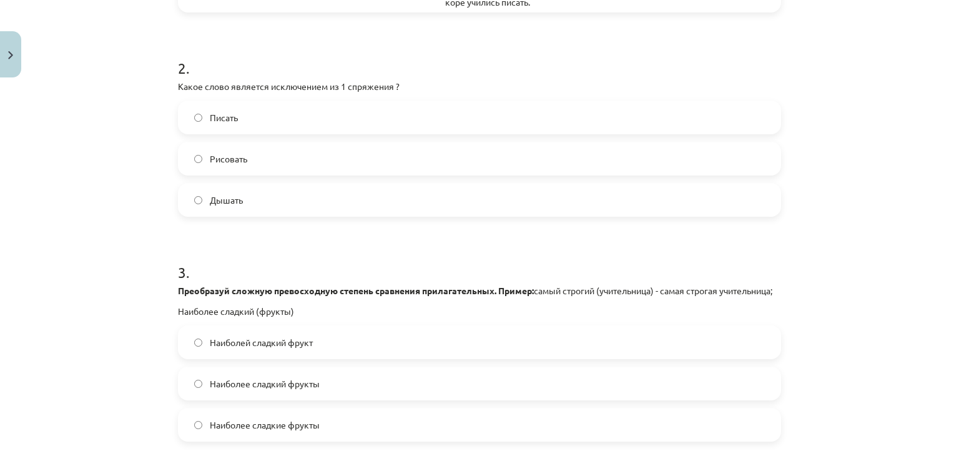
scroll to position [450, 0]
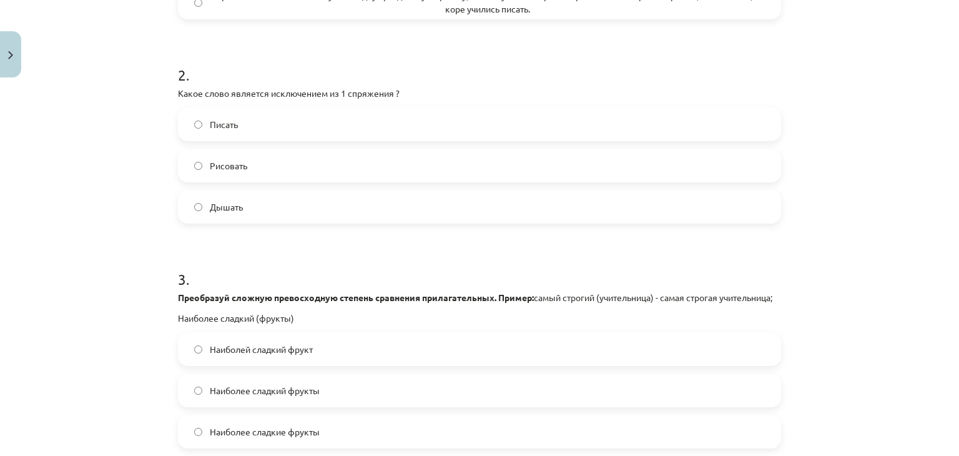
click at [260, 213] on label "Дышать" at bounding box center [479, 206] width 601 height 31
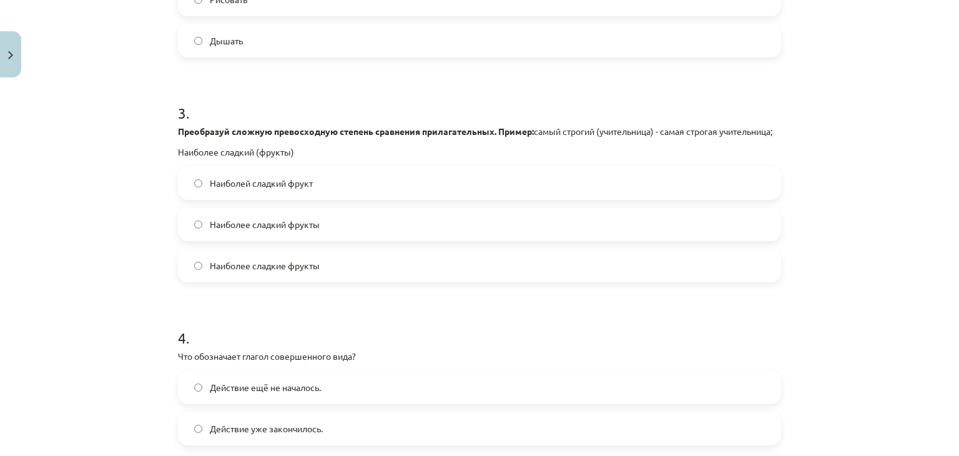
scroll to position [633, 0]
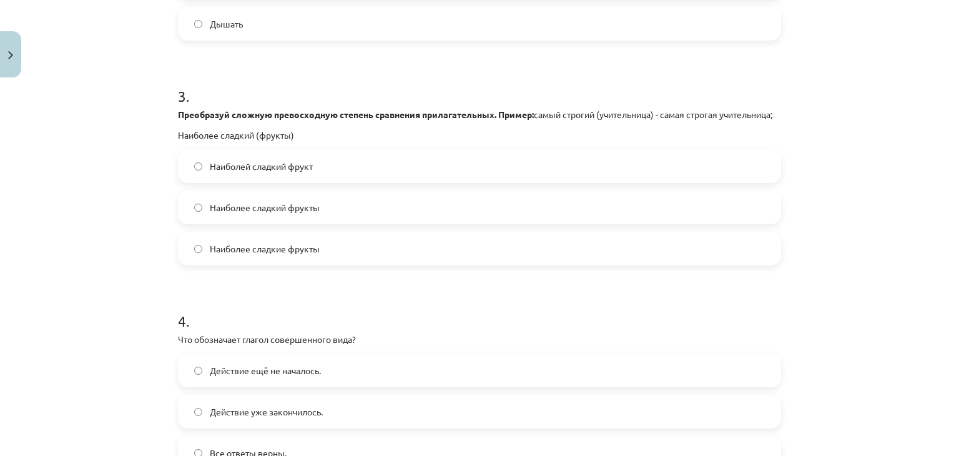
click at [320, 223] on label "Наиболее сладкий фрукты" at bounding box center [479, 207] width 601 height 31
click at [385, 264] on label "Наиболее сладкие фрукты" at bounding box center [479, 248] width 601 height 31
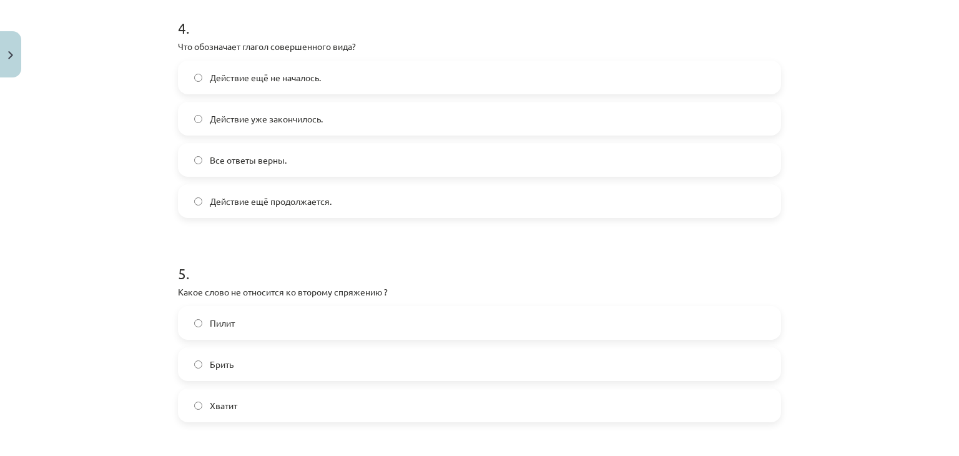
scroll to position [912, 0]
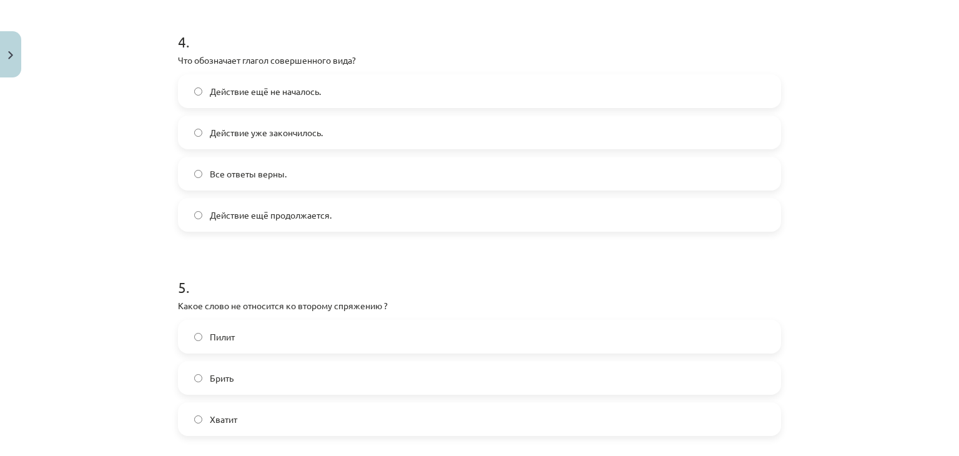
click at [332, 136] on label "Действие уже закончилось." at bounding box center [479, 132] width 601 height 31
click at [316, 425] on label "Хватит" at bounding box center [479, 418] width 601 height 31
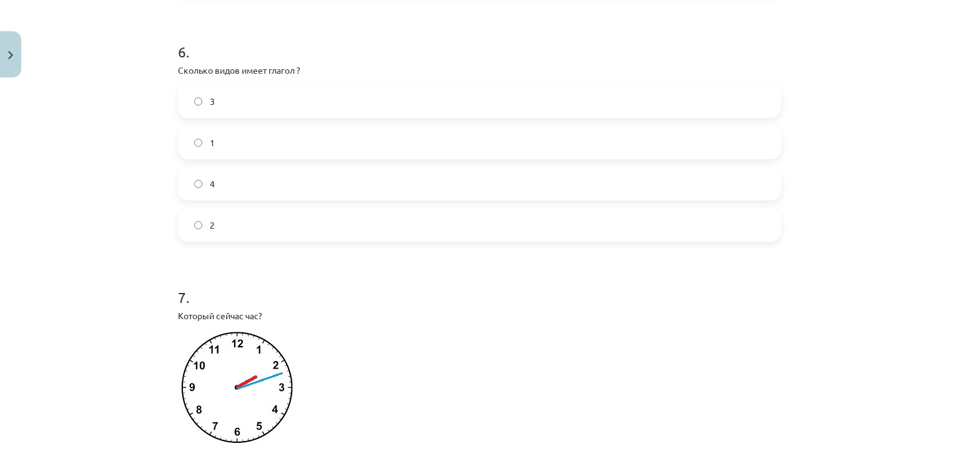
scroll to position [1358, 0]
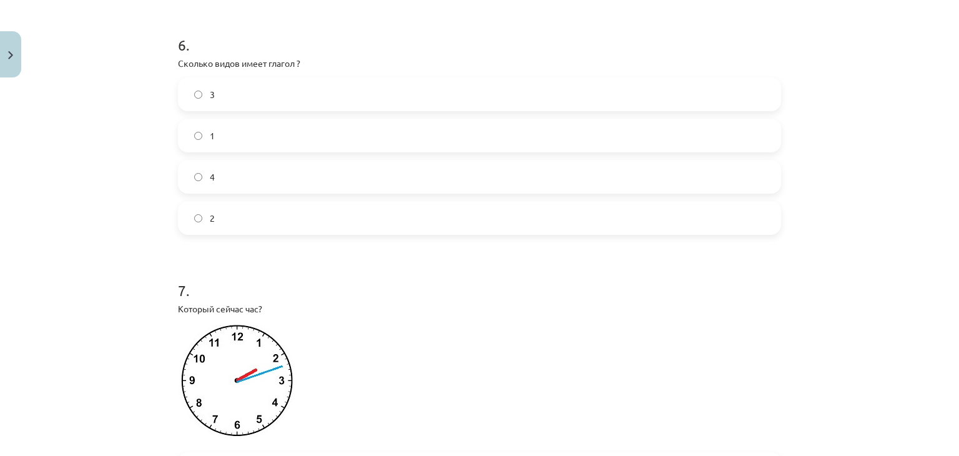
click at [235, 224] on label "2" at bounding box center [479, 217] width 601 height 31
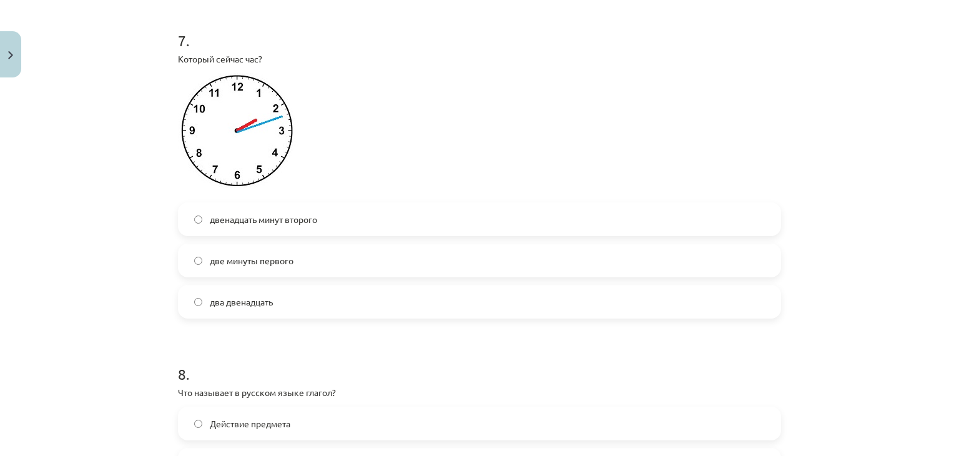
scroll to position [1598, 0]
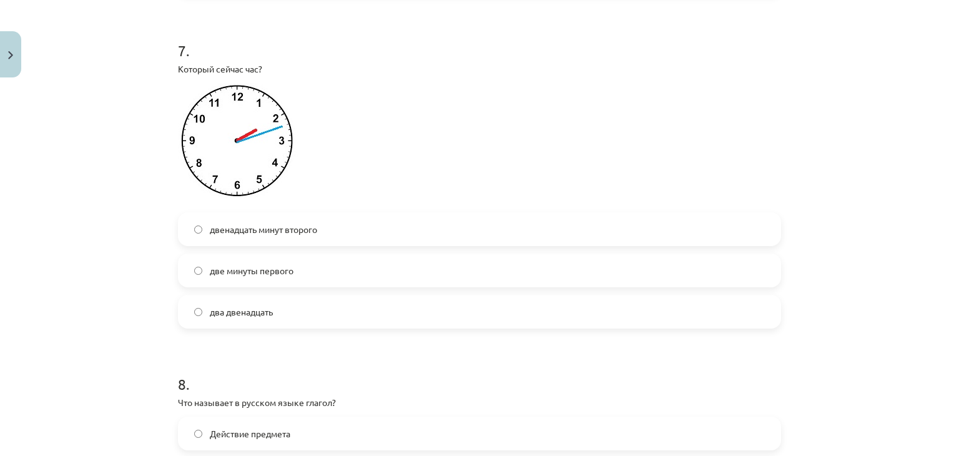
click at [254, 245] on label "двенадцать минут второго" at bounding box center [479, 229] width 601 height 31
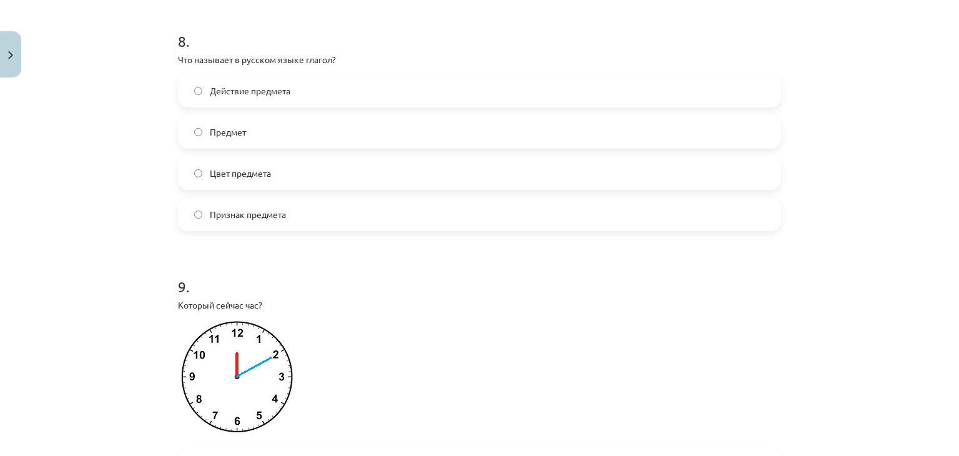
scroll to position [1937, 0]
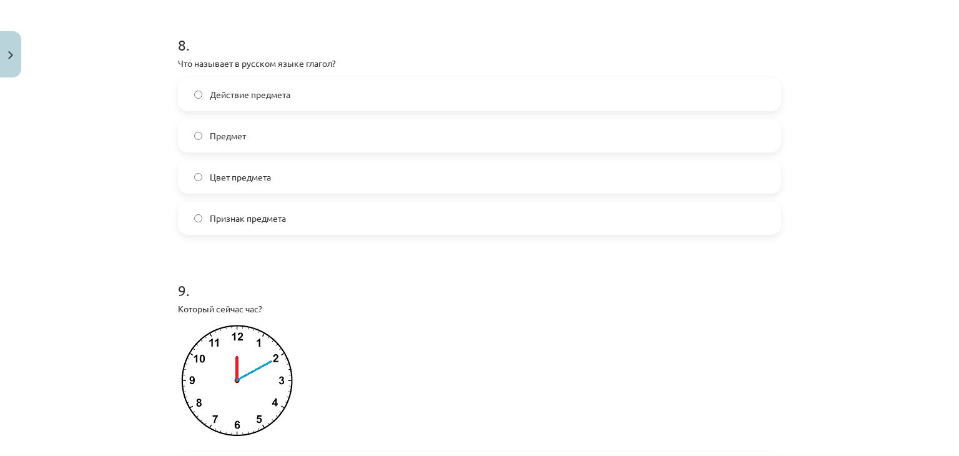
click at [335, 91] on div "Действие предмета" at bounding box center [479, 94] width 603 height 34
click at [288, 110] on label "Действие предмета" at bounding box center [479, 94] width 601 height 31
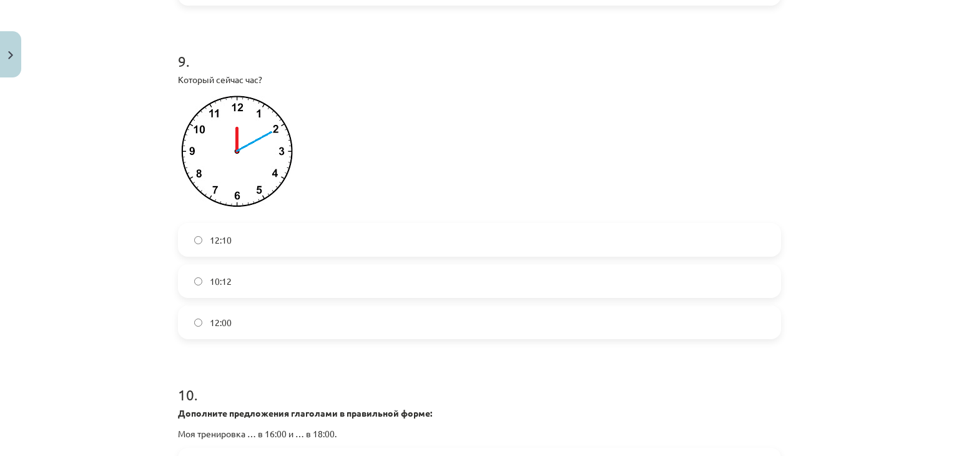
scroll to position [2196, 0]
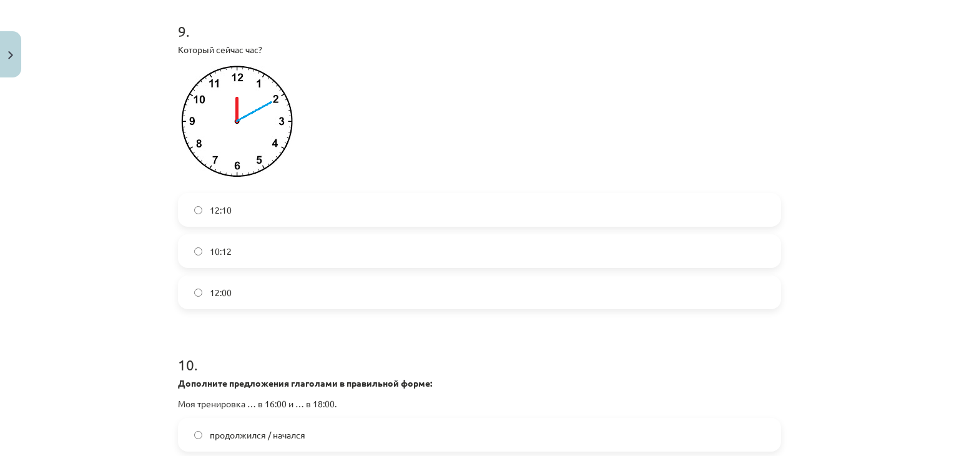
click at [240, 240] on div "12:10 10:12 12:00" at bounding box center [479, 251] width 603 height 116
click at [210, 215] on span "12:10" at bounding box center [221, 210] width 22 height 13
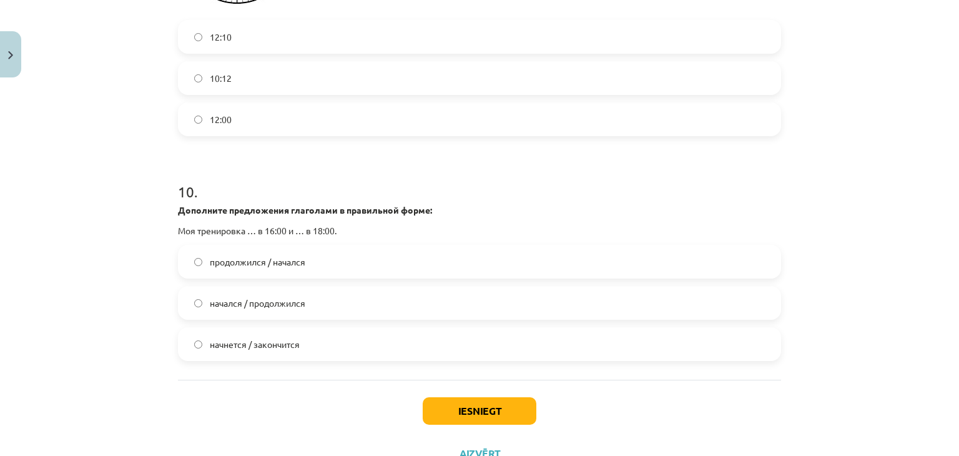
scroll to position [2432, 0]
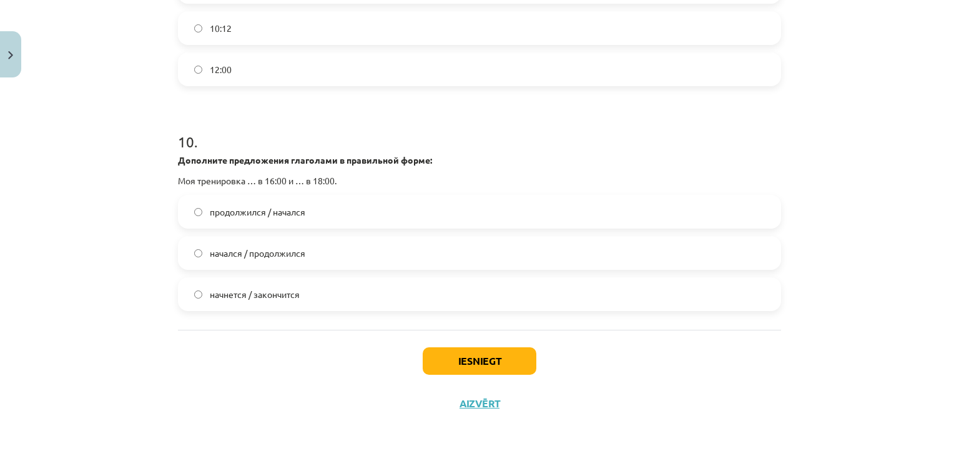
click at [252, 300] on label "начнется / закончится" at bounding box center [479, 294] width 601 height 31
click at [452, 355] on button "Iesniegt" at bounding box center [480, 360] width 114 height 27
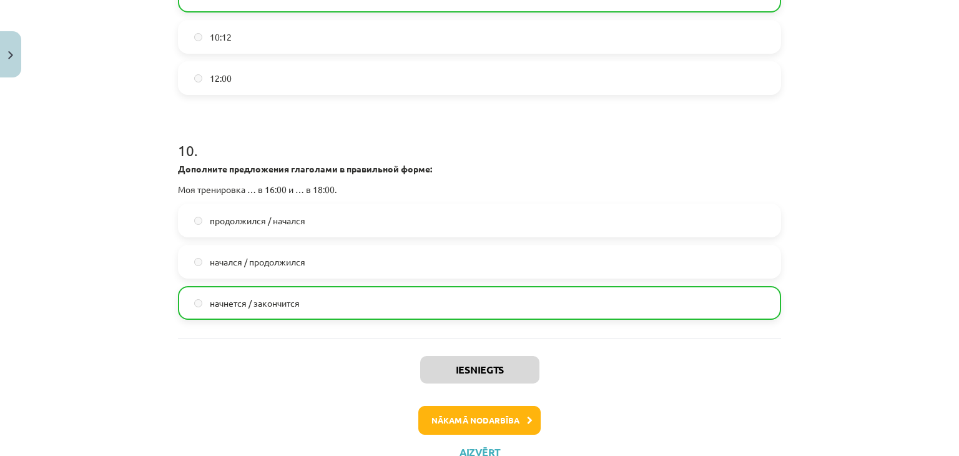
scroll to position [2471, 0]
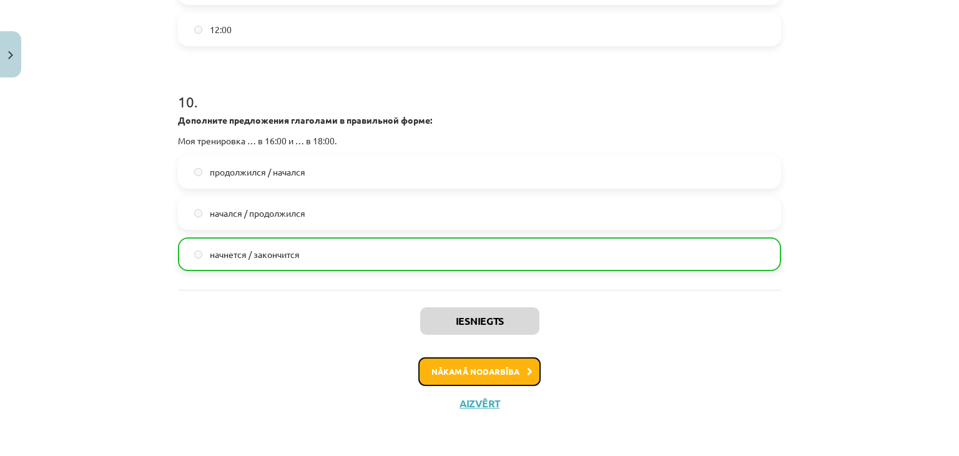
click at [518, 362] on button "Nākamā nodarbība" at bounding box center [479, 371] width 122 height 29
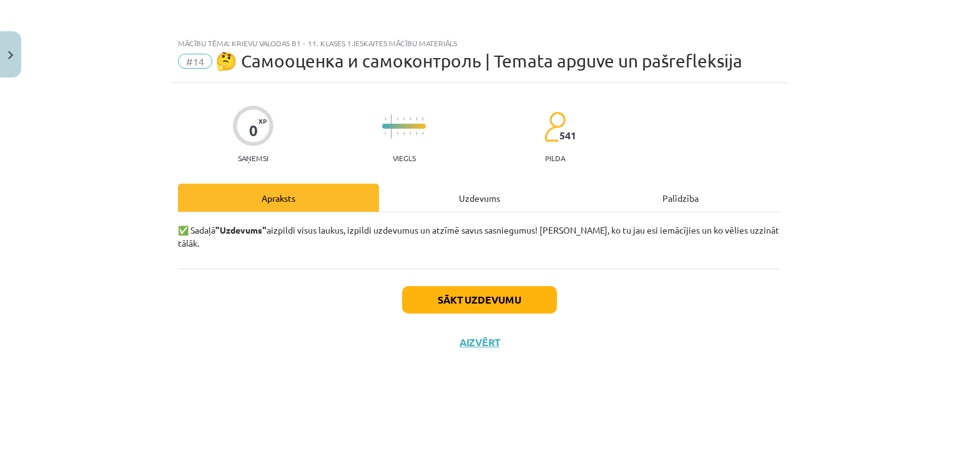
scroll to position [0, 0]
click at [470, 286] on button "Sākt uzdevumu" at bounding box center [479, 299] width 155 height 27
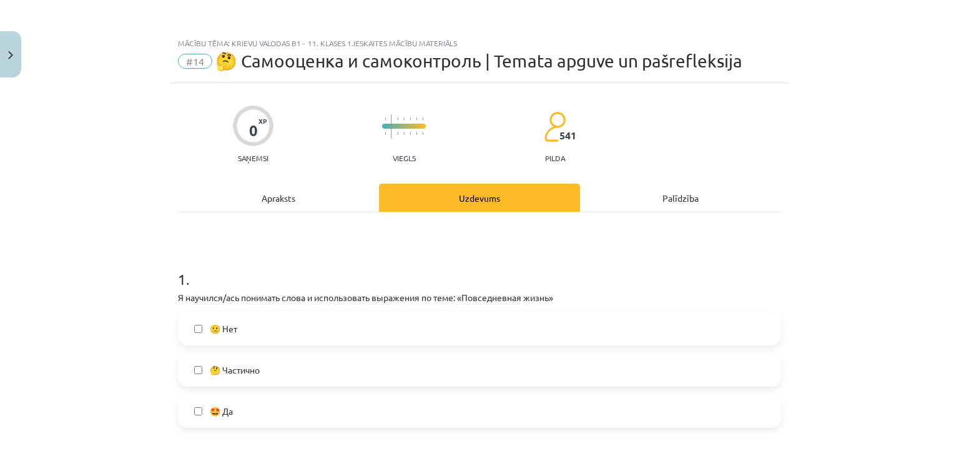
drag, startPoint x: 470, startPoint y: 283, endPoint x: 876, endPoint y: 165, distance: 422.6
click at [861, 200] on div "Mācību tēma: Krievu valodas b1 - 11. klases 1.ieskaites mācību materiāls #14 🤔 …" at bounding box center [479, 228] width 959 height 456
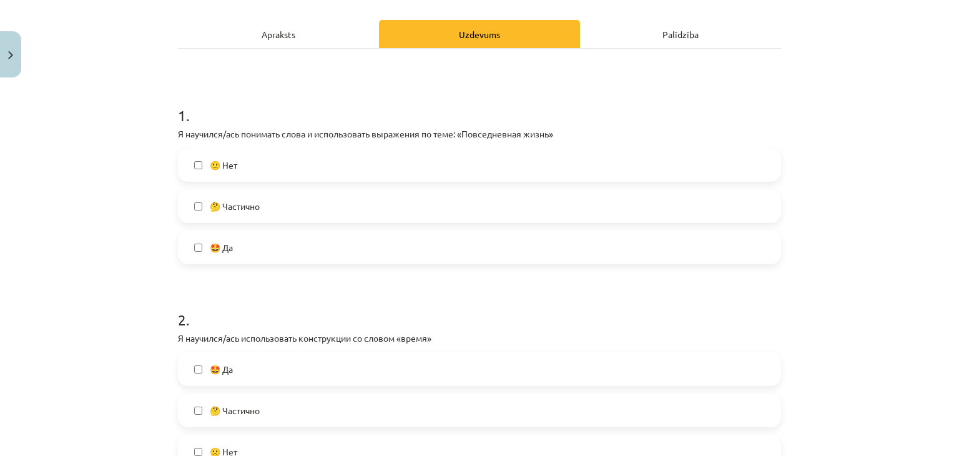
scroll to position [165, 0]
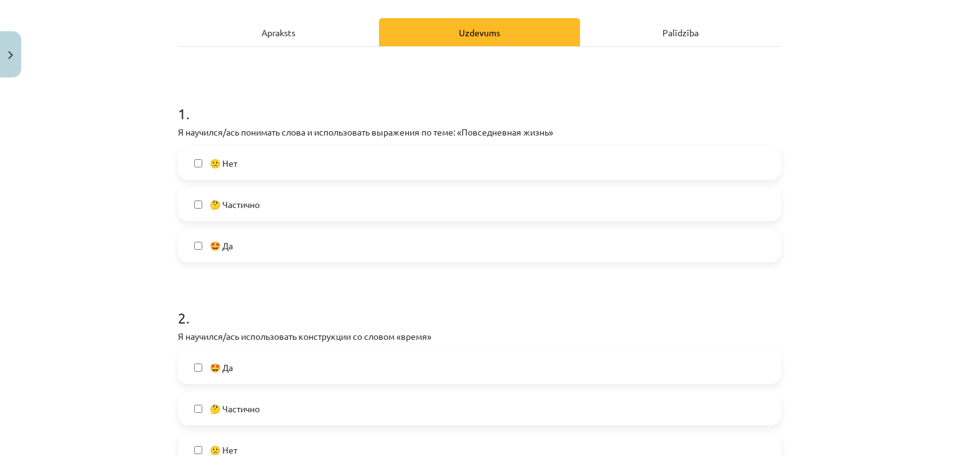
click at [269, 248] on label "🤩 Да" at bounding box center [479, 245] width 601 height 31
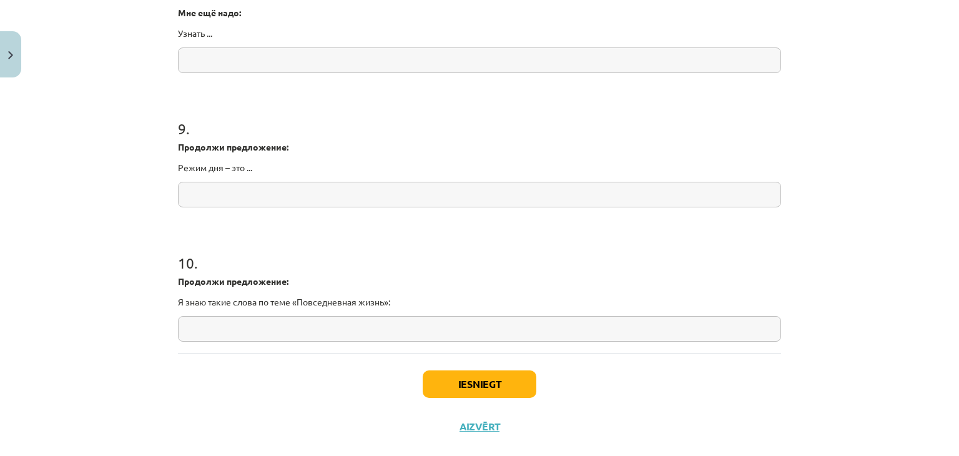
scroll to position [1667, 0]
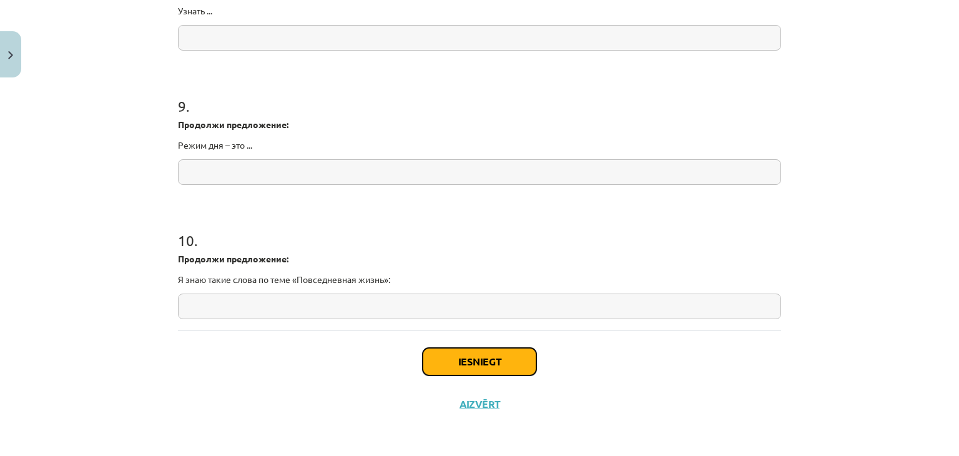
click at [518, 368] on button "Iesniegt" at bounding box center [480, 361] width 114 height 27
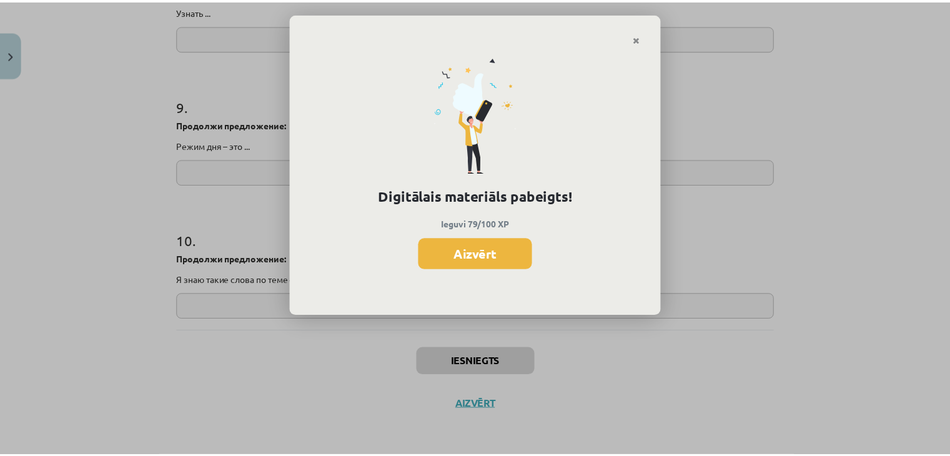
scroll to position [1430, 0]
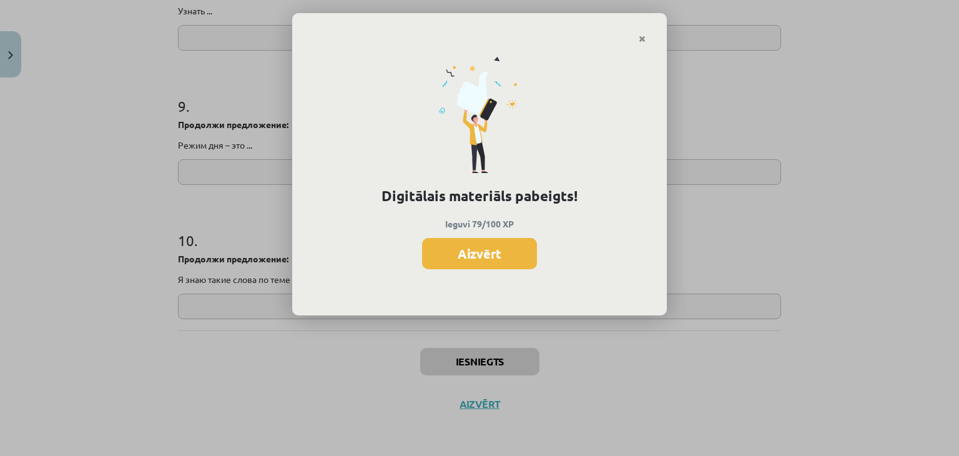
click at [498, 254] on button "Aizvērt" at bounding box center [479, 253] width 115 height 31
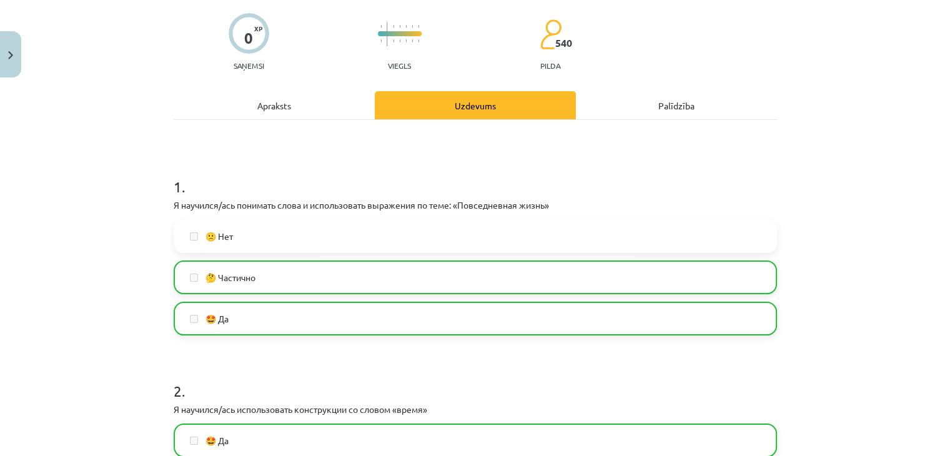
scroll to position [0, 0]
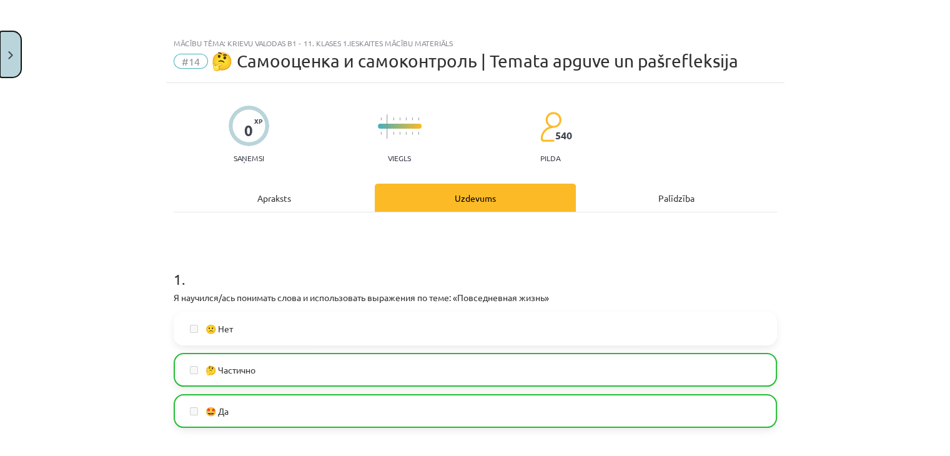
click at [0, 38] on button "Close" at bounding box center [10, 54] width 21 height 46
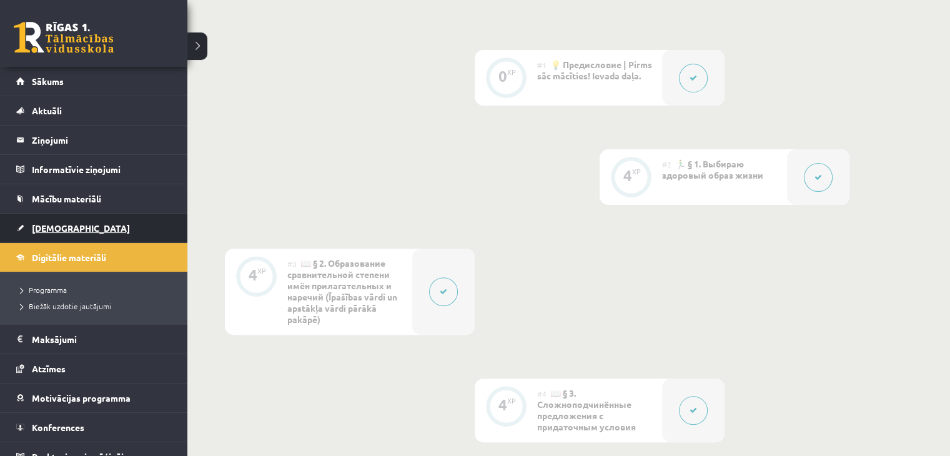
click at [37, 240] on link "[DEMOGRAPHIC_DATA]" at bounding box center [94, 228] width 156 height 29
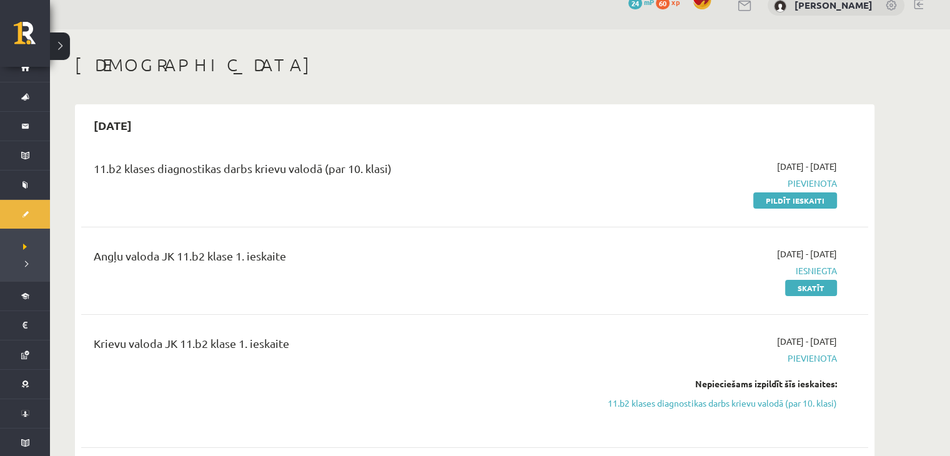
scroll to position [7, 0]
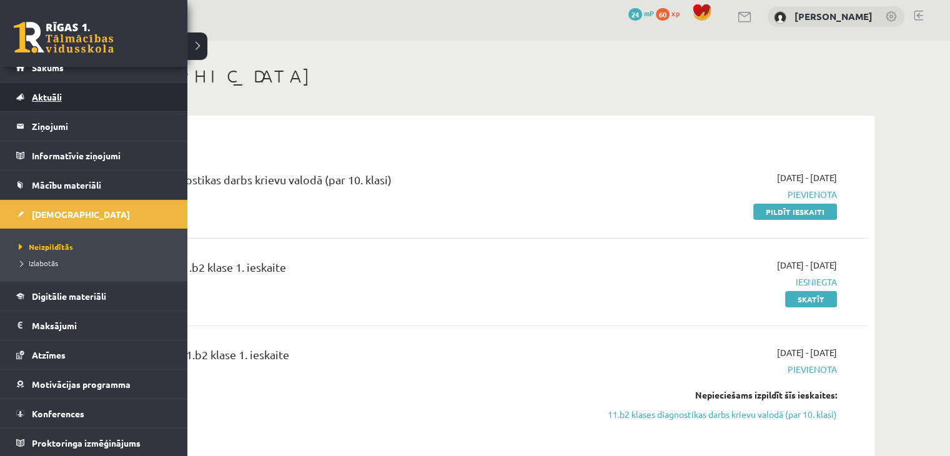
click at [54, 82] on link "Aktuāli" at bounding box center [94, 96] width 156 height 29
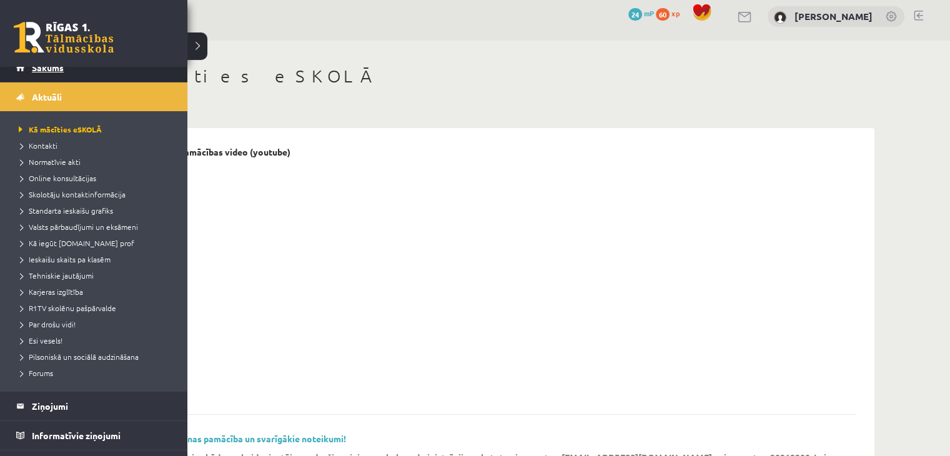
click at [69, 78] on link "Sākums" at bounding box center [94, 67] width 156 height 29
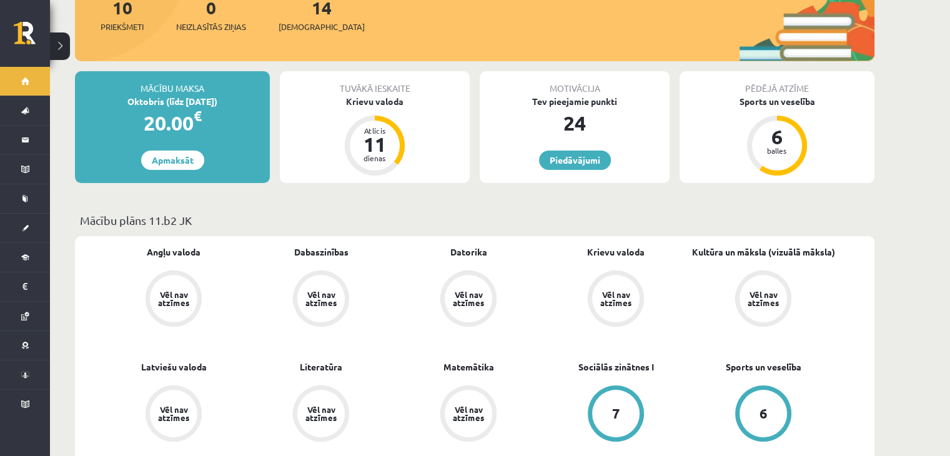
scroll to position [187, 0]
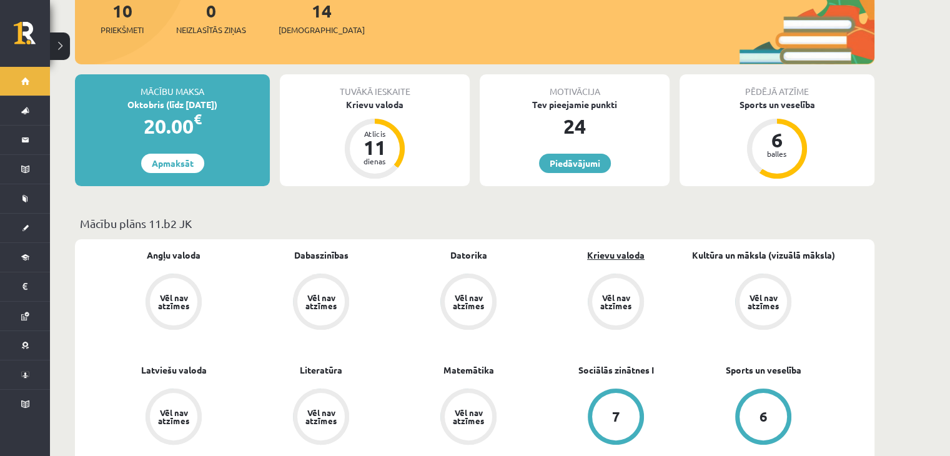
click at [629, 249] on link "Krievu valoda" at bounding box center [615, 255] width 57 height 13
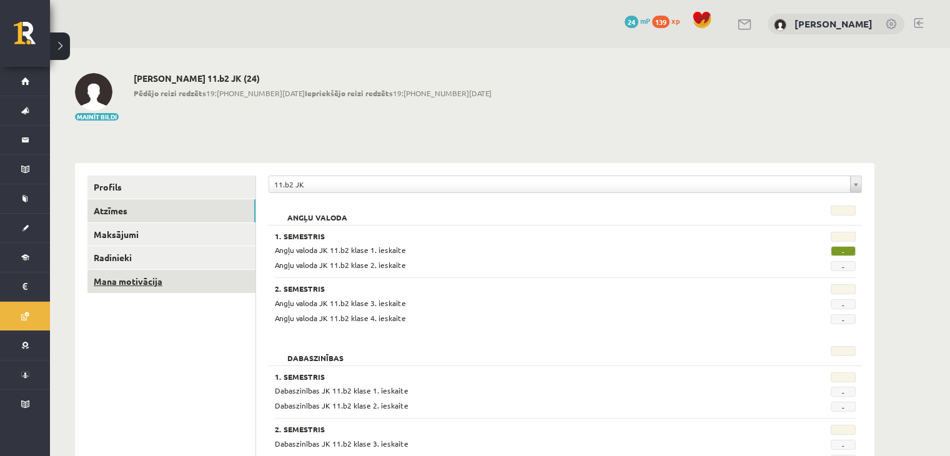
click at [137, 276] on link "Mana motivācija" at bounding box center [171, 281] width 168 height 23
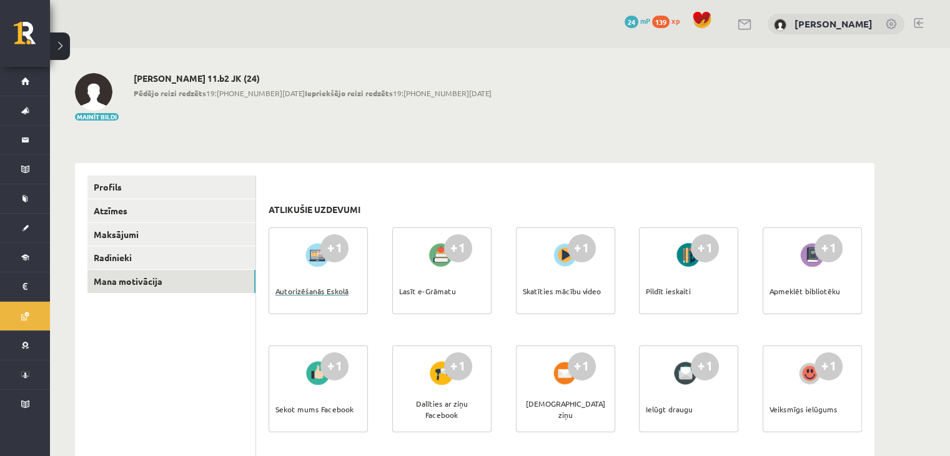
click at [307, 291] on div "Autorizēšanās Eskolā" at bounding box center [311, 291] width 73 height 44
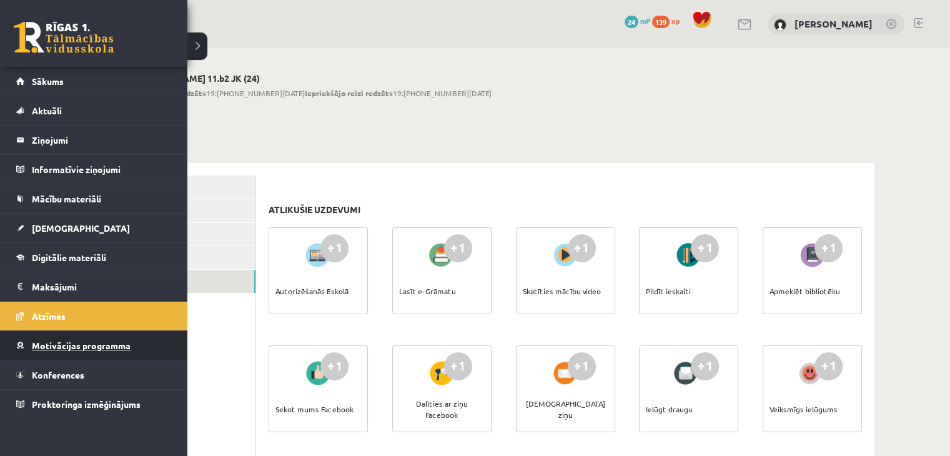
click at [92, 340] on span "Motivācijas programma" at bounding box center [81, 345] width 99 height 11
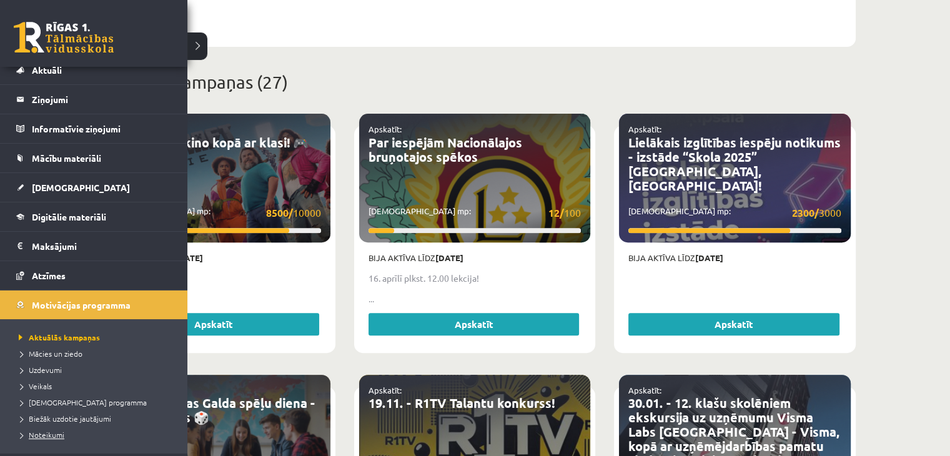
scroll to position [62, 0]
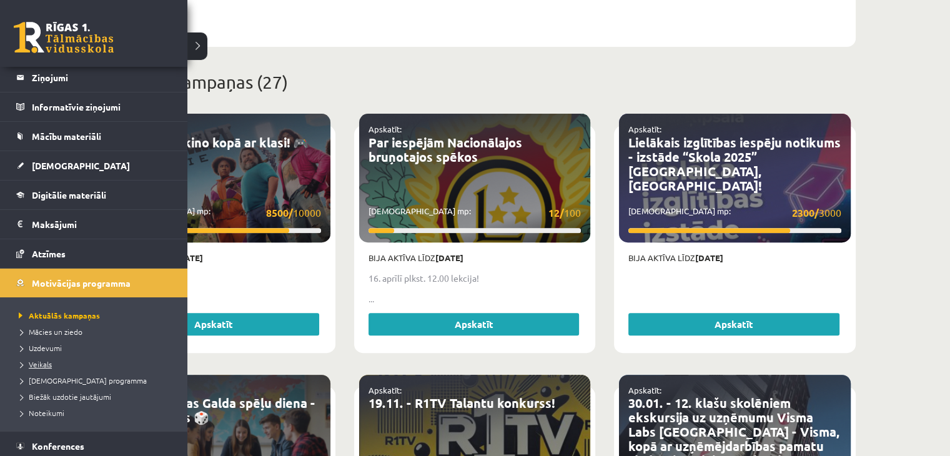
click at [60, 362] on link "Veikals" at bounding box center [95, 363] width 159 height 11
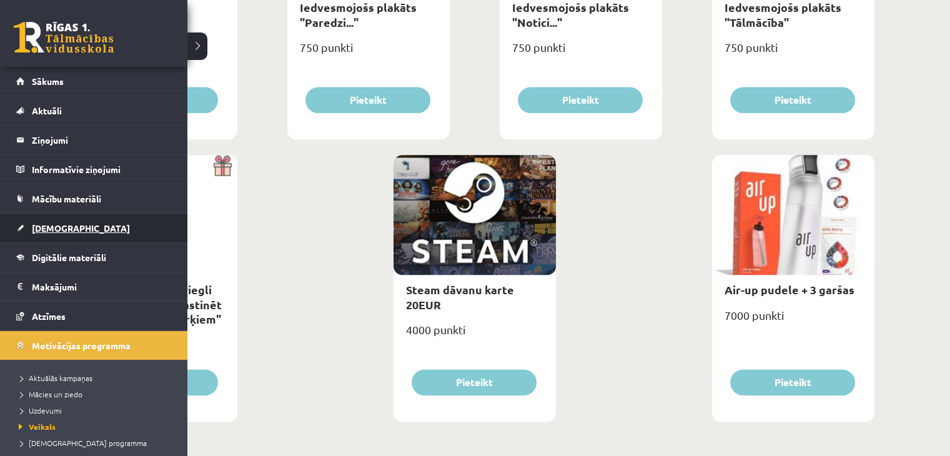
click at [110, 222] on link "[DEMOGRAPHIC_DATA]" at bounding box center [94, 228] width 156 height 29
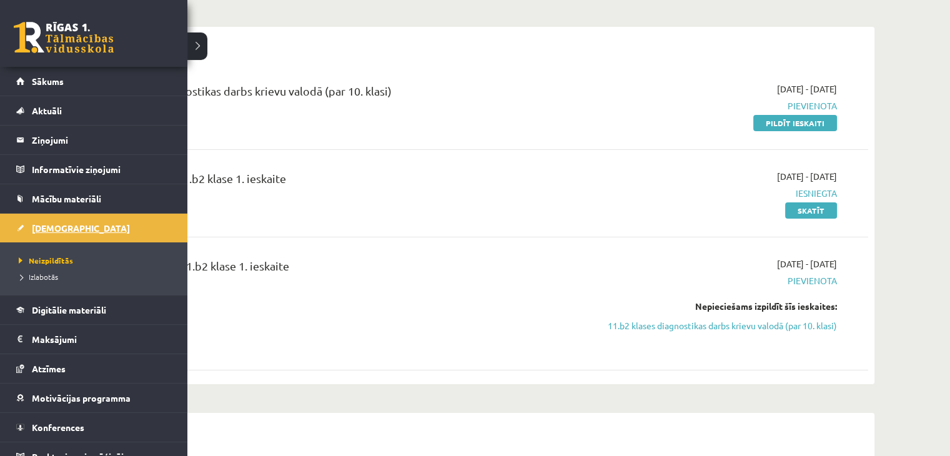
scroll to position [89, 0]
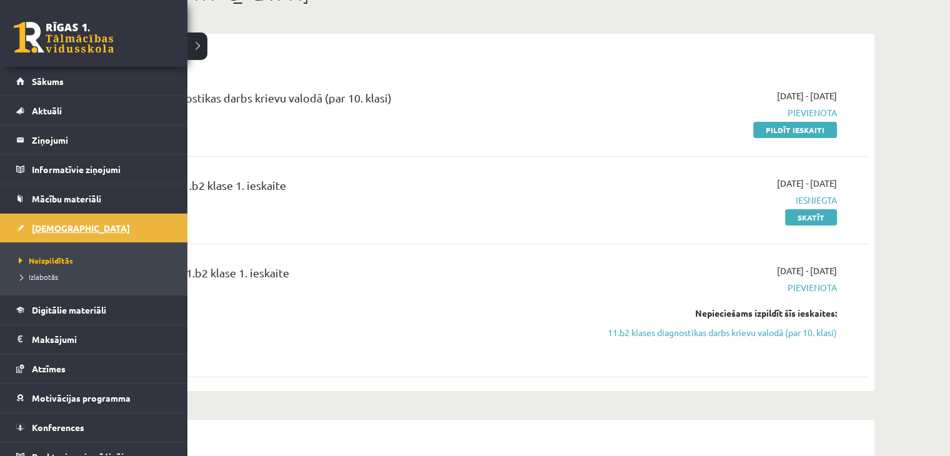
click at [57, 230] on span "[DEMOGRAPHIC_DATA]" at bounding box center [81, 227] width 98 height 11
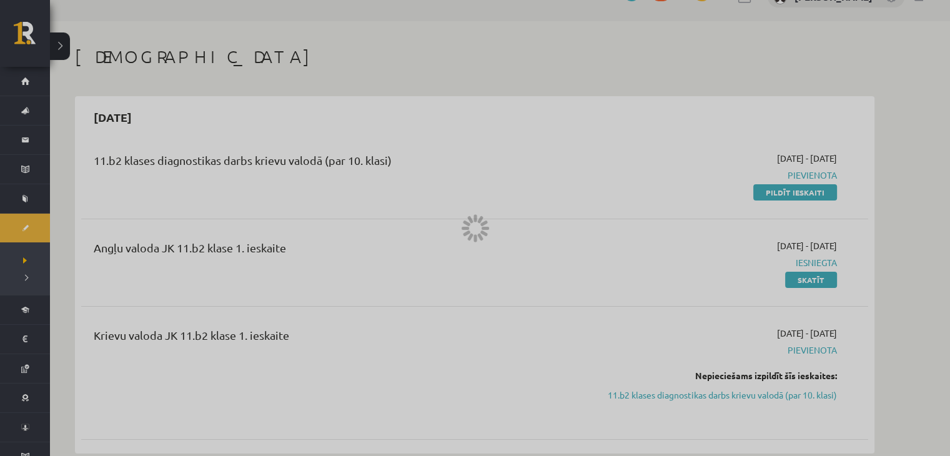
scroll to position [0, 0]
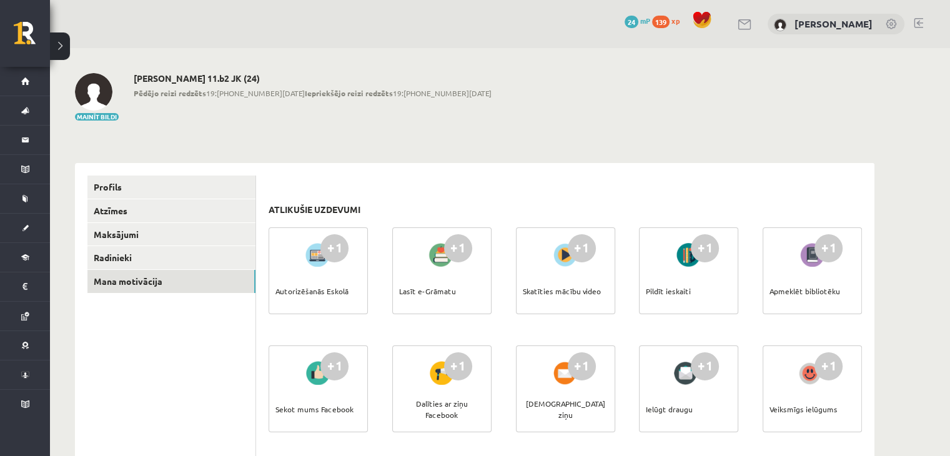
click at [438, 292] on div "Lasīt e-Grāmatu" at bounding box center [427, 291] width 57 height 44
